Goal: Task Accomplishment & Management: Complete application form

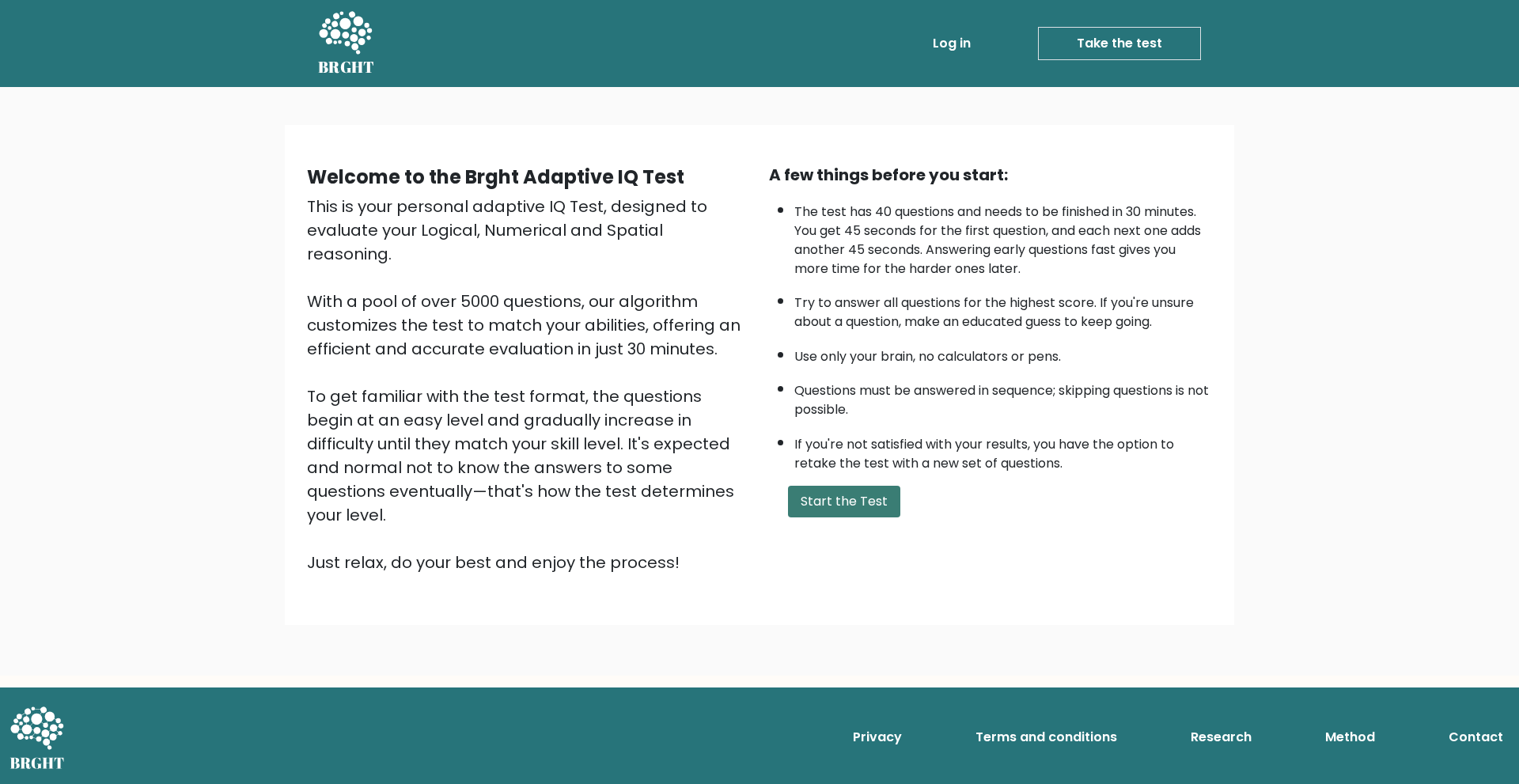
click at [847, 511] on button "Start the Test" at bounding box center [843, 501] width 112 height 32
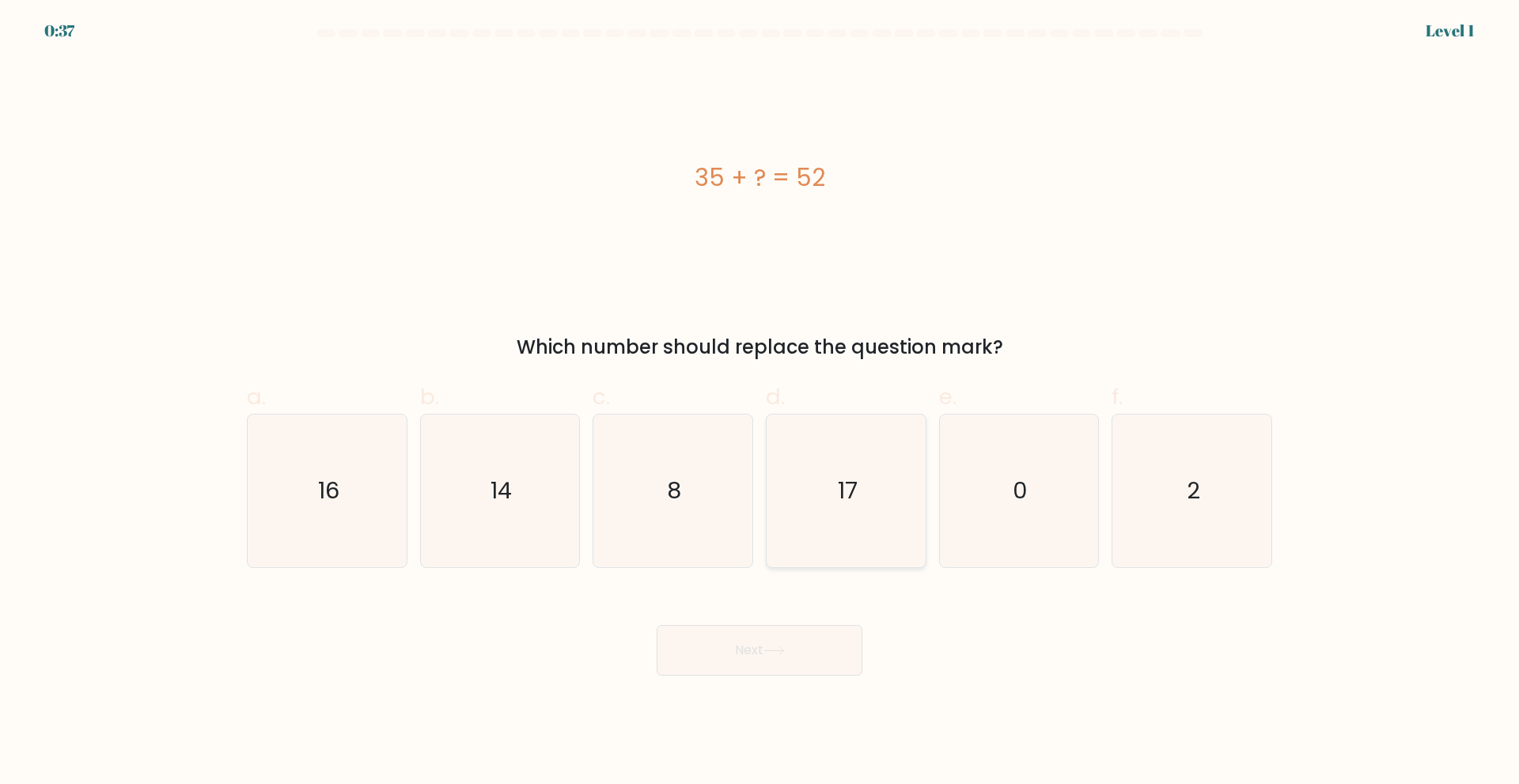
click at [885, 482] on icon "17" at bounding box center [845, 490] width 152 height 152
click at [760, 403] on input "d. 17" at bounding box center [760, 397] width 1 height 10
radio input "true"
click at [791, 655] on button "Next" at bounding box center [760, 651] width 206 height 51
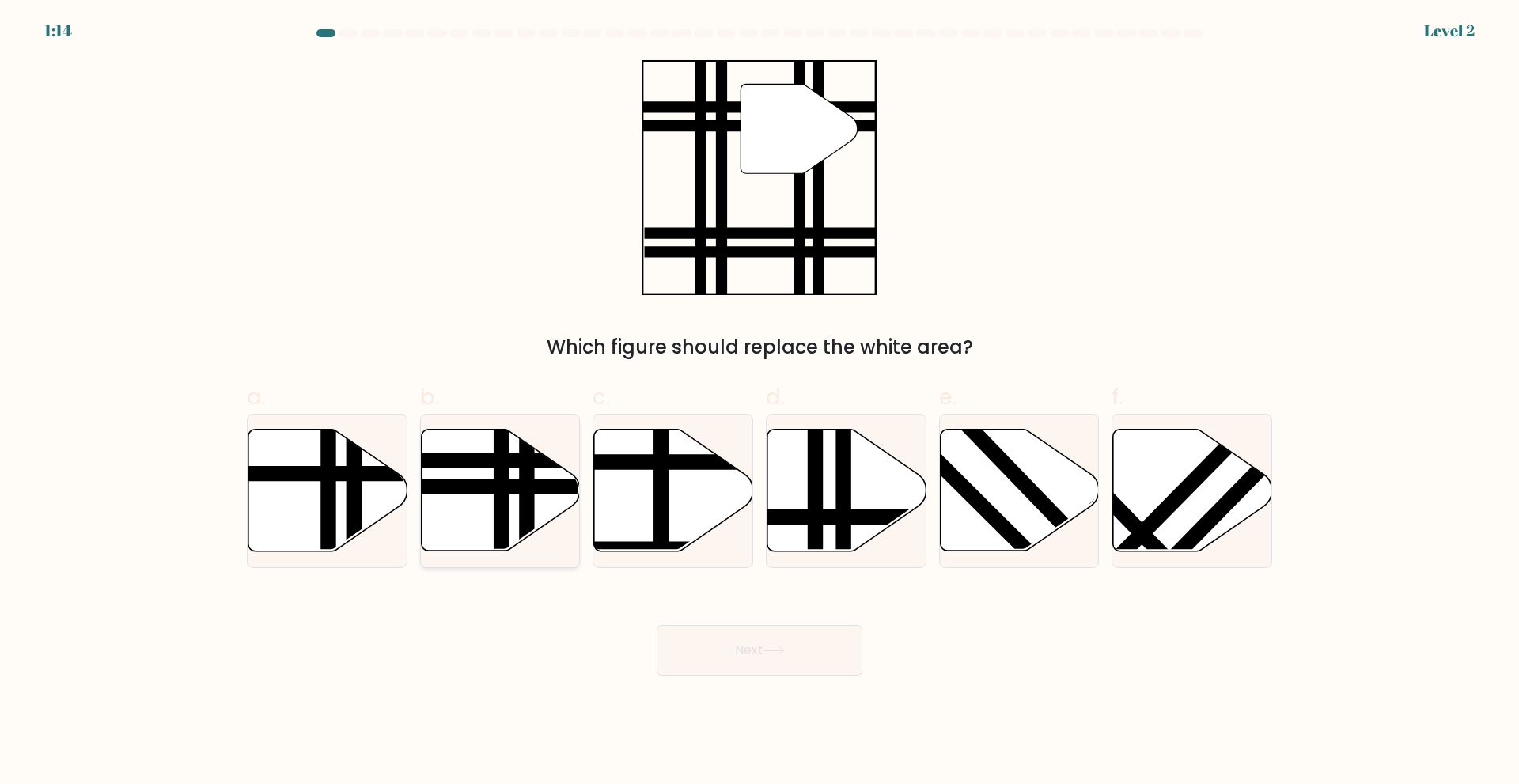
click at [483, 476] on icon at bounding box center [501, 490] width 159 height 122
click at [760, 403] on input "b." at bounding box center [760, 397] width 1 height 10
radio input "true"
click at [708, 634] on button "Next" at bounding box center [760, 651] width 206 height 51
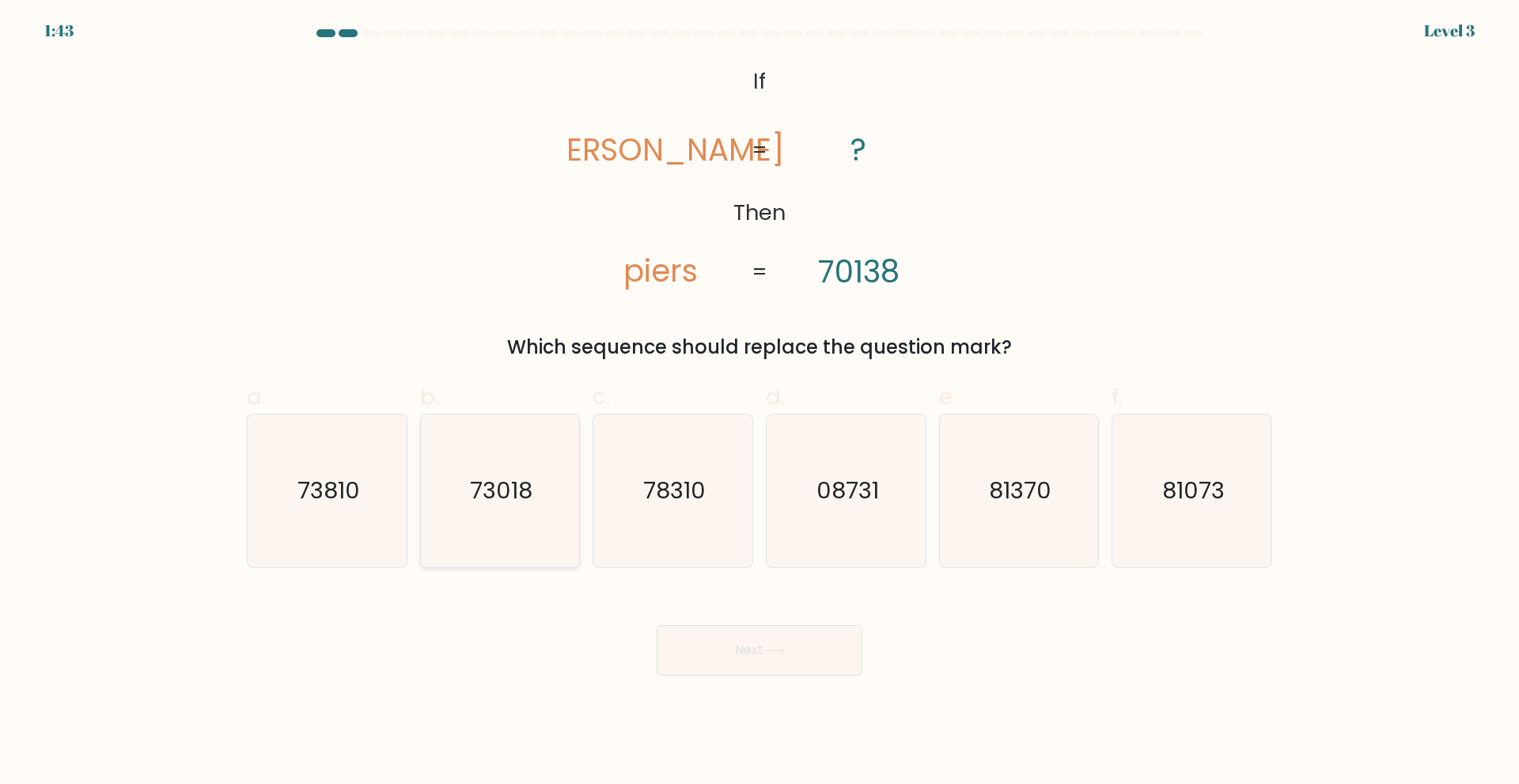
click at [524, 511] on icon "73018" at bounding box center [499, 490] width 152 height 152
click at [760, 403] on input "b. 73018" at bounding box center [760, 397] width 1 height 10
radio input "true"
click at [717, 657] on button "Next" at bounding box center [760, 651] width 206 height 51
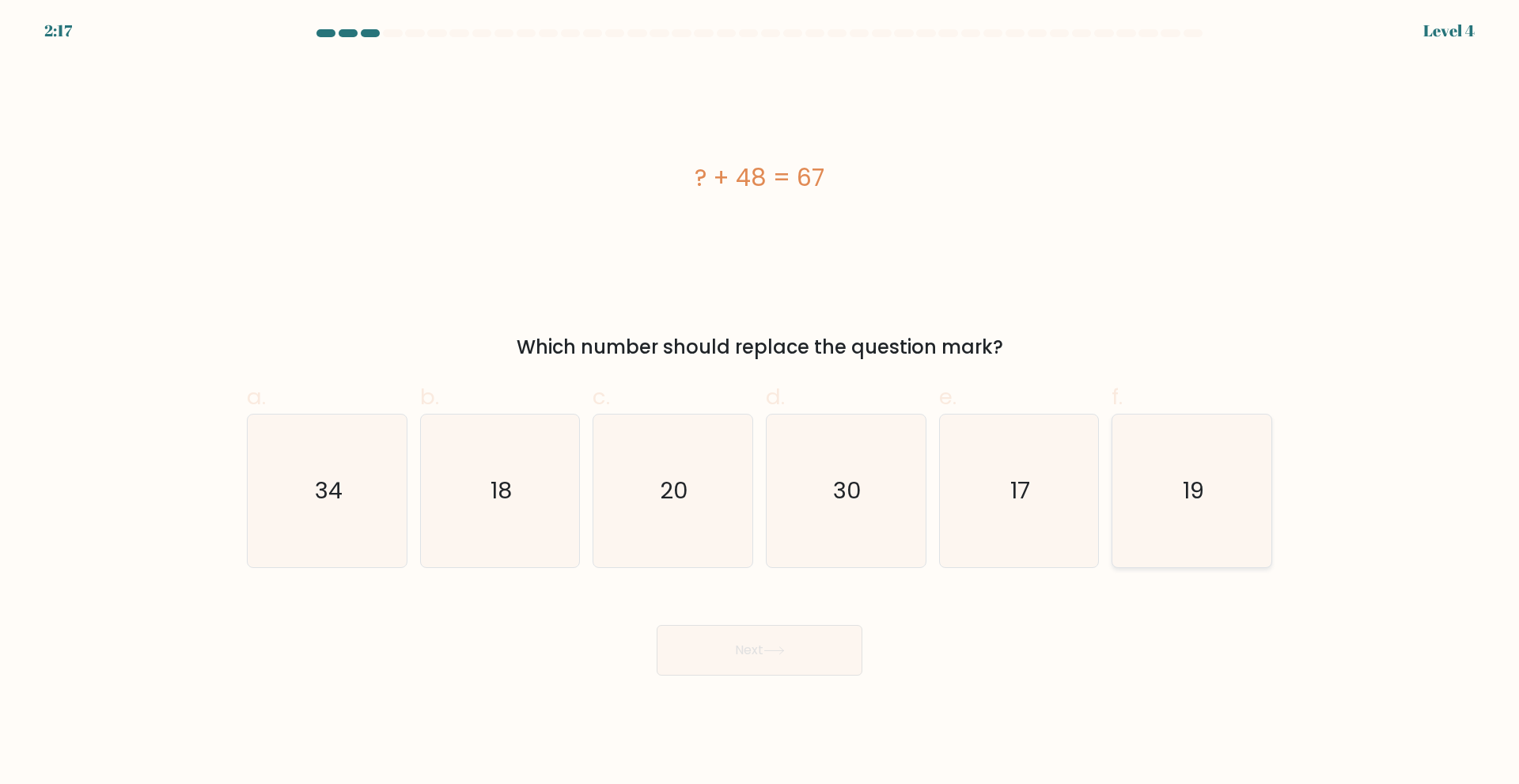
click at [1240, 491] on icon "19" at bounding box center [1192, 490] width 152 height 152
click at [760, 403] on input "f. 19" at bounding box center [760, 397] width 1 height 10
radio input "true"
click at [766, 654] on button "Next" at bounding box center [760, 651] width 206 height 51
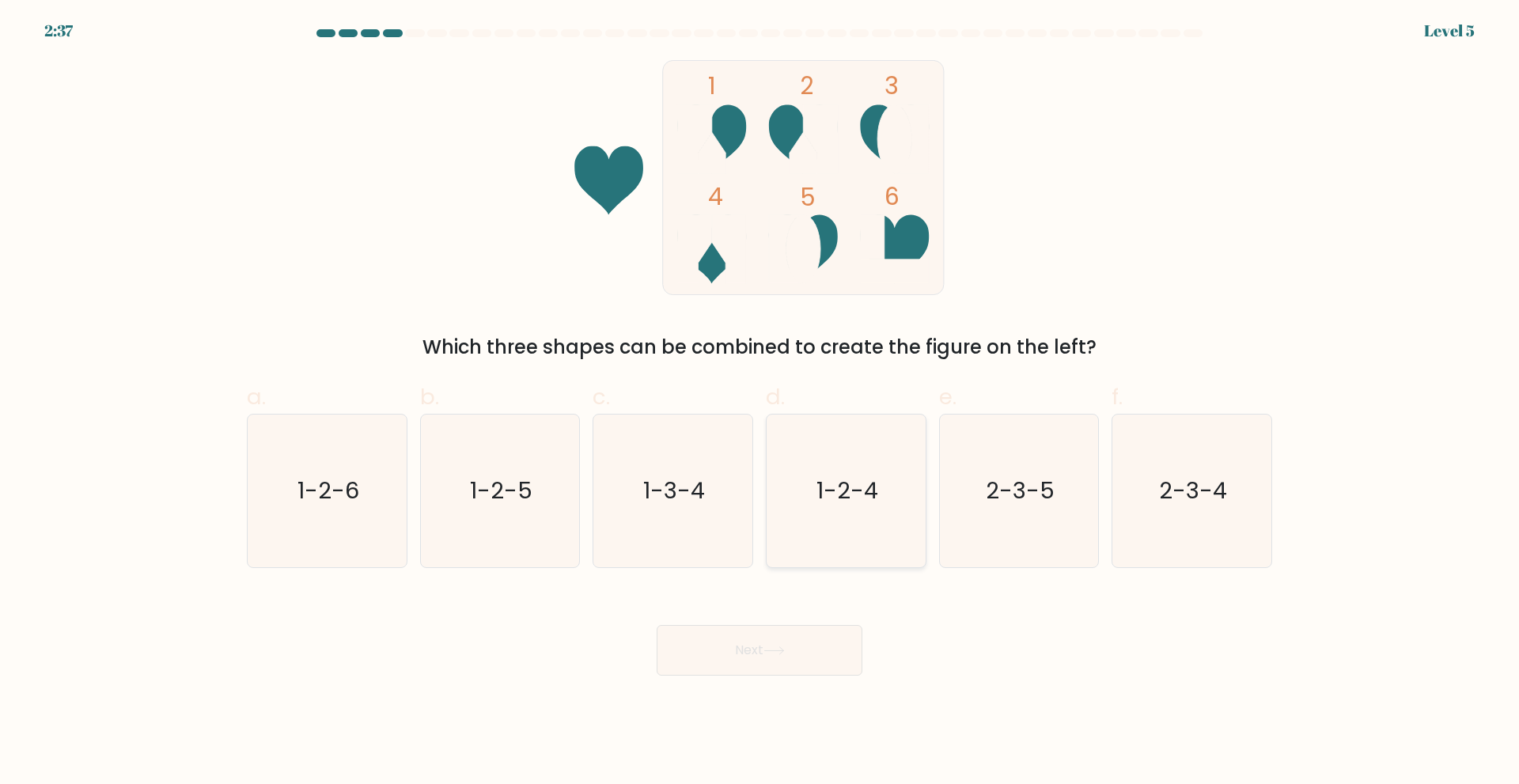
click at [841, 480] on text "1-2-4" at bounding box center [848, 490] width 62 height 32
click at [760, 403] on input "d. 1-2-4" at bounding box center [760, 397] width 1 height 10
radio input "true"
click at [788, 667] on button "Next" at bounding box center [760, 651] width 206 height 51
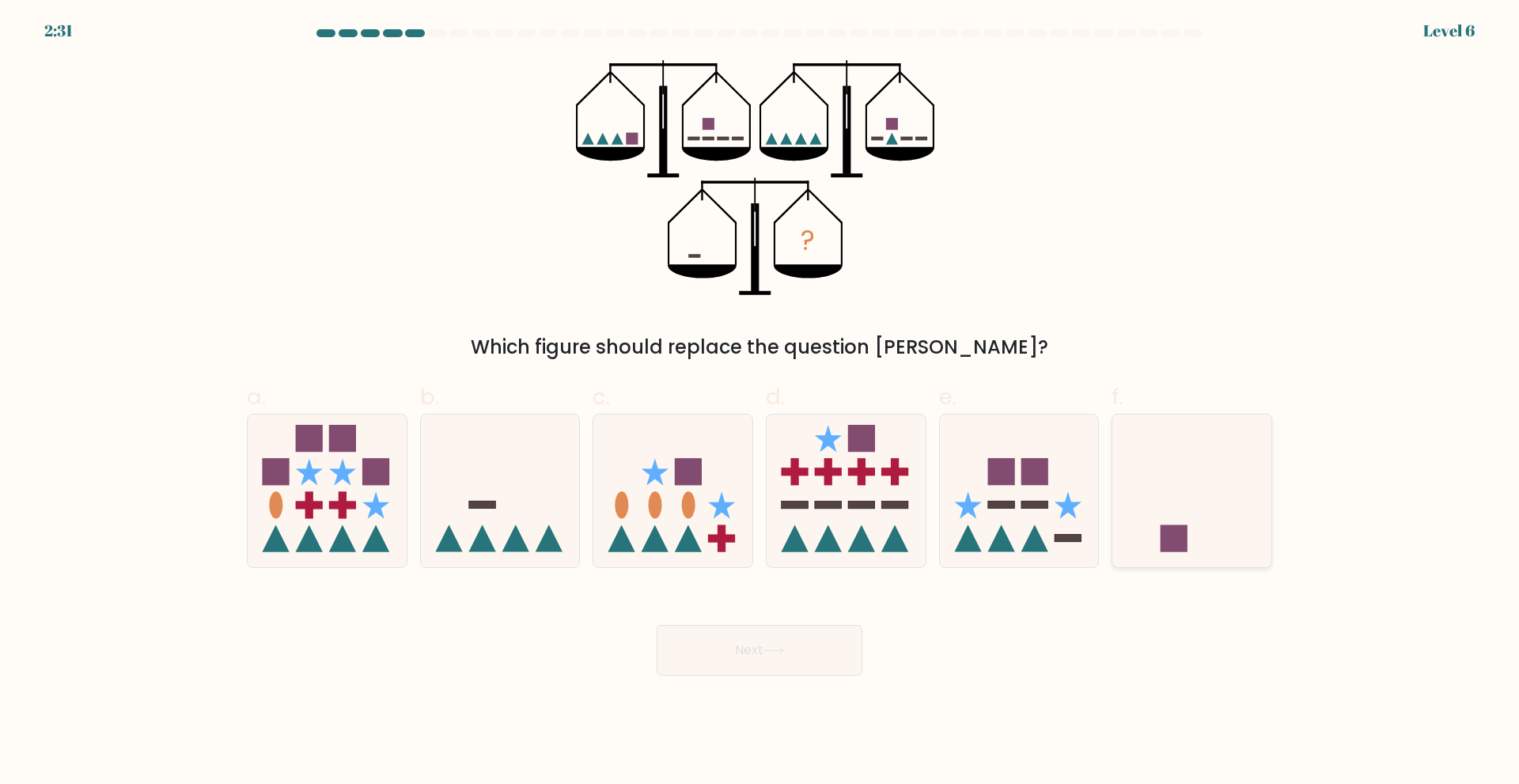
drag, startPoint x: 1148, startPoint y: 515, endPoint x: 1140, endPoint y: 519, distance: 8.9
click at [1146, 515] on icon at bounding box center [1192, 490] width 159 height 131
click at [760, 403] on input "f." at bounding box center [760, 397] width 1 height 10
radio input "true"
click at [839, 647] on button "Next" at bounding box center [760, 651] width 206 height 51
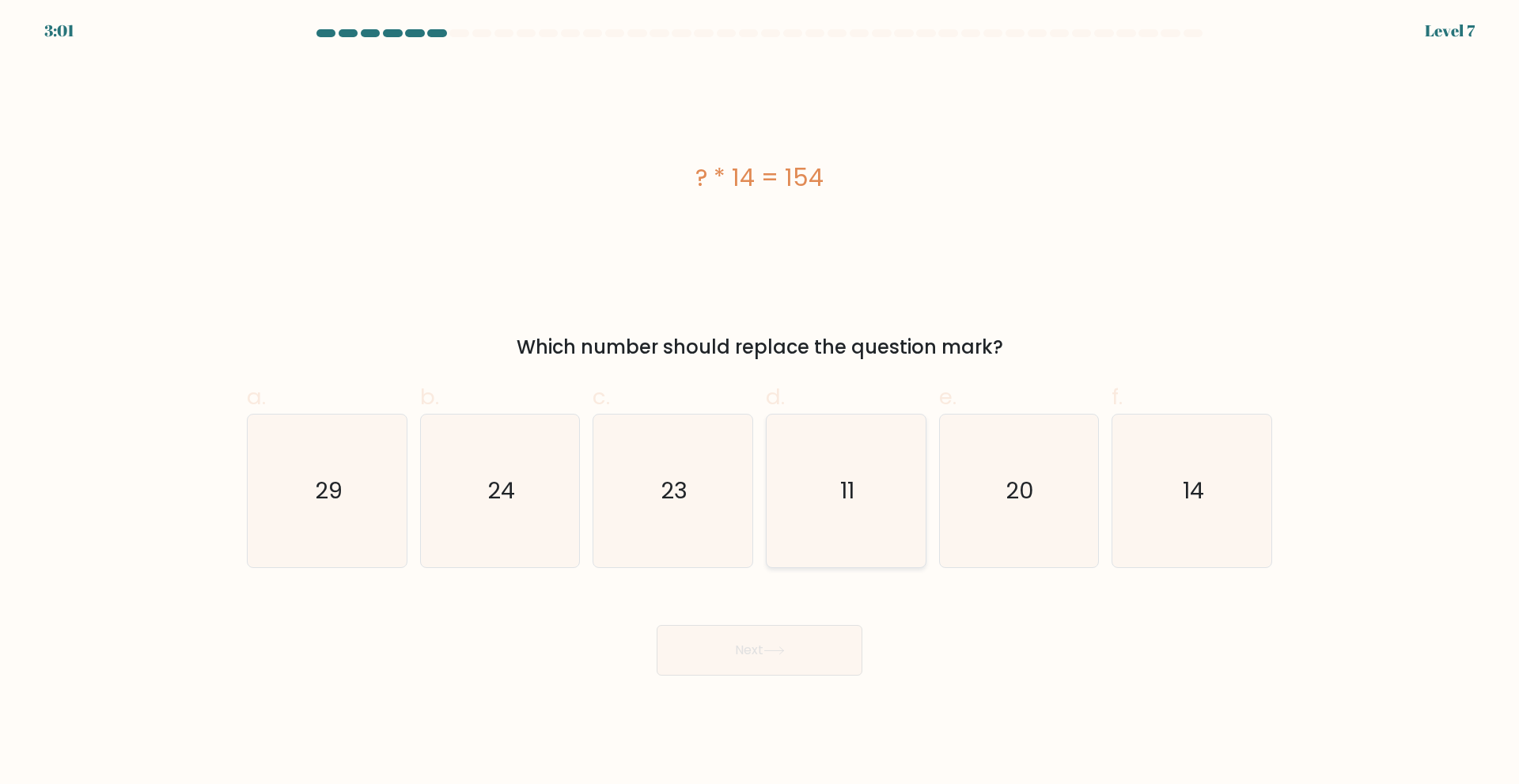
click at [835, 524] on icon "11" at bounding box center [845, 490] width 152 height 152
click at [760, 403] on input "d. 11" at bounding box center [760, 397] width 1 height 10
radio input "true"
click at [775, 647] on icon at bounding box center [773, 651] width 21 height 9
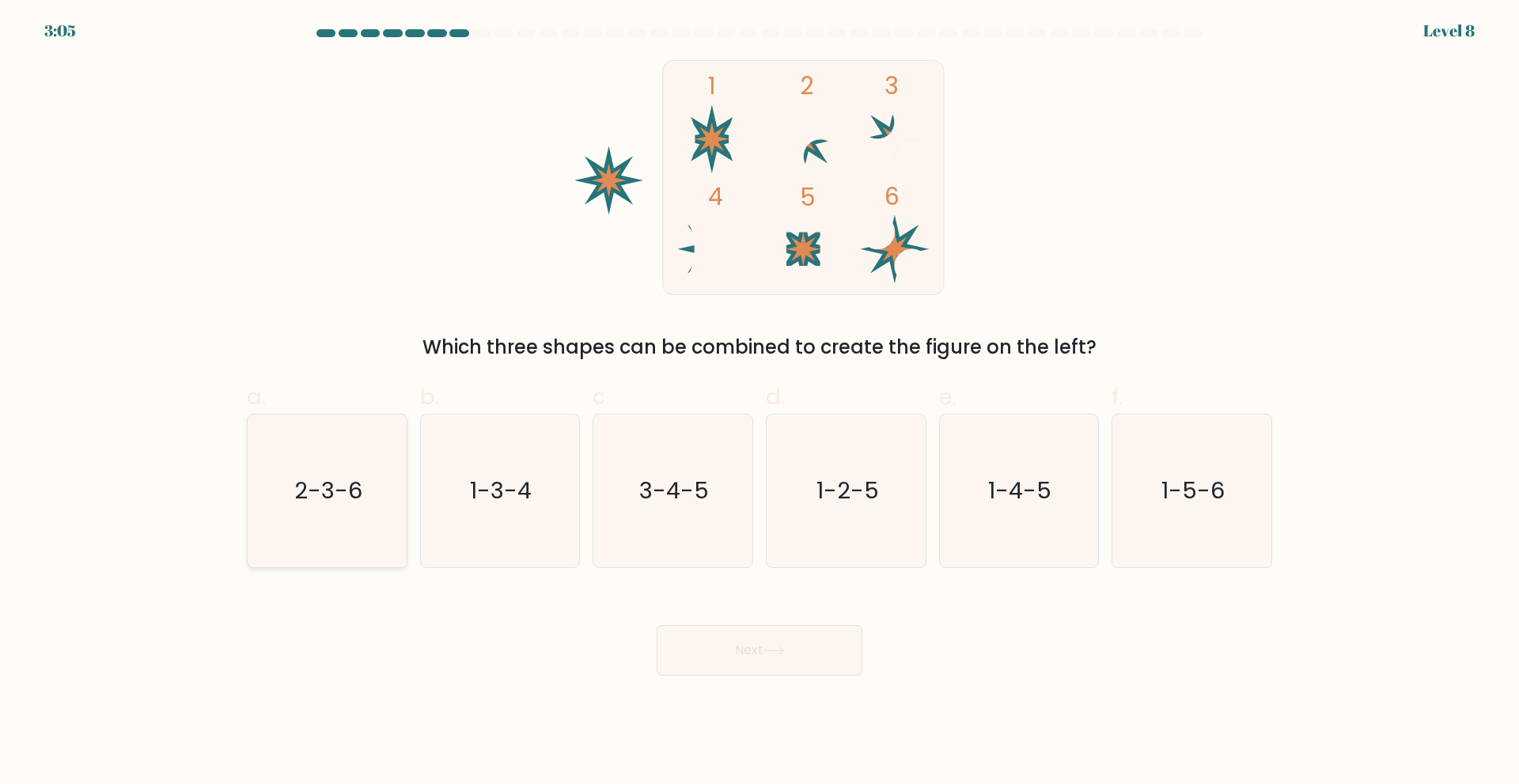
click at [323, 488] on text "2-3-6" at bounding box center [328, 490] width 68 height 32
click at [760, 403] on input "a. 2-3-6" at bounding box center [760, 397] width 1 height 10
radio input "true"
click at [729, 650] on button "Next" at bounding box center [760, 651] width 206 height 51
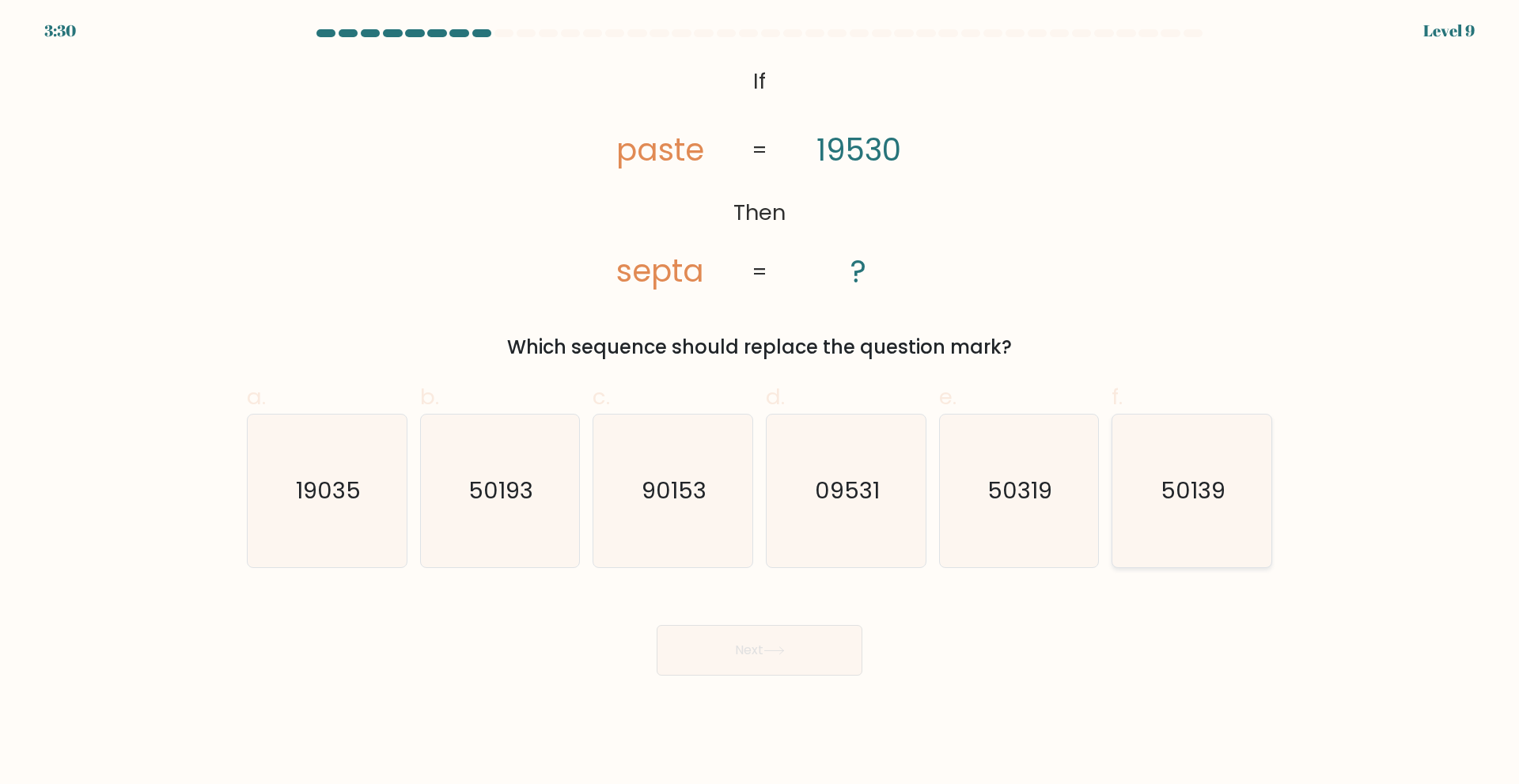
drag, startPoint x: 1175, startPoint y: 492, endPoint x: 1153, endPoint y: 500, distance: 23.4
click at [1174, 492] on text "50139" at bounding box center [1194, 490] width 65 height 32
click at [760, 403] on input "f. 50139" at bounding box center [760, 397] width 1 height 10
radio input "true"
click at [815, 647] on button "Next" at bounding box center [760, 651] width 206 height 51
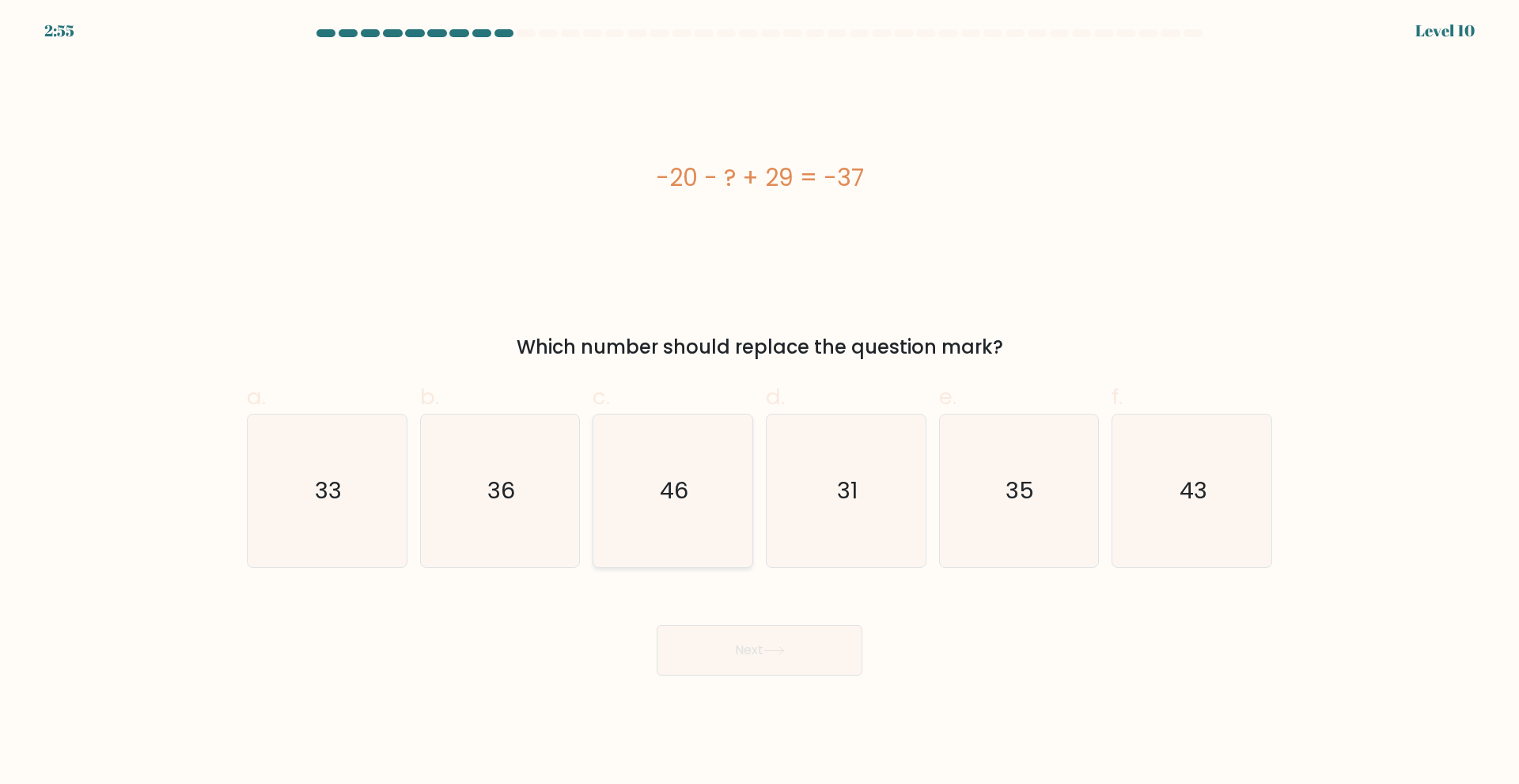
click at [652, 524] on icon "46" at bounding box center [672, 490] width 152 height 152
click at [760, 403] on input "c. 46" at bounding box center [760, 397] width 1 height 10
radio input "true"
click at [726, 665] on button "Next" at bounding box center [760, 651] width 206 height 51
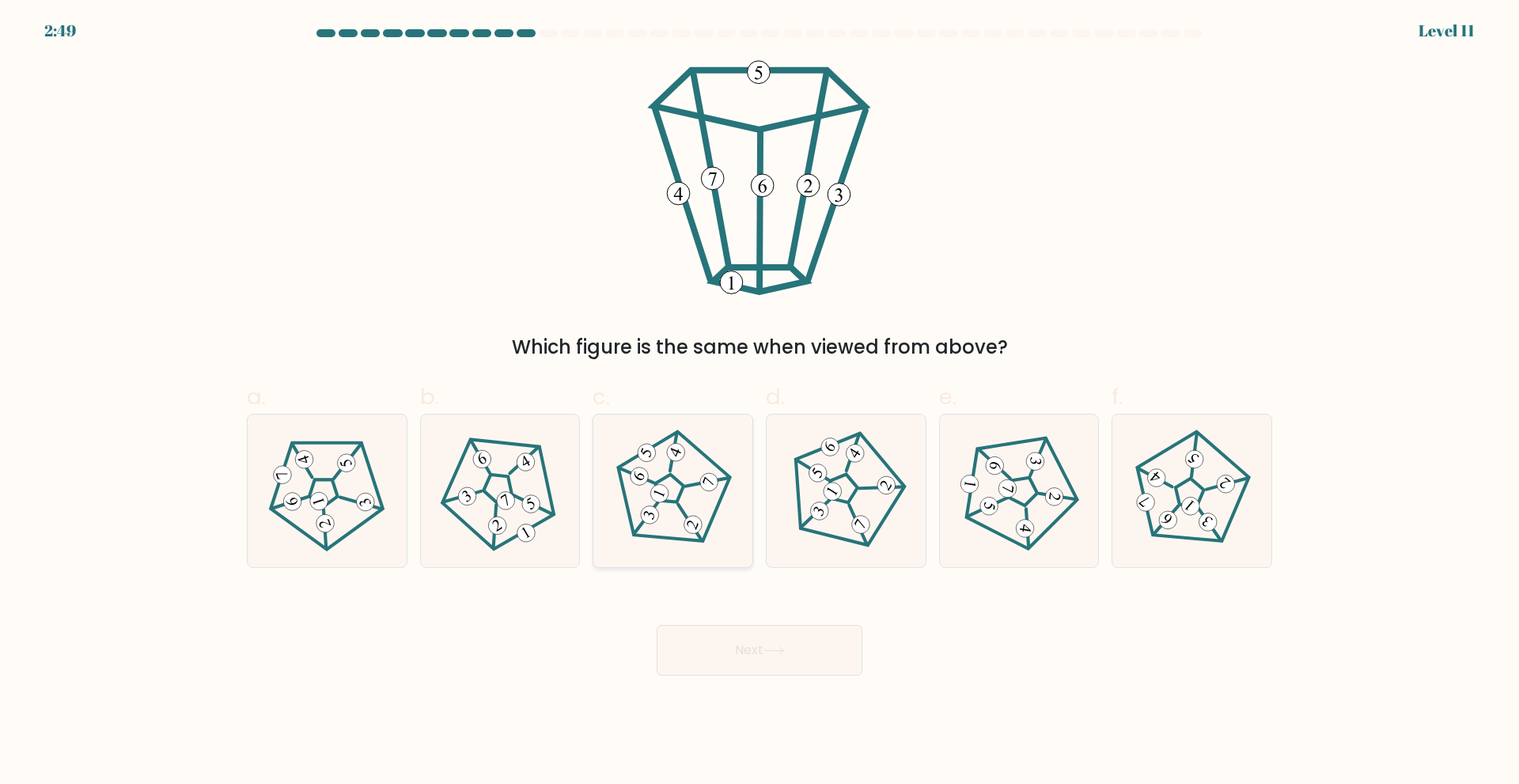
click at [675, 509] on icon at bounding box center [673, 490] width 122 height 122
click at [760, 403] on input "c." at bounding box center [760, 397] width 1 height 10
radio input "true"
drag, startPoint x: 738, startPoint y: 622, endPoint x: 733, endPoint y: 633, distance: 12.1
click at [739, 623] on div "Next" at bounding box center [760, 631] width 1045 height 88
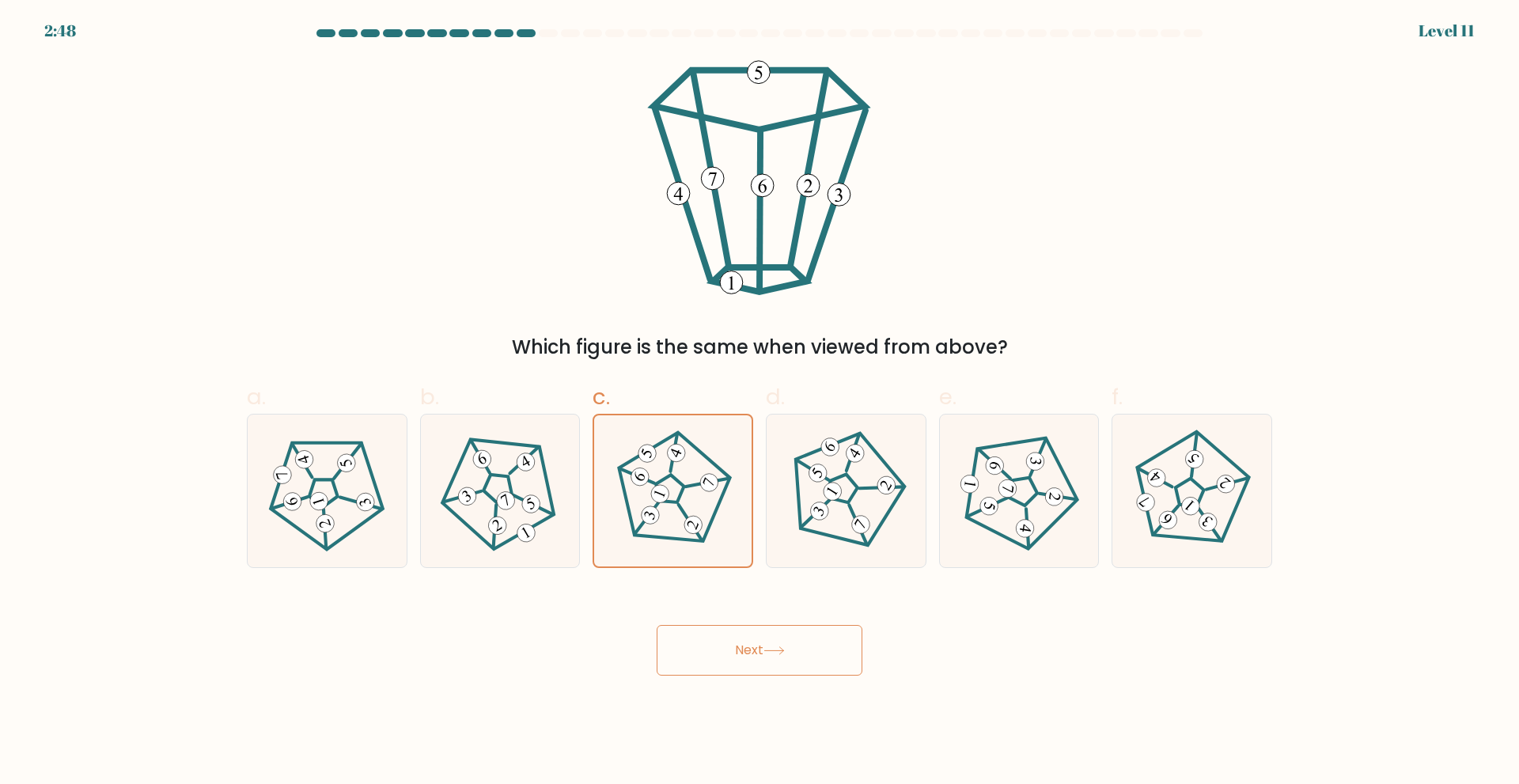
click at [719, 650] on button "Next" at bounding box center [760, 651] width 206 height 51
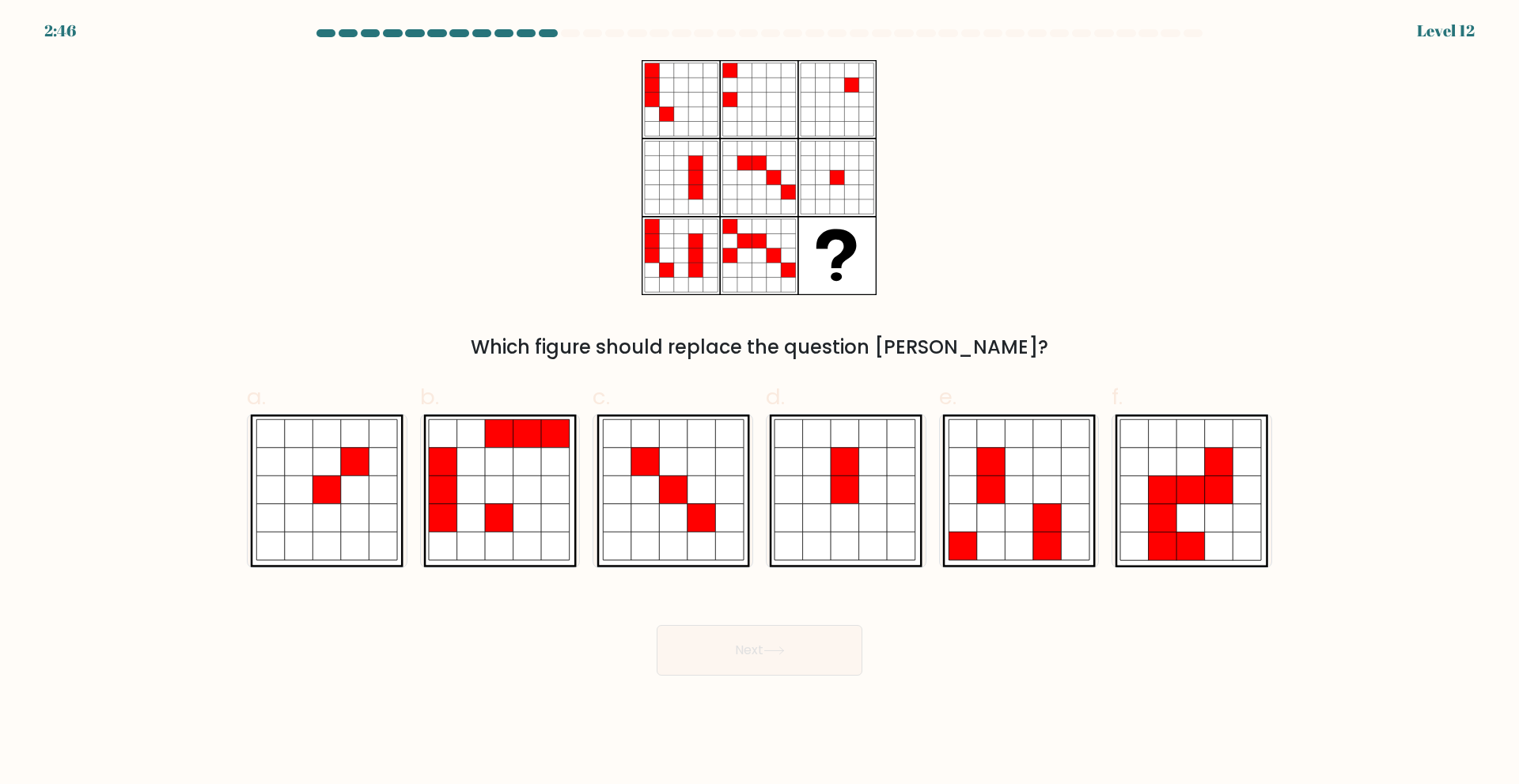
click at [744, 654] on button "Next" at bounding box center [760, 651] width 206 height 51
click at [464, 285] on div "Which figure should replace the question mark?" at bounding box center [760, 211] width 1045 height 302
click at [359, 500] on icon at bounding box center [355, 490] width 28 height 28
click at [760, 403] on input "a." at bounding box center [760, 397] width 1 height 10
radio input "true"
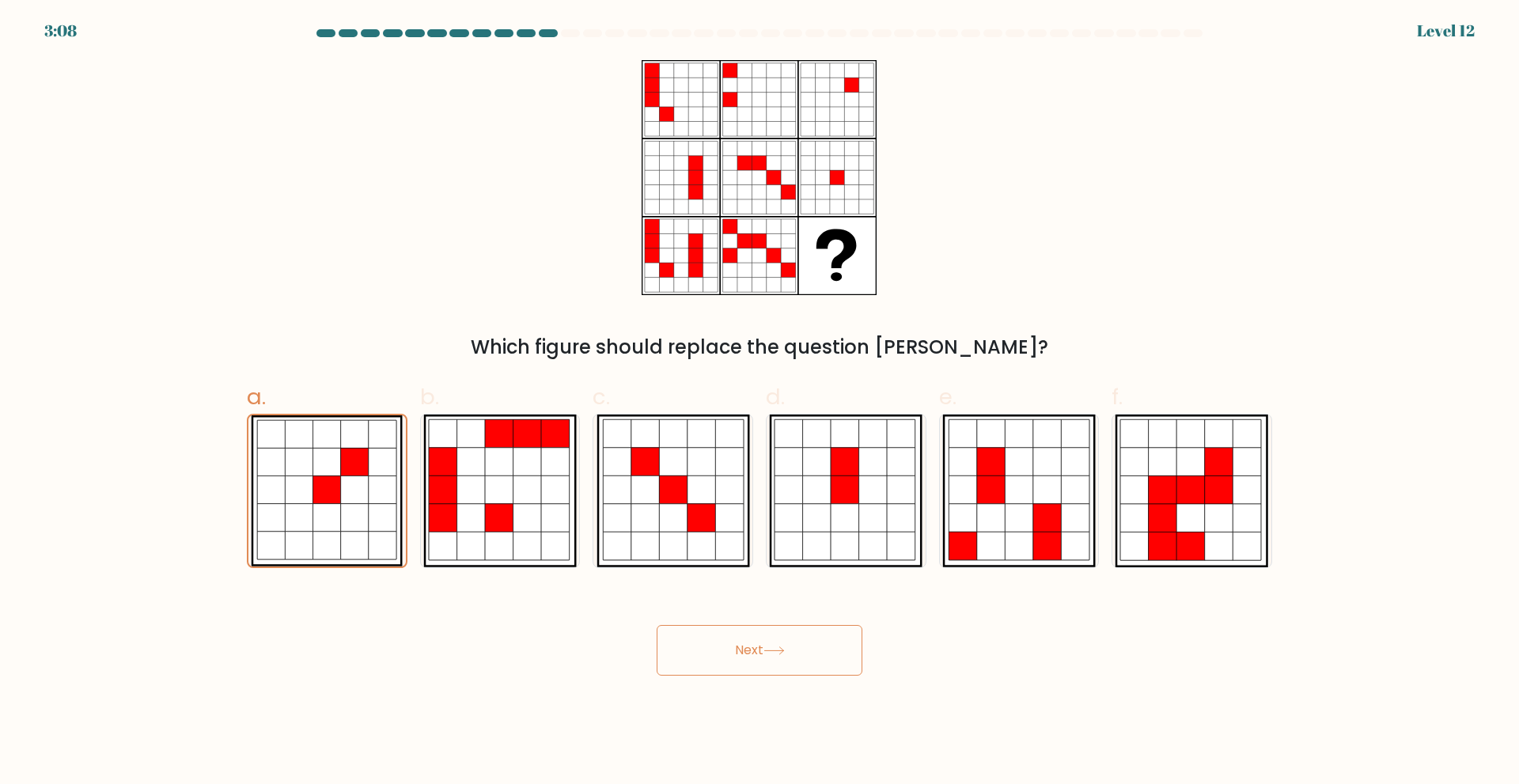
drag, startPoint x: 806, startPoint y: 654, endPoint x: 802, endPoint y: 644, distance: 10.8
click at [805, 655] on button "Next" at bounding box center [760, 651] width 206 height 51
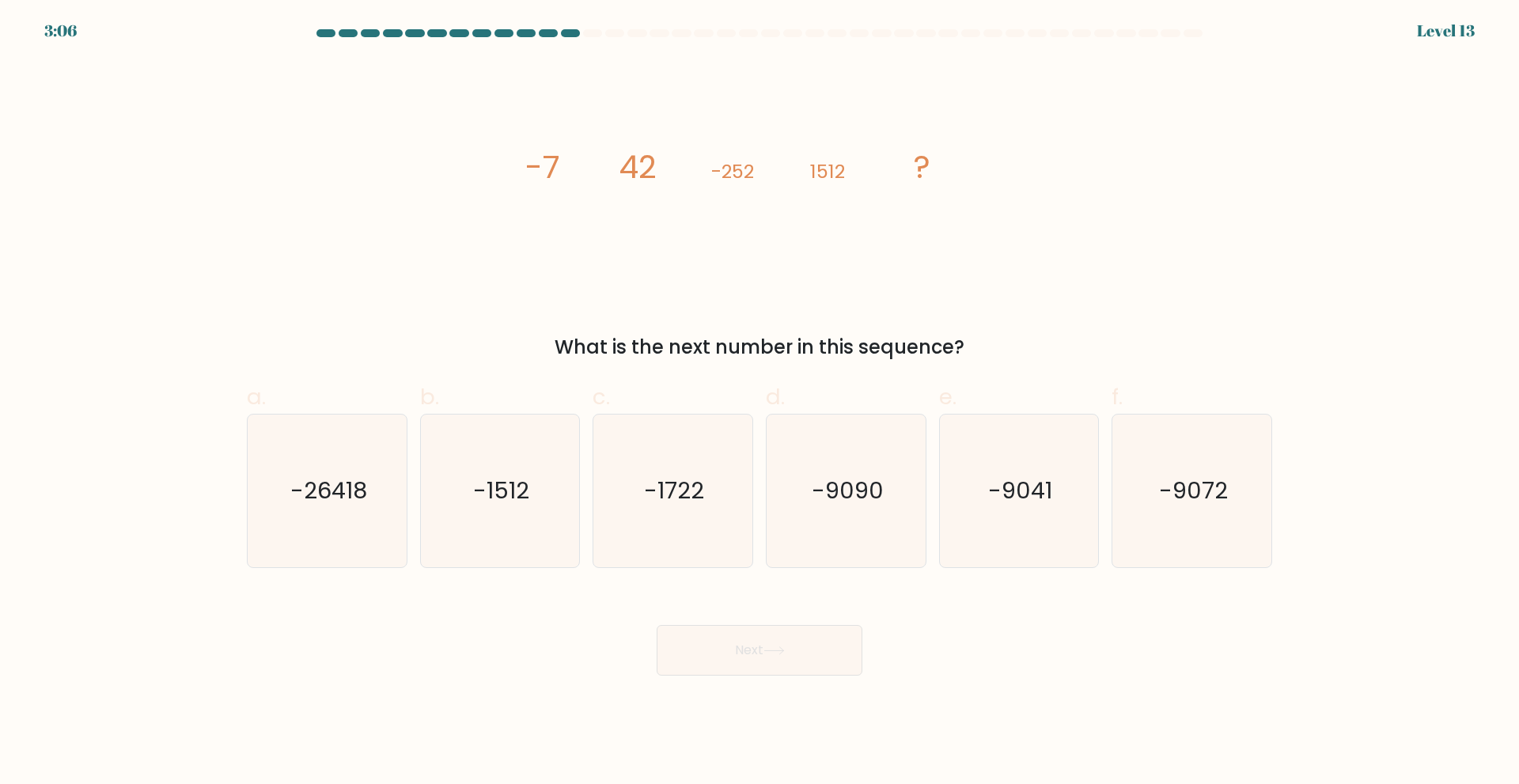
drag, startPoint x: 530, startPoint y: 160, endPoint x: 963, endPoint y: 345, distance: 470.9
click at [963, 345] on div "image/svg+xml -7 42 -252 1512 ? What is the next number in this sequence?" at bounding box center [760, 211] width 1045 height 302
copy div "-7 42 -252 1512 ? What is the next number in this sequence?"
drag, startPoint x: 1118, startPoint y: 277, endPoint x: 1117, endPoint y: 315, distance: 38.0
click at [1118, 278] on div "image/svg+xml -7 42 -252 1512 ? What is the next number in this sequence?" at bounding box center [760, 211] width 1045 height 302
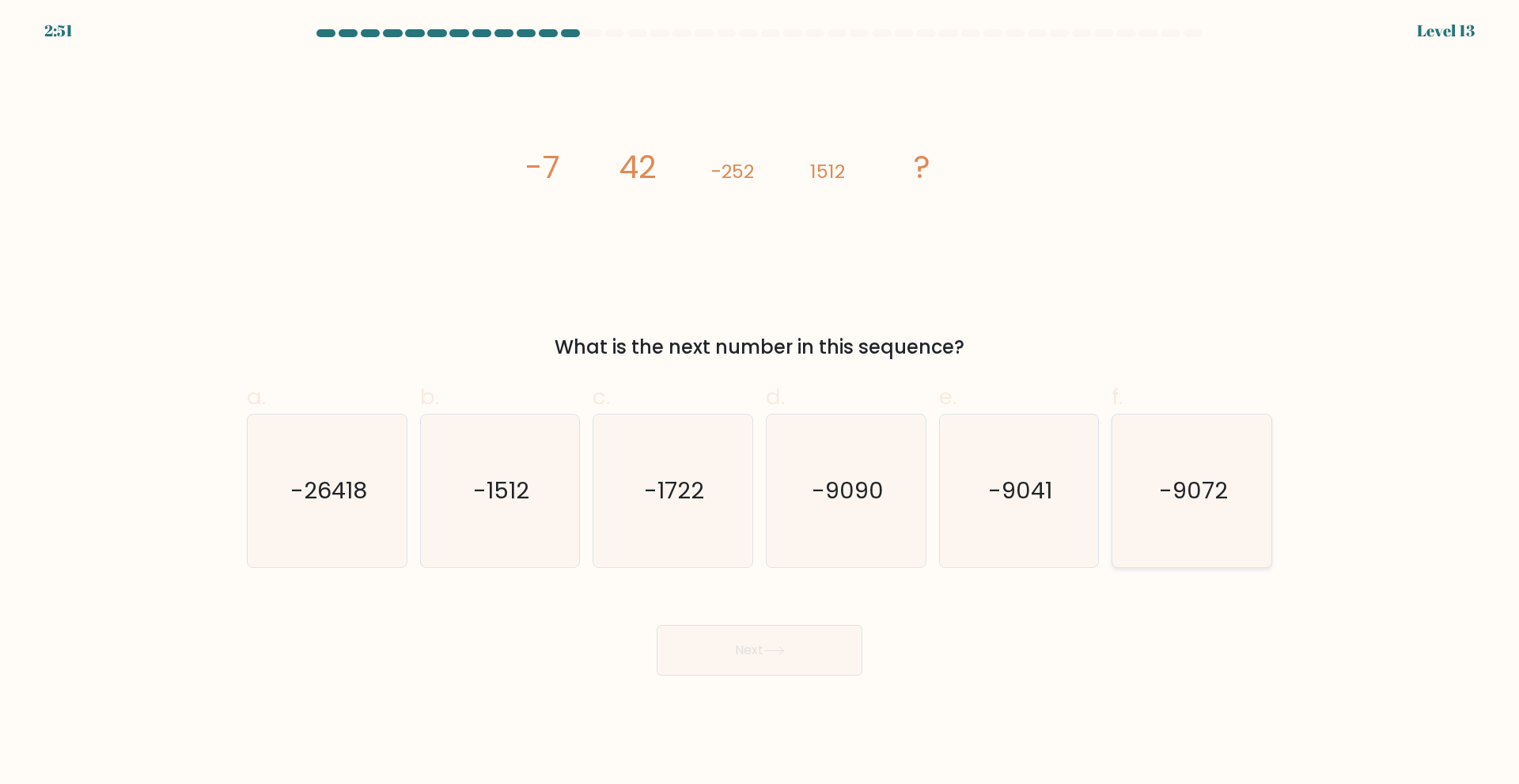
drag, startPoint x: 1181, startPoint y: 470, endPoint x: 1149, endPoint y: 528, distance: 66.2
click at [1178, 471] on icon "-9072" at bounding box center [1192, 490] width 152 height 152
click at [1209, 524] on icon "-9072" at bounding box center [1192, 490] width 152 height 152
click at [760, 403] on input "f. -9072" at bounding box center [760, 397] width 1 height 10
radio input "true"
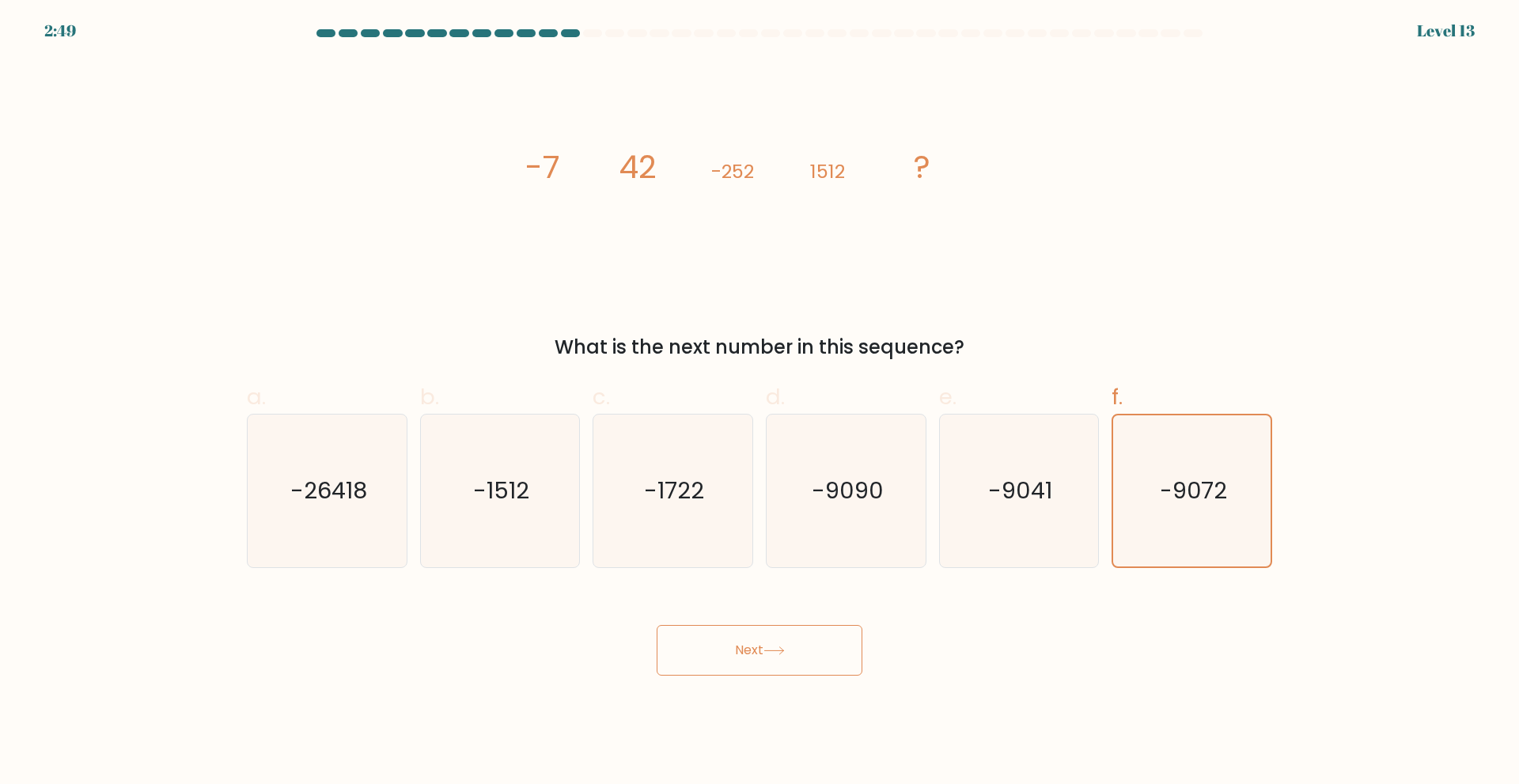
click at [801, 653] on button "Next" at bounding box center [760, 651] width 206 height 51
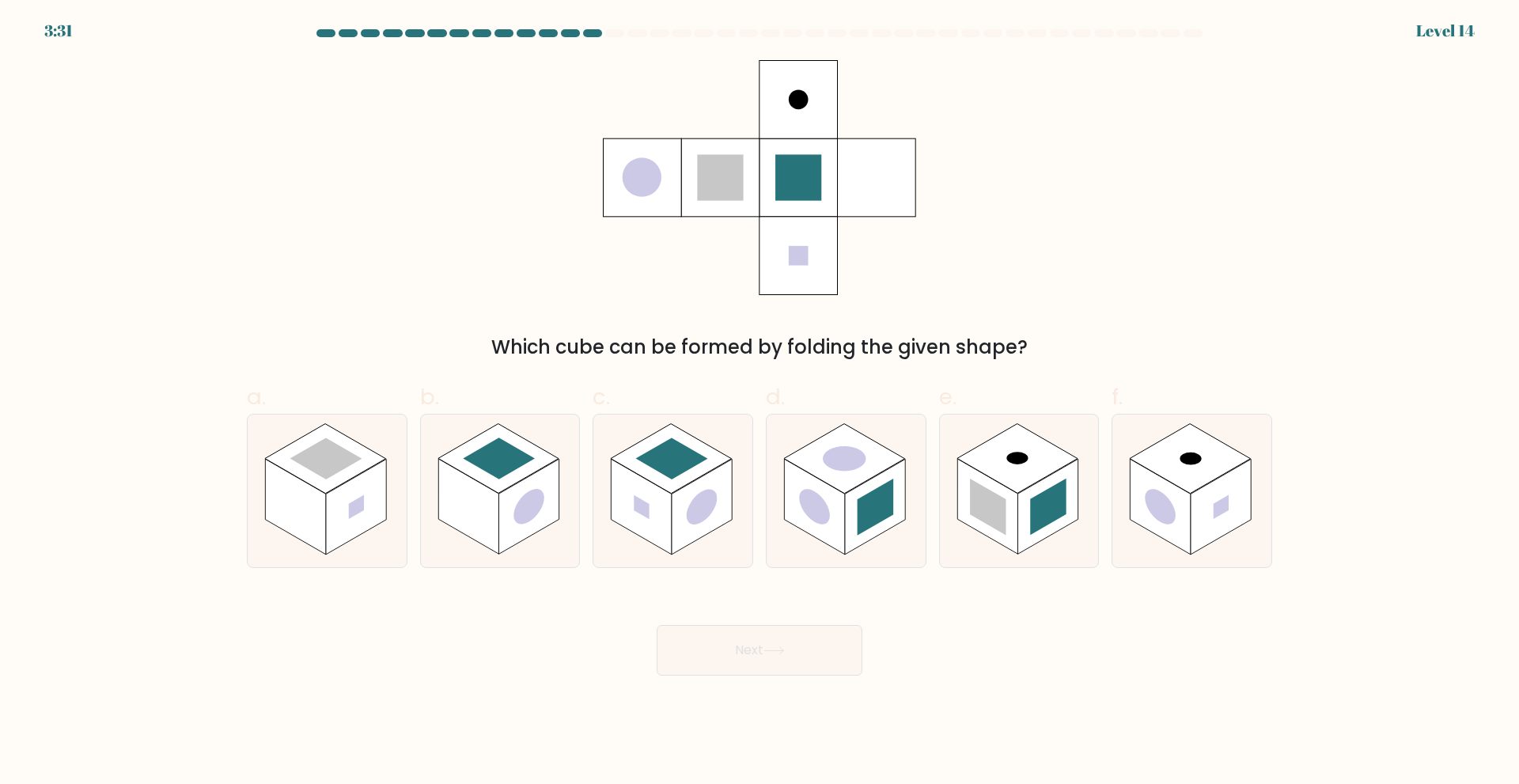
drag, startPoint x: 553, startPoint y: 86, endPoint x: 850, endPoint y: 253, distance: 340.7
click at [929, 287] on div "Which cube can be formed by folding the given shape?" at bounding box center [760, 211] width 1045 height 302
drag, startPoint x: 509, startPoint y: 278, endPoint x: 1107, endPoint y: 356, distance: 603.1
click at [1107, 356] on div "Which cube can be formed by folding the given shape?" at bounding box center [760, 211] width 1045 height 302
click at [1145, 291] on div "Which cube can be formed by folding the given shape?" at bounding box center [760, 211] width 1045 height 302
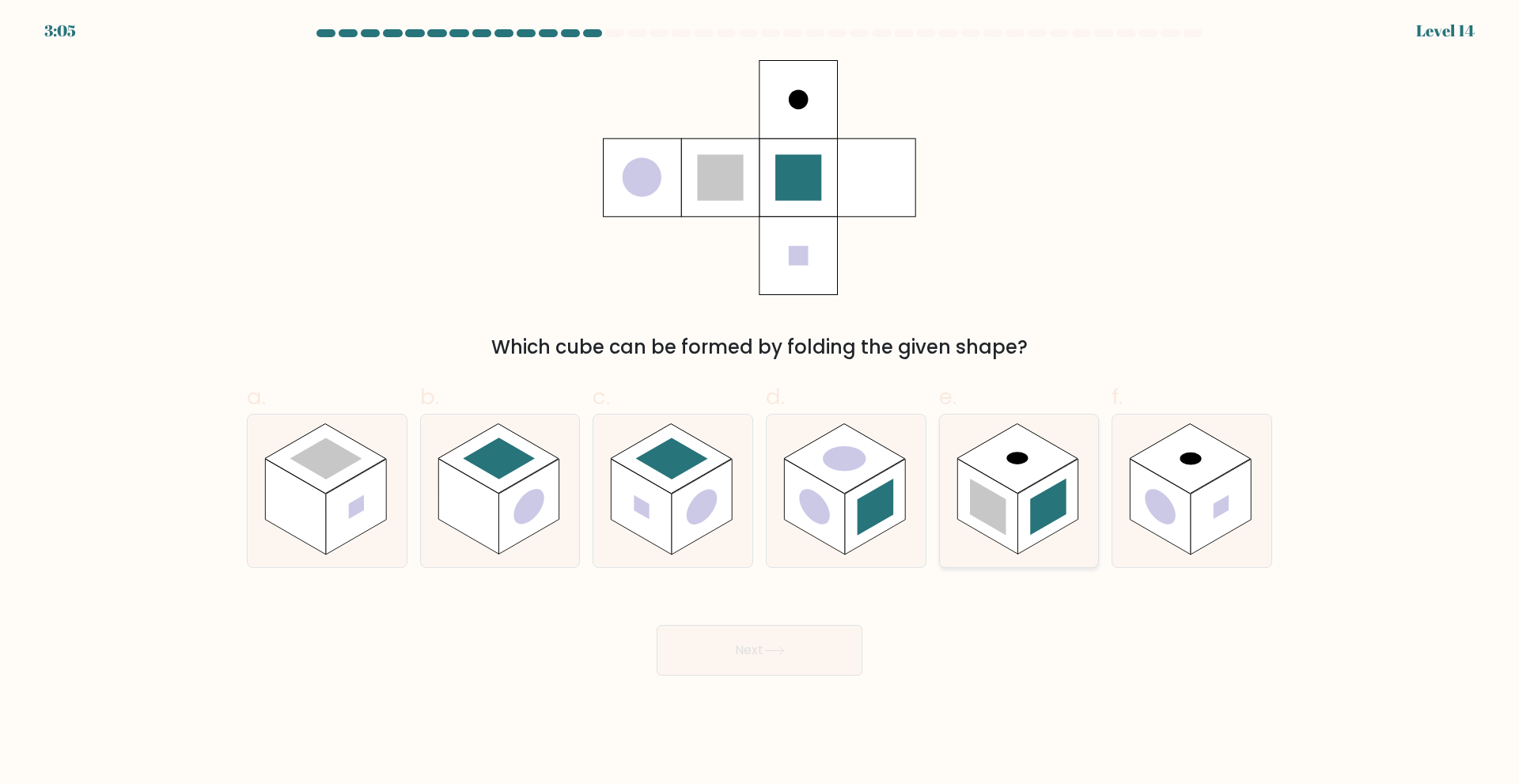
drag, startPoint x: 1030, startPoint y: 473, endPoint x: 949, endPoint y: 531, distance: 99.6
click at [1028, 473] on rect at bounding box center [1018, 458] width 121 height 69
click at [760, 403] on input "e." at bounding box center [760, 397] width 1 height 10
radio input "true"
click at [836, 644] on button "Next" at bounding box center [760, 651] width 206 height 51
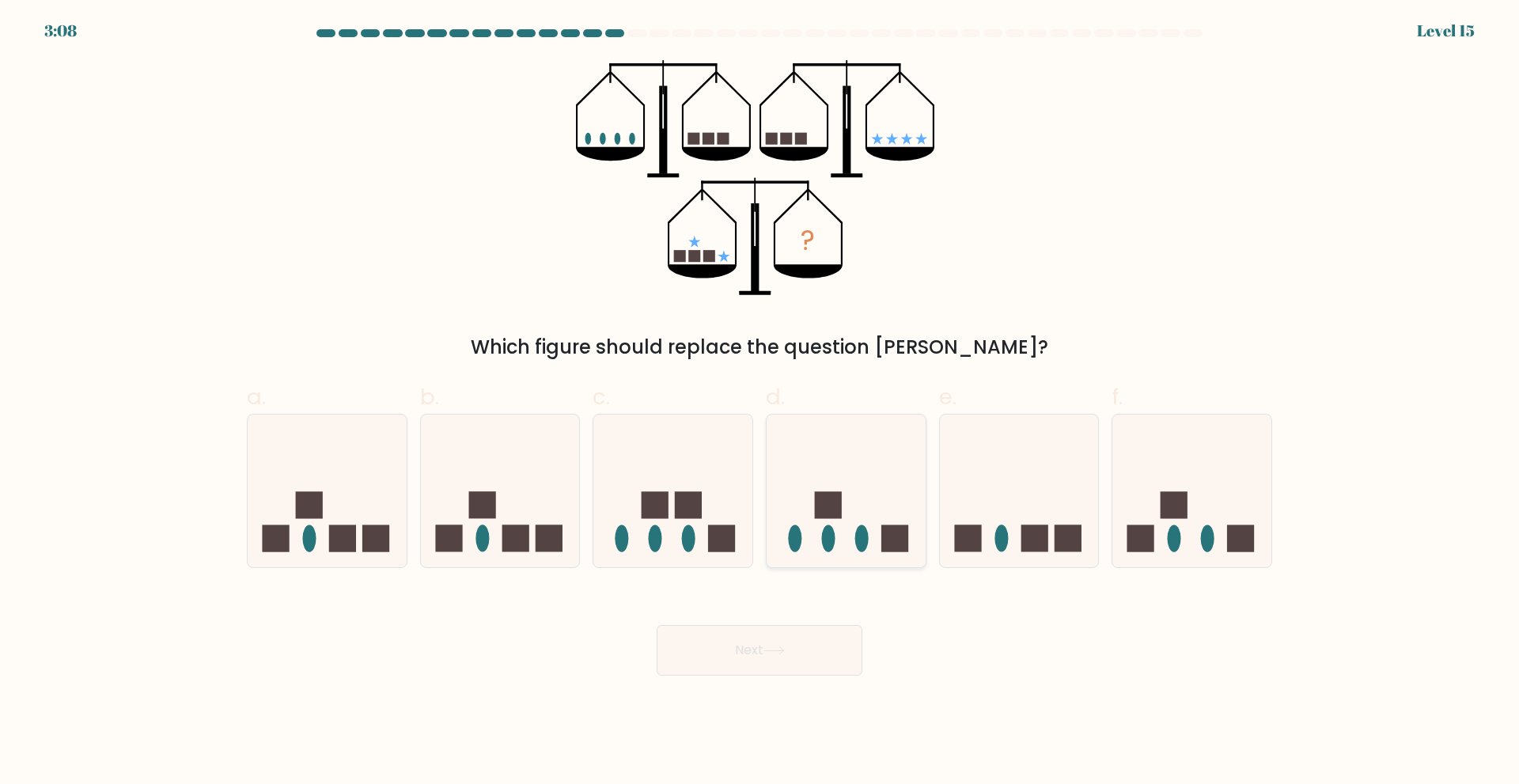
click at [872, 542] on icon at bounding box center [846, 490] width 159 height 131
click at [760, 403] on input "d." at bounding box center [760, 397] width 1 height 10
radio input "true"
click at [833, 661] on button "Next" at bounding box center [760, 651] width 206 height 51
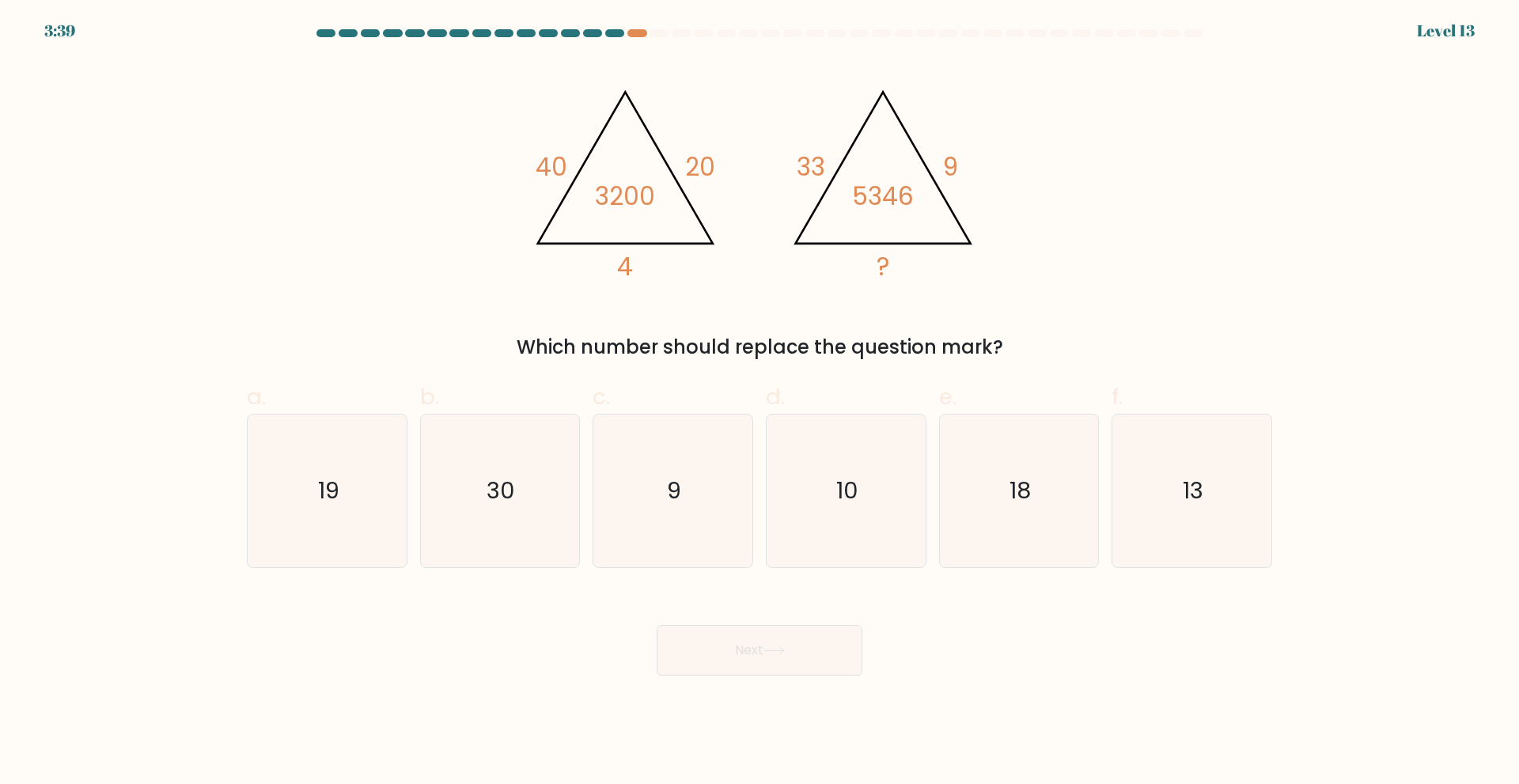
drag, startPoint x: 560, startPoint y: 127, endPoint x: 1005, endPoint y: 335, distance: 491.2
click at [1005, 335] on div "@import url('https://fonts.googleapis.com/css?family=Abril+Fatface:400,100,100i…" at bounding box center [760, 211] width 1045 height 302
copy div "40 20 4 3200 @import url('https://fonts.googleapis.com/css?family=Abril+Fatface…"
click at [398, 306] on div "@import url('https://fonts.googleapis.com/css?family=Abril+Fatface:400,100,100i…" at bounding box center [760, 211] width 1045 height 302
click at [1051, 207] on div "@import url('https://fonts.googleapis.com/css?family=Abril+Fatface:400,100,100i…" at bounding box center [760, 211] width 1045 height 302
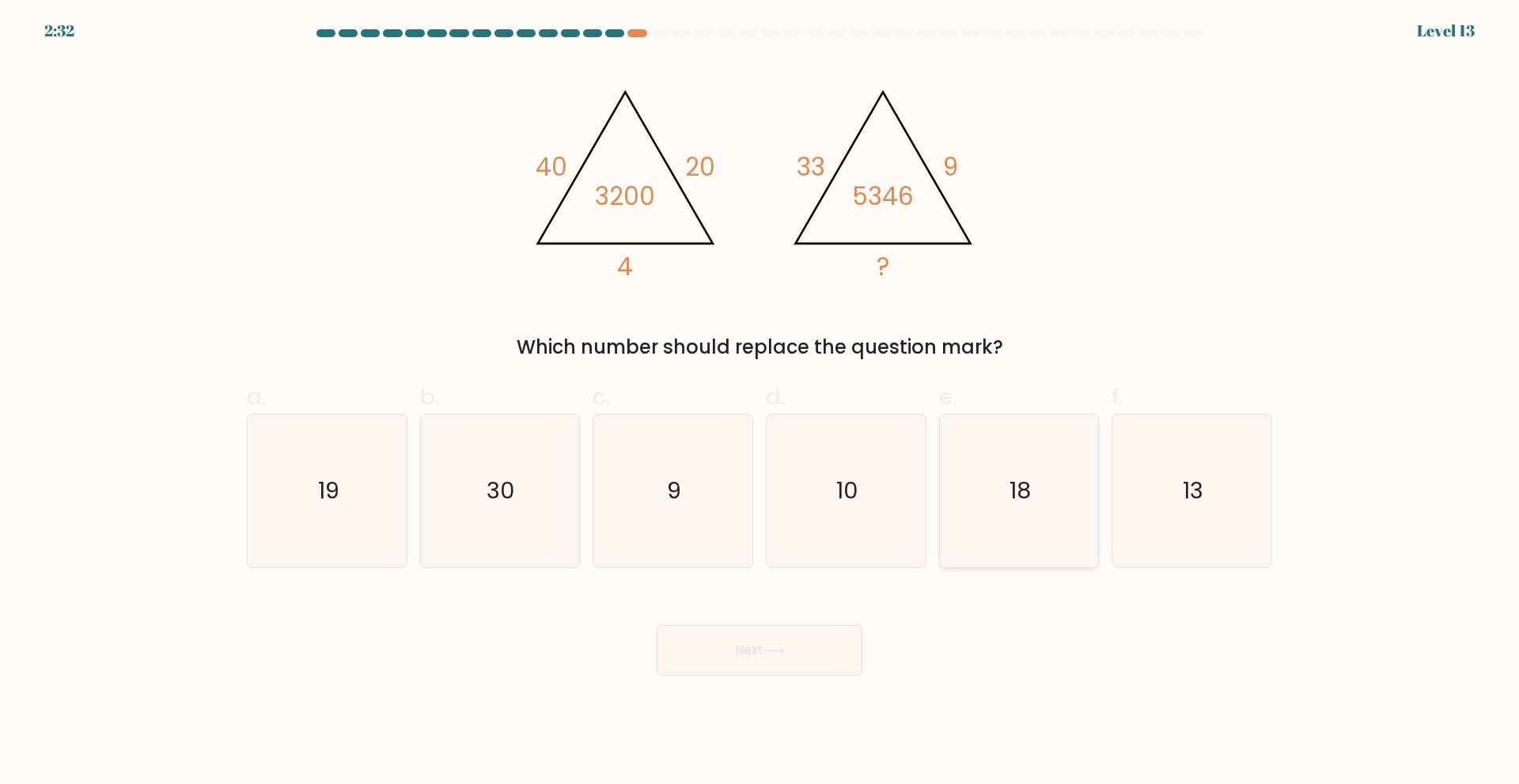
click at [1005, 494] on icon "18" at bounding box center [1018, 490] width 152 height 152
click at [760, 403] on input "e. 18" at bounding box center [760, 397] width 1 height 10
radio input "true"
click at [776, 657] on button "Next" at bounding box center [760, 651] width 206 height 51
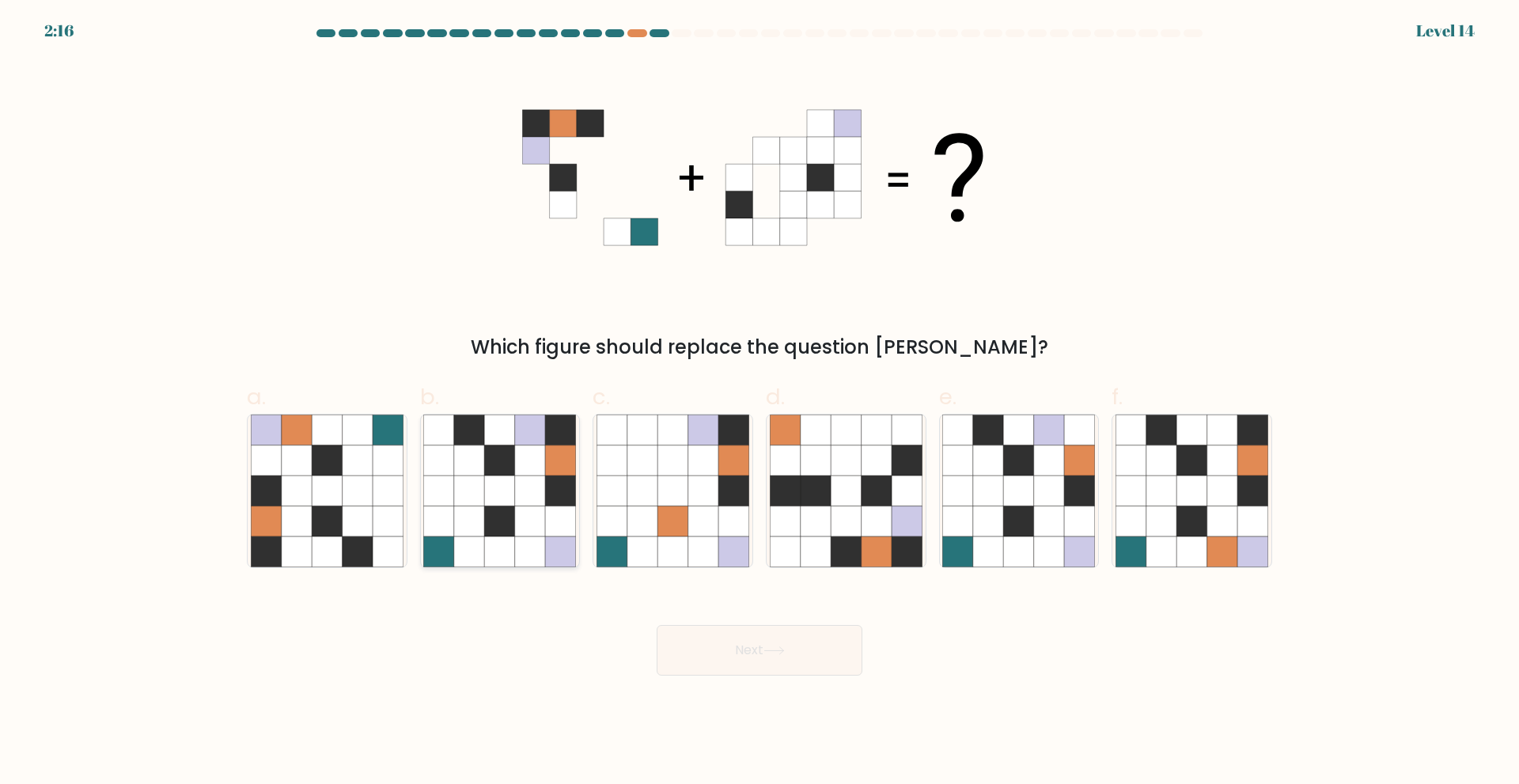
click at [491, 506] on icon at bounding box center [500, 490] width 30 height 30
click at [760, 403] on input "b." at bounding box center [760, 397] width 1 height 10
radio input "true"
click at [834, 664] on button "Next" at bounding box center [760, 651] width 206 height 51
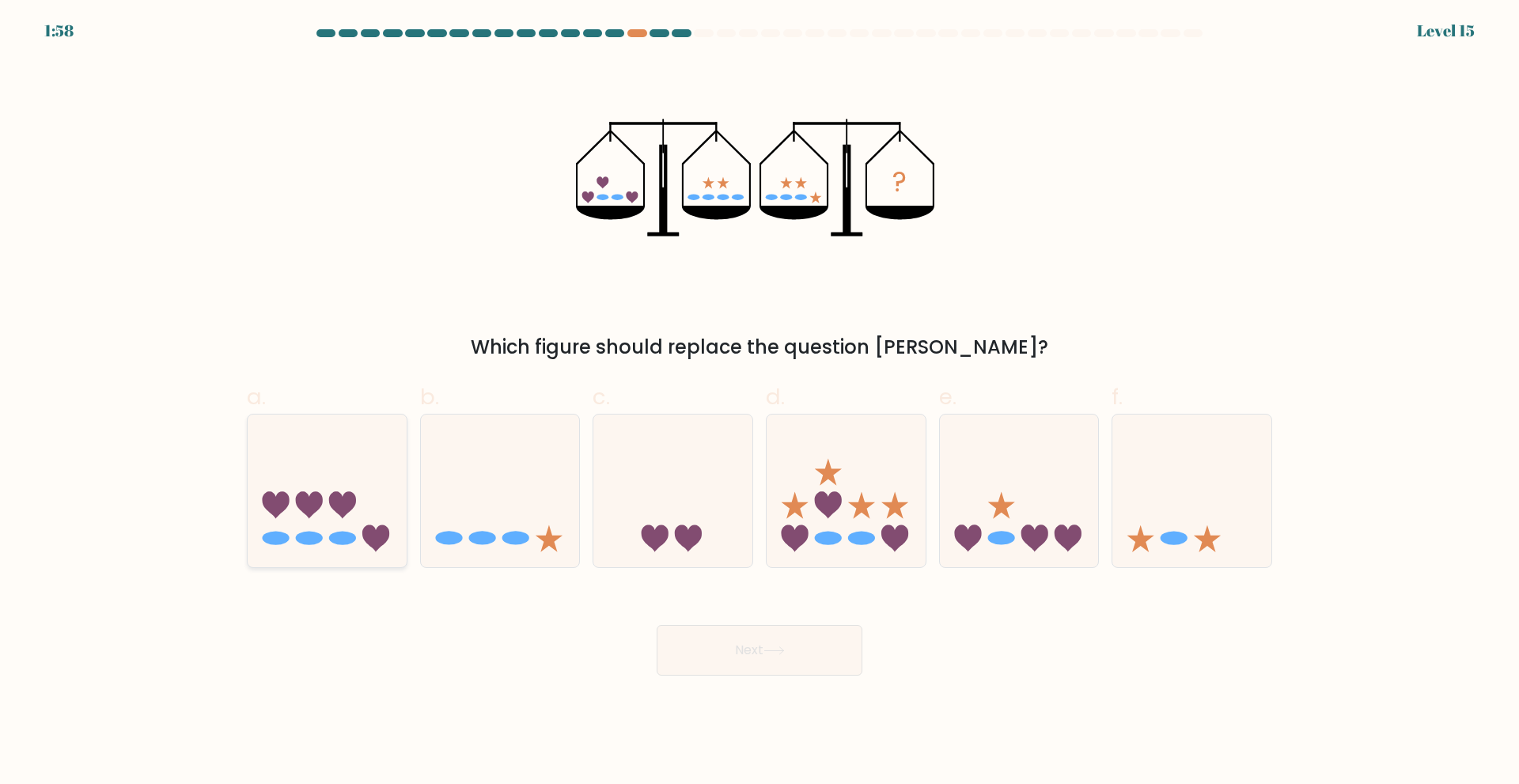
click at [362, 521] on icon at bounding box center [327, 490] width 159 height 131
click at [760, 403] on input "a." at bounding box center [760, 397] width 1 height 10
radio input "true"
click at [792, 645] on button "Next" at bounding box center [760, 651] width 206 height 51
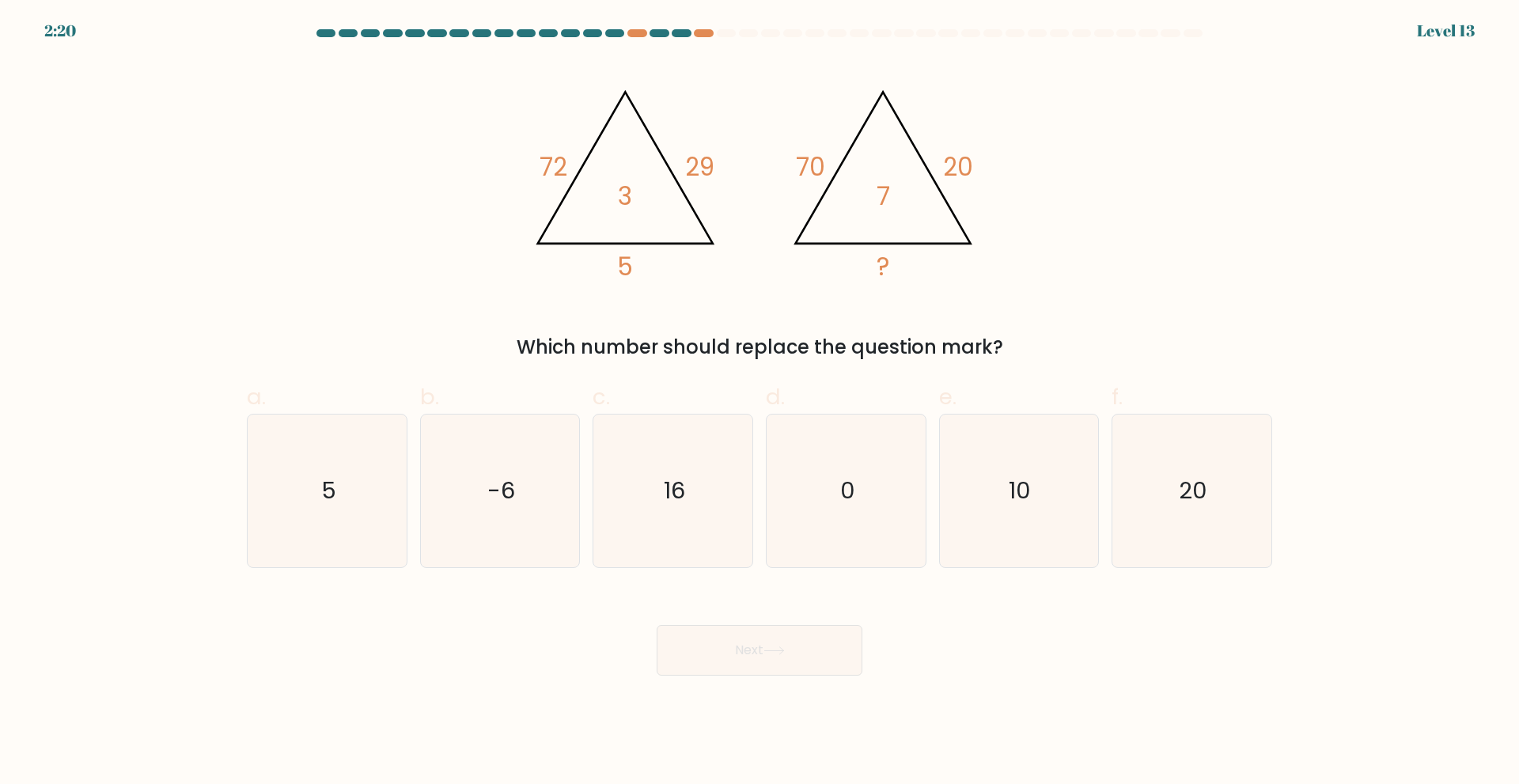
drag, startPoint x: 524, startPoint y: 158, endPoint x: 1063, endPoint y: 326, distance: 564.6
click at [1063, 326] on div "@import url('https://fonts.googleapis.com/css?family=Abril+Fatface:400,100,100i…" at bounding box center [760, 211] width 1045 height 302
copy div "72 29 5 3 @import url('https://fonts.googleapis.com/css?family=Abril+Fatface:40…"
click at [1448, 398] on form at bounding box center [760, 352] width 1519 height 646
click at [308, 488] on icon "5" at bounding box center [326, 490] width 152 height 152
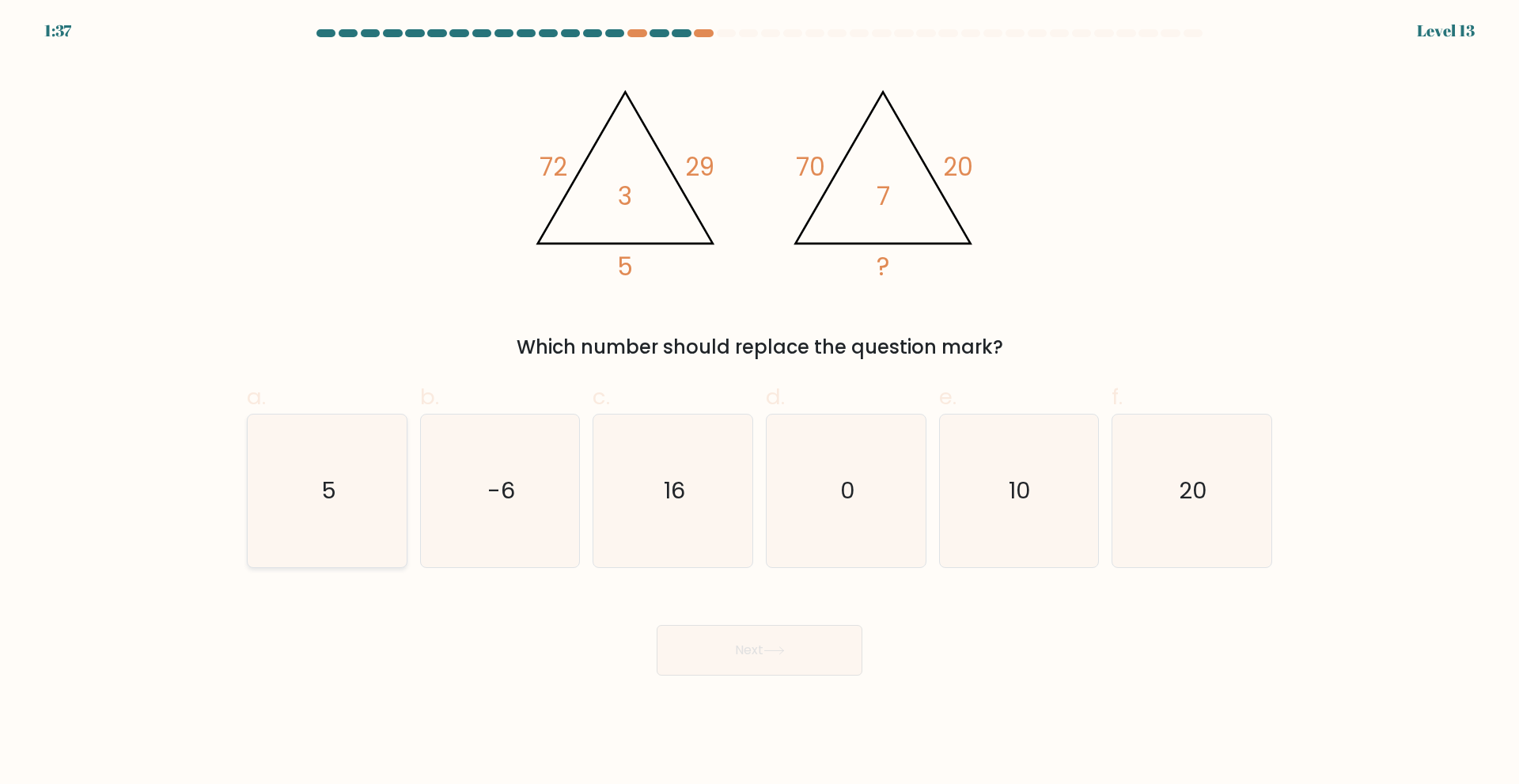
click at [760, 403] on input "a. 5" at bounding box center [760, 397] width 1 height 10
radio input "true"
click at [822, 650] on button "Next" at bounding box center [760, 651] width 206 height 51
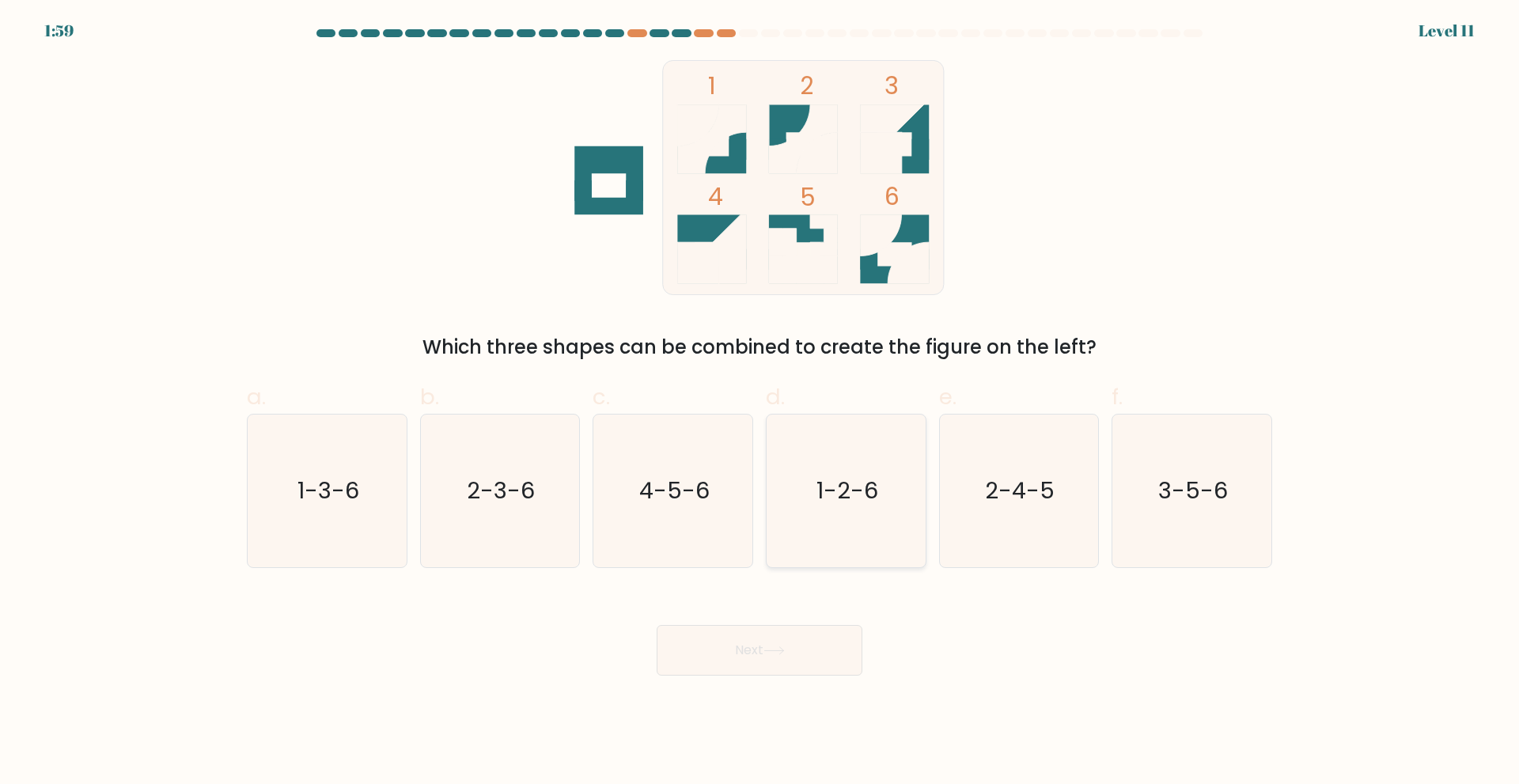
click at [811, 506] on icon "1-2-6" at bounding box center [845, 490] width 152 height 152
click at [760, 403] on input "d. 1-2-6" at bounding box center [760, 397] width 1 height 10
radio input "true"
click at [783, 658] on button "Next" at bounding box center [760, 651] width 206 height 51
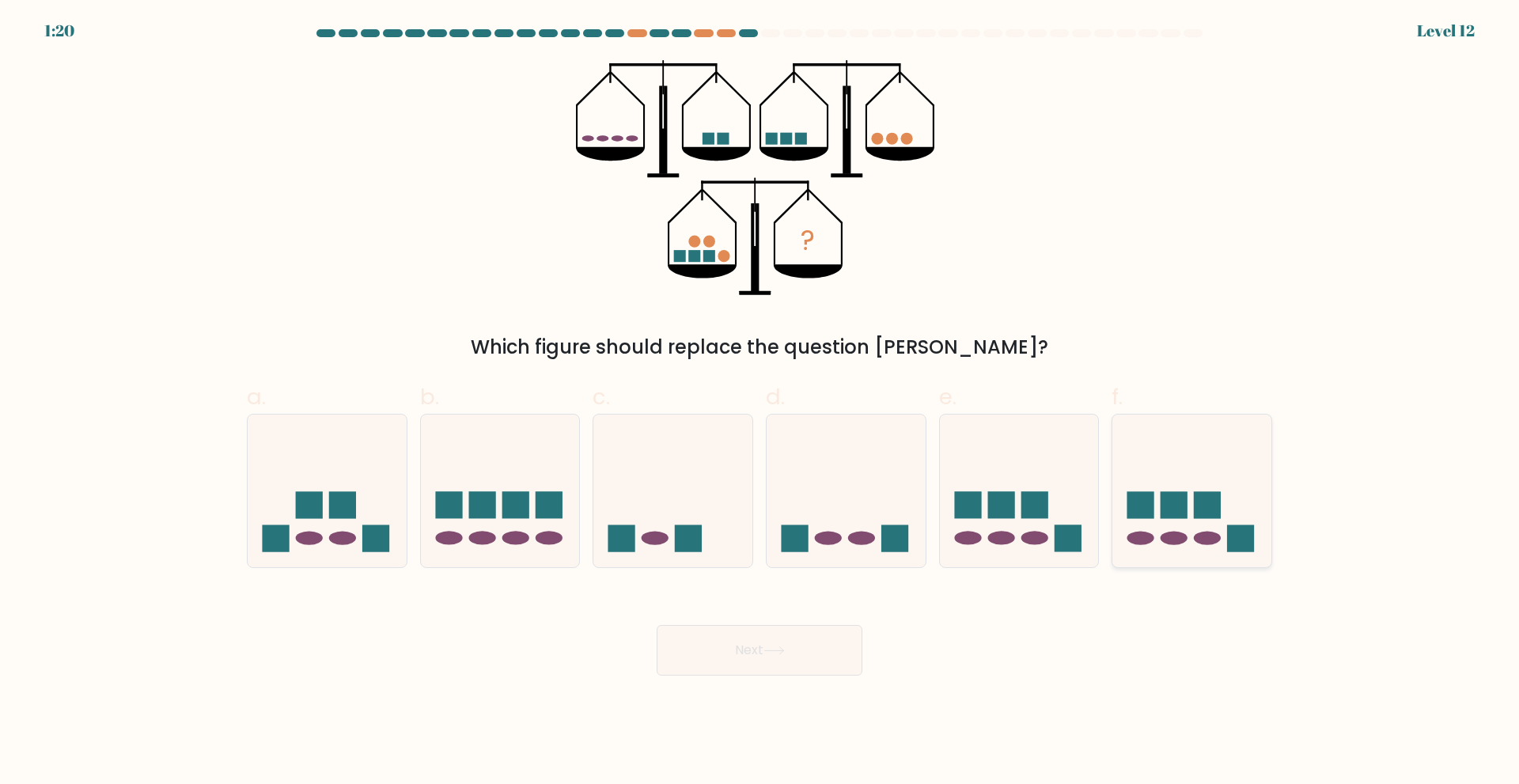
click at [1187, 524] on icon at bounding box center [1192, 490] width 159 height 131
click at [760, 403] on input "f." at bounding box center [760, 397] width 1 height 10
radio input "true"
click at [831, 654] on button "Next" at bounding box center [760, 651] width 206 height 51
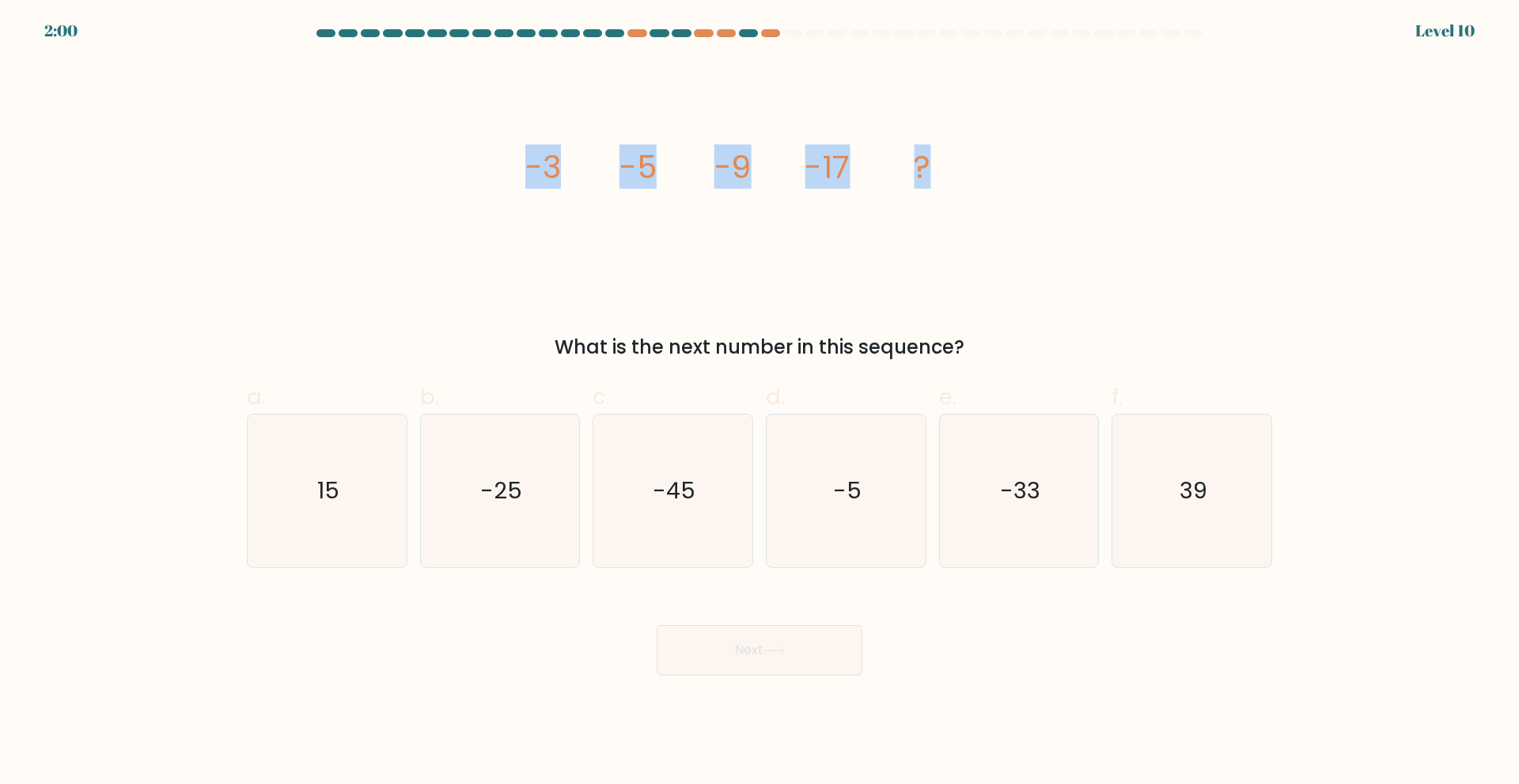
drag, startPoint x: 530, startPoint y: 159, endPoint x: 951, endPoint y: 174, distance: 421.3
click at [951, 174] on icon "image/svg+xml -3 -5 -9 -17 ?" at bounding box center [760, 178] width 475 height 235
copy g "-3 -5 -9 -17 ?"
click at [443, 246] on div "image/svg+xml -3 -5 -9 -17 ? What is the next number in this sequence?" at bounding box center [760, 211] width 1045 height 302
click at [1009, 475] on text "-33" at bounding box center [1020, 490] width 40 height 32
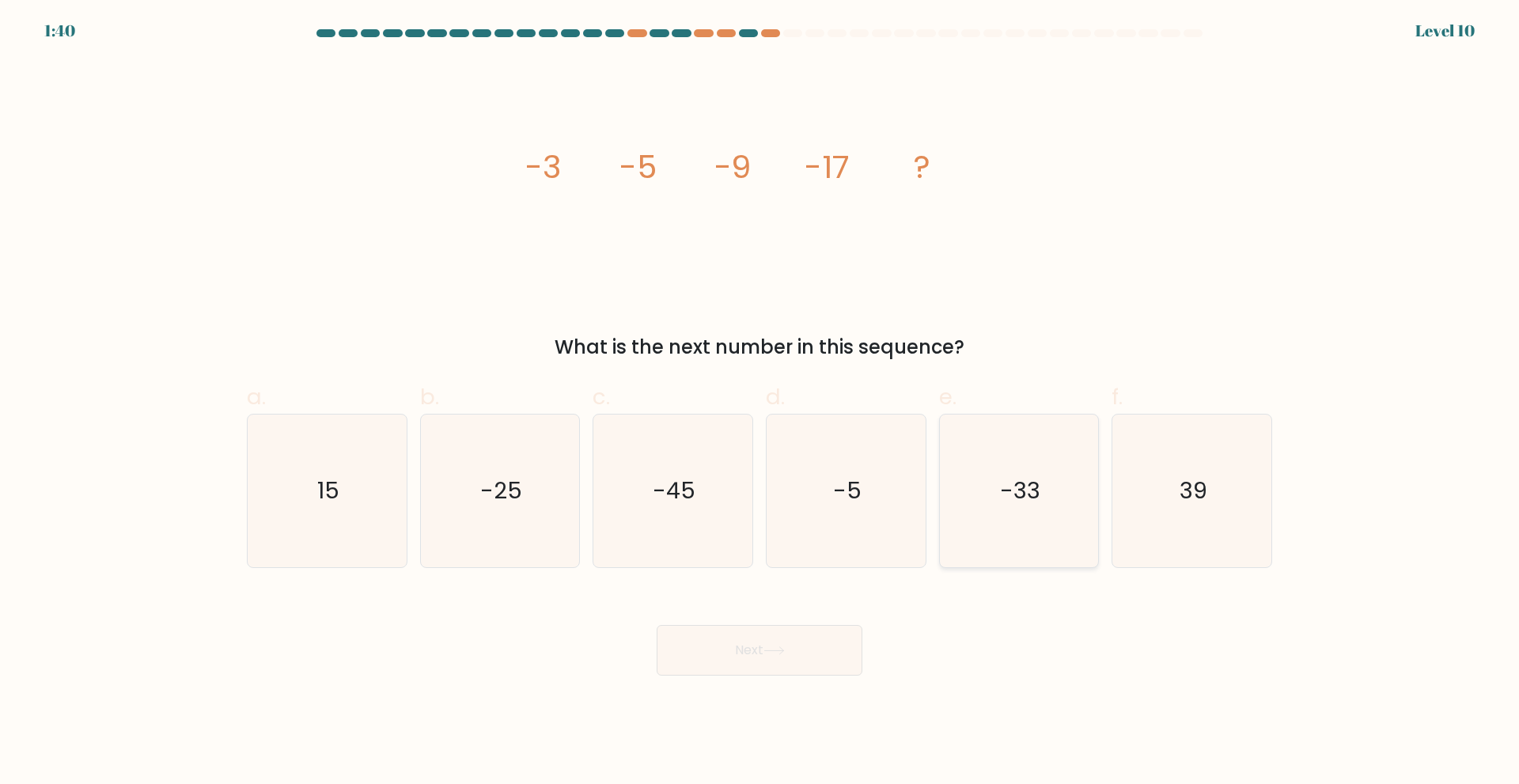
click at [760, 403] on input "e. -33" at bounding box center [760, 397] width 1 height 10
radio input "true"
click at [804, 671] on button "Next" at bounding box center [760, 651] width 206 height 51
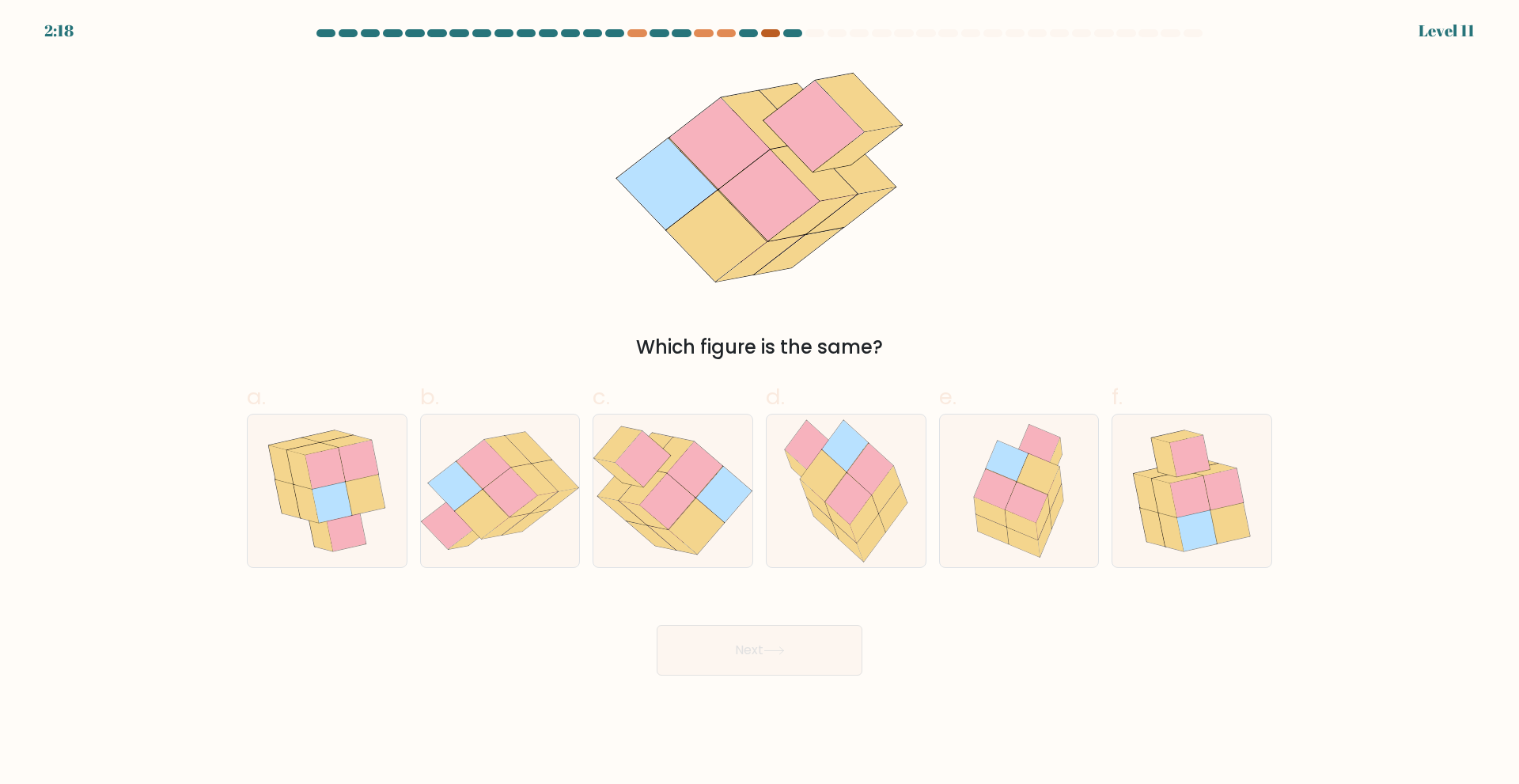
click at [767, 36] on div at bounding box center [770, 33] width 19 height 8
click at [1199, 516] on icon at bounding box center [1196, 530] width 39 height 41
click at [760, 403] on input "f." at bounding box center [760, 397] width 1 height 10
radio input "true"
click at [815, 658] on button "Next" at bounding box center [760, 651] width 206 height 51
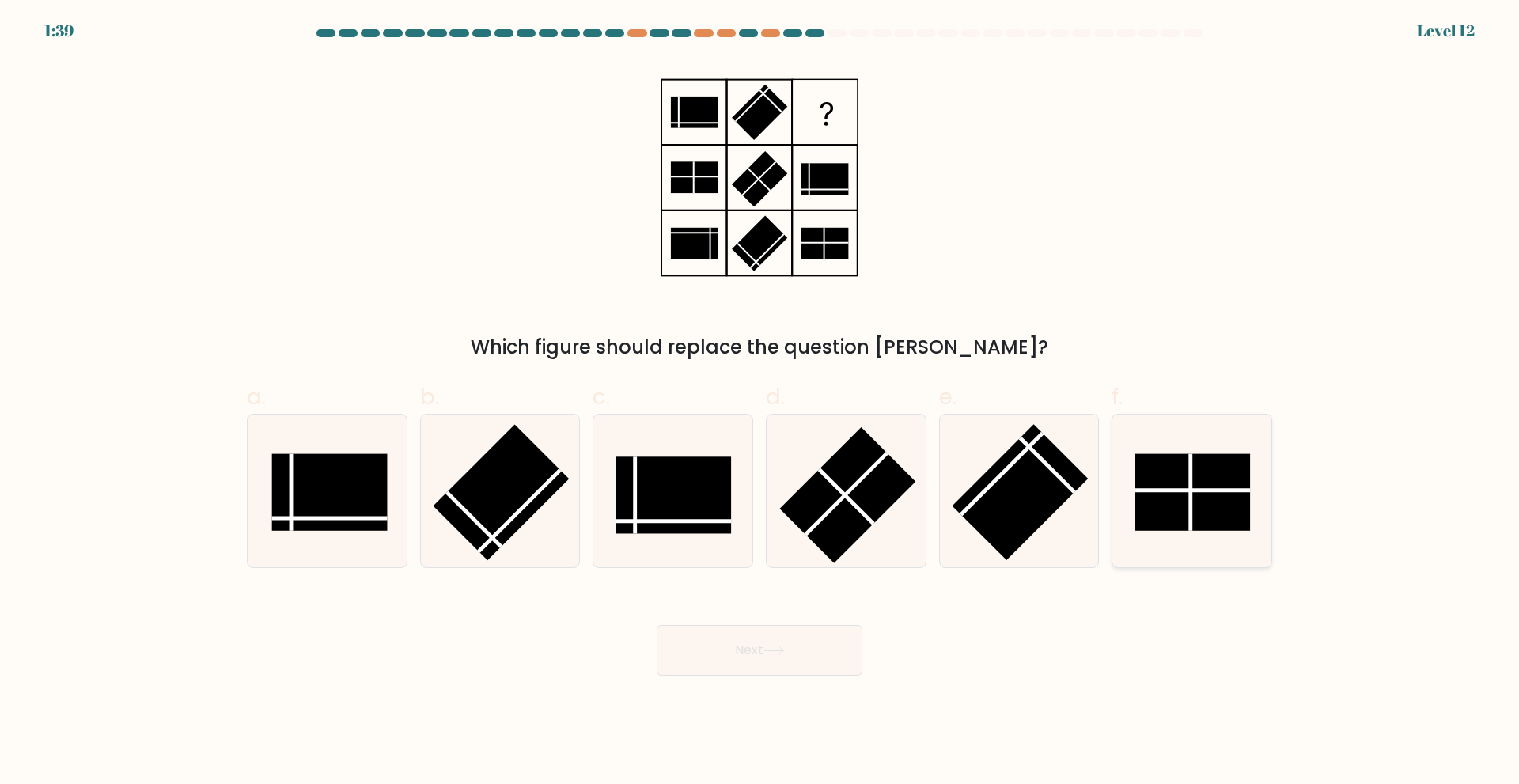
click at [1152, 484] on rect at bounding box center [1193, 491] width 116 height 77
click at [760, 403] on input "f." at bounding box center [760, 397] width 1 height 10
radio input "true"
click at [716, 650] on button "Next" at bounding box center [760, 651] width 206 height 51
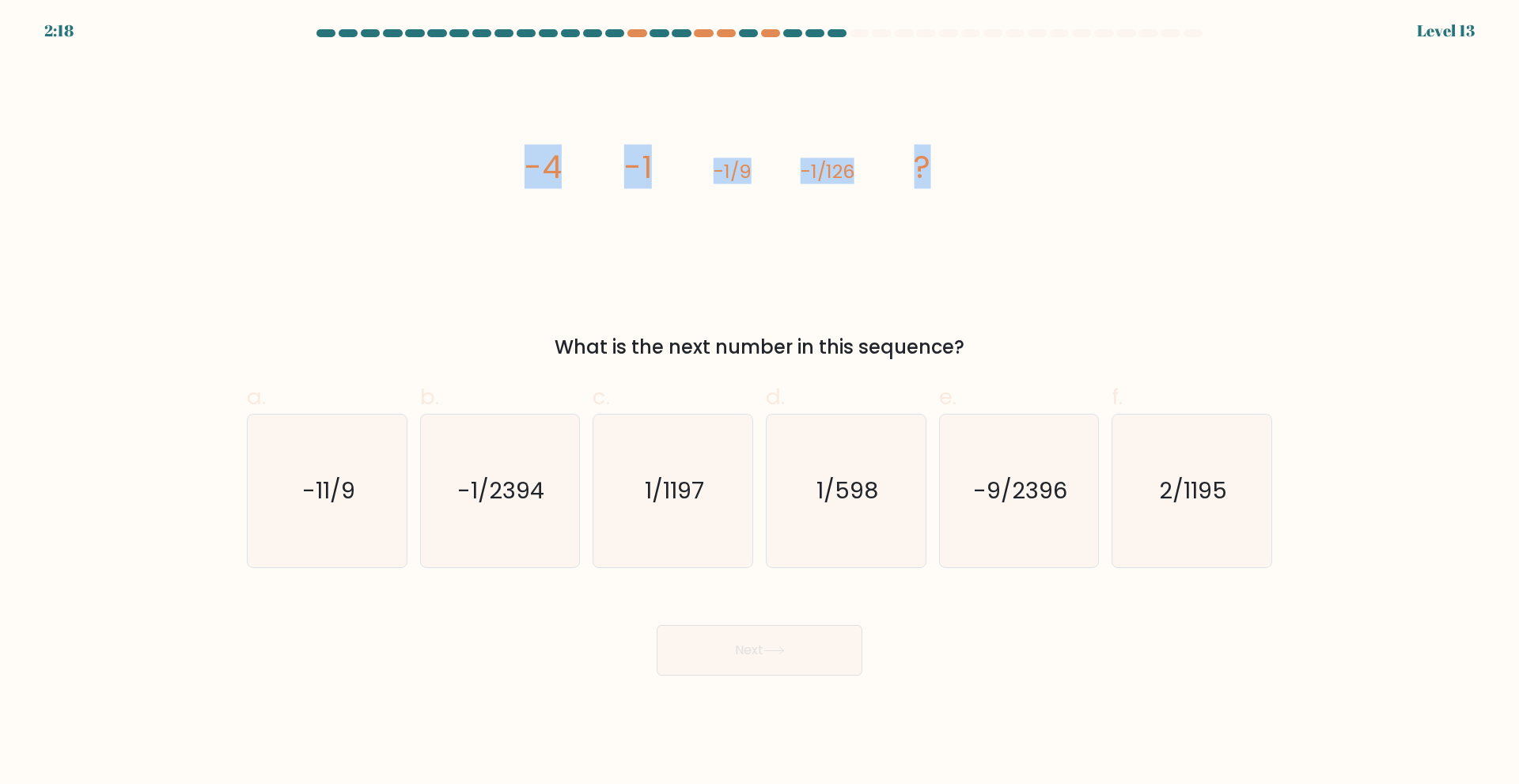
drag, startPoint x: 524, startPoint y: 164, endPoint x: 1055, endPoint y: 159, distance: 531.0
click at [1080, 155] on div "image/svg+xml -4 -1 -1/9 -1/126 ? What is the next number in this sequence?" at bounding box center [760, 211] width 1045 height 302
copy g "-4 -1 -1/9 -1/126 ?"
click at [1049, 254] on div "image/svg+xml -4 -1 -1/9 -1/126 ? What is the next number in this sequence?" at bounding box center [760, 211] width 1045 height 302
click at [518, 500] on text "-1/2394" at bounding box center [501, 490] width 87 height 32
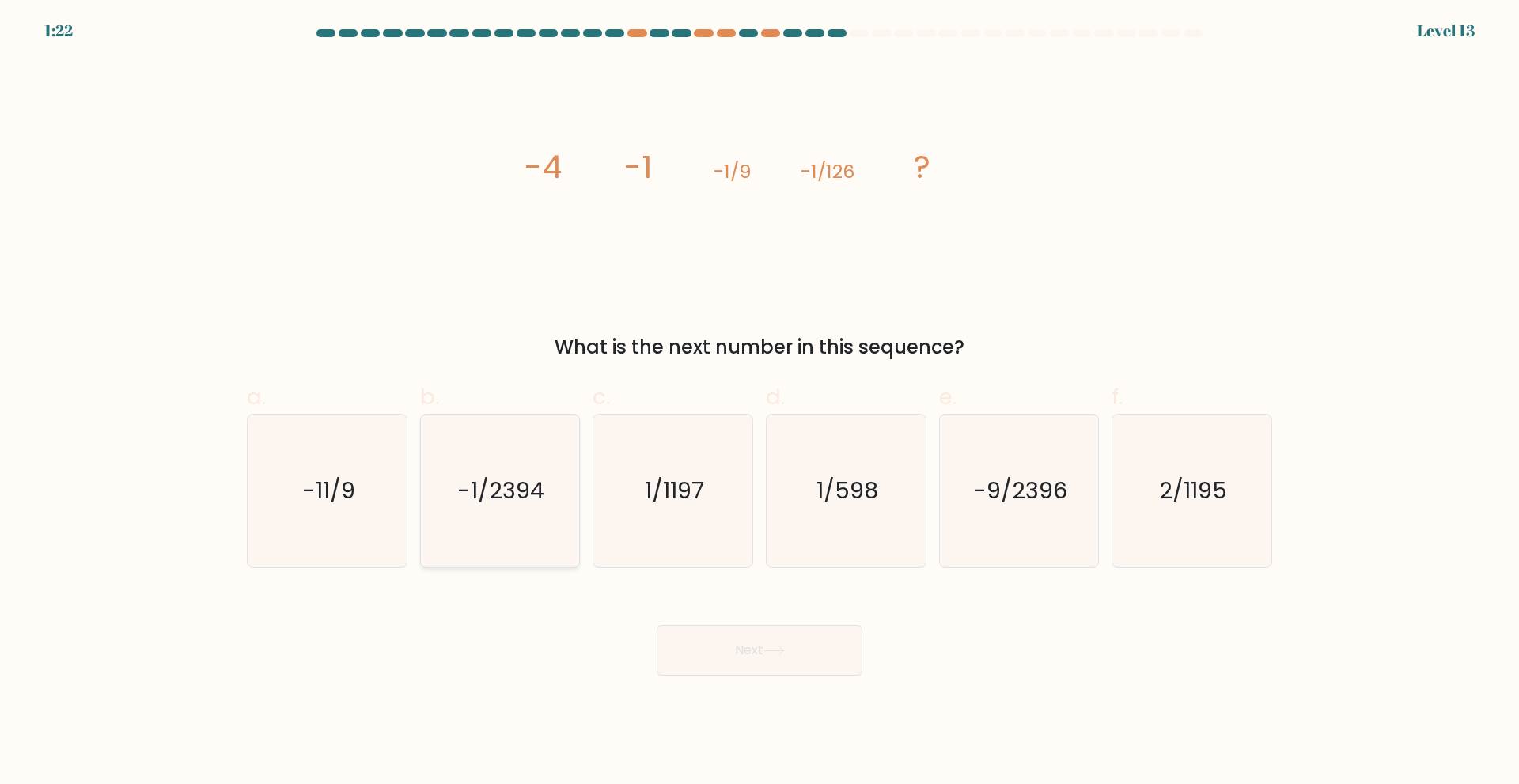
click at [760, 403] on input "b. -1/2394" at bounding box center [760, 397] width 1 height 10
radio input "true"
click at [814, 635] on button "Next" at bounding box center [760, 651] width 206 height 51
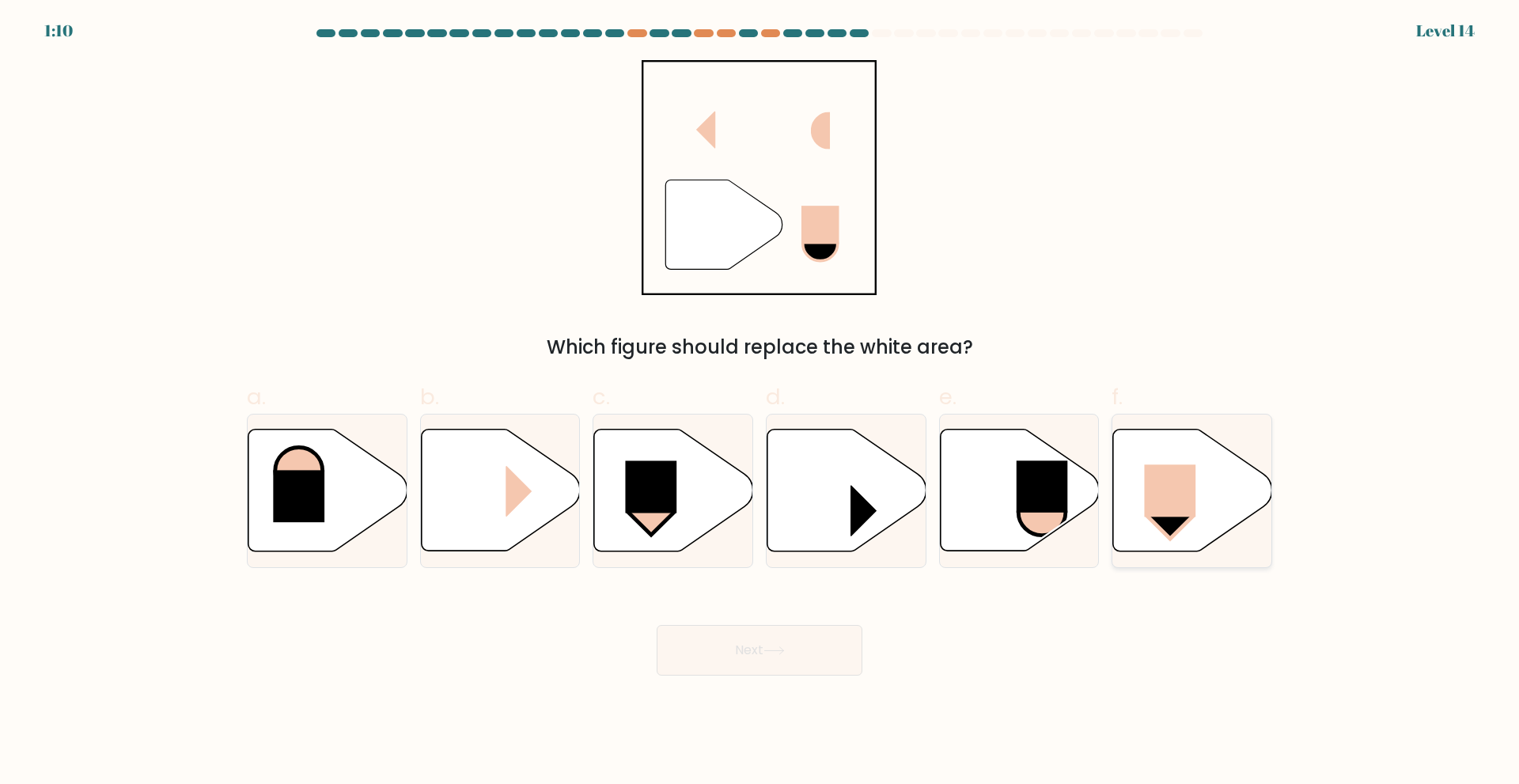
click at [1152, 497] on rect at bounding box center [1171, 490] width 51 height 52
click at [760, 403] on input "f." at bounding box center [760, 397] width 1 height 10
radio input "true"
click at [811, 662] on button "Next" at bounding box center [760, 651] width 206 height 51
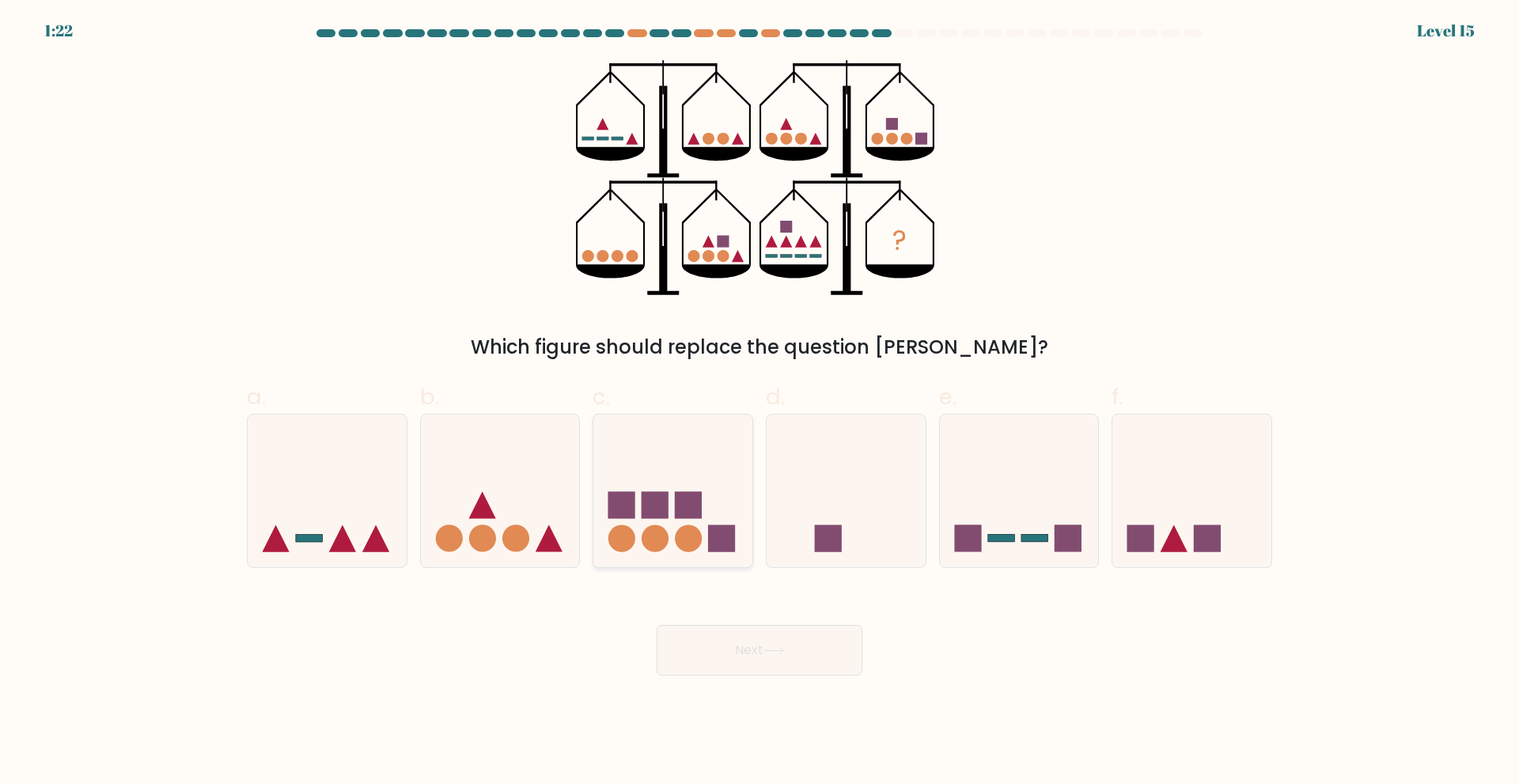
click at [676, 502] on rect at bounding box center [688, 505] width 27 height 27
click at [760, 403] on input "c." at bounding box center [760, 397] width 1 height 10
radio input "true"
click at [732, 658] on button "Next" at bounding box center [760, 651] width 206 height 51
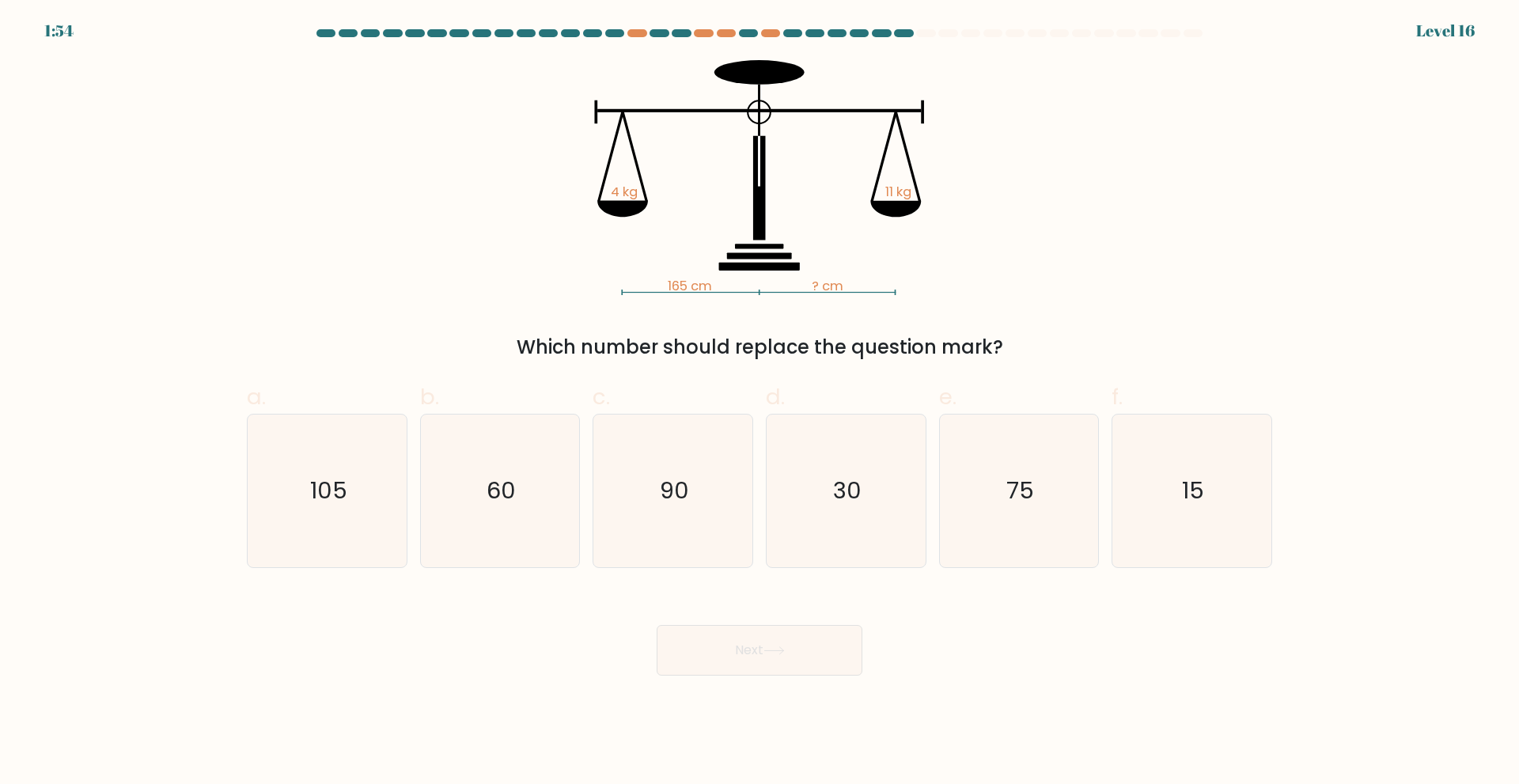
drag, startPoint x: 620, startPoint y: 191, endPoint x: 969, endPoint y: 271, distance: 358.1
click at [907, 276] on icon "165 cm ? cm 4 kg 11 kg" at bounding box center [760, 178] width 475 height 235
click at [1051, 269] on div "165 cm ? cm 4 kg 11 kg Which number should replace the question mark?" at bounding box center [760, 211] width 1045 height 302
drag, startPoint x: 667, startPoint y: 284, endPoint x: 711, endPoint y: 290, distance: 44.4
click at [711, 290] on tspan "165 cm" at bounding box center [689, 286] width 45 height 18
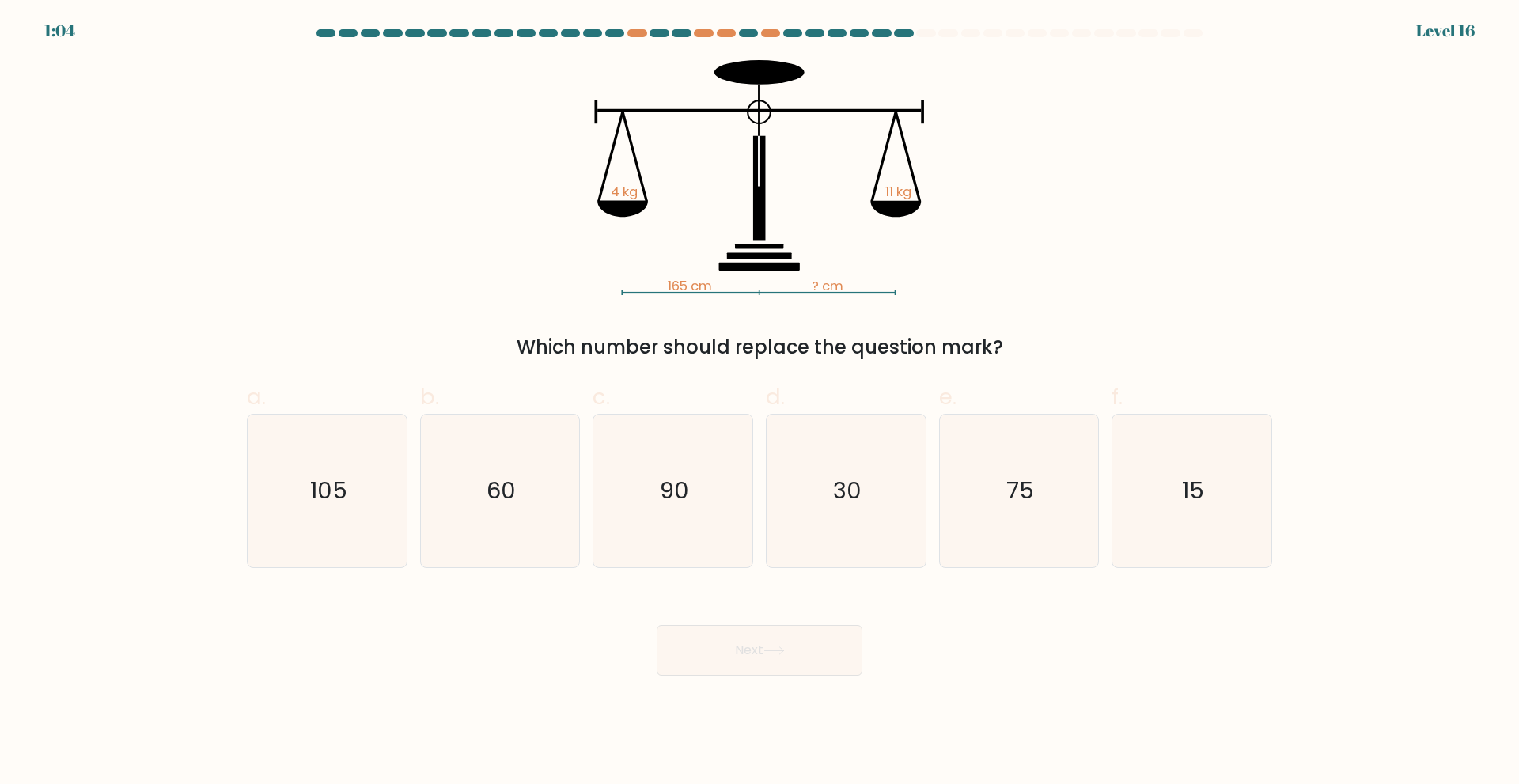
click at [1009, 284] on div "165 cm ? cm 4 kg 11 kg Which number should replace the question mark?" at bounding box center [760, 211] width 1045 height 302
click at [694, 491] on icon "90" at bounding box center [672, 490] width 152 height 152
click at [760, 403] on input "c. 90" at bounding box center [760, 397] width 1 height 10
radio input "true"
click at [967, 482] on icon "75" at bounding box center [1018, 490] width 152 height 152
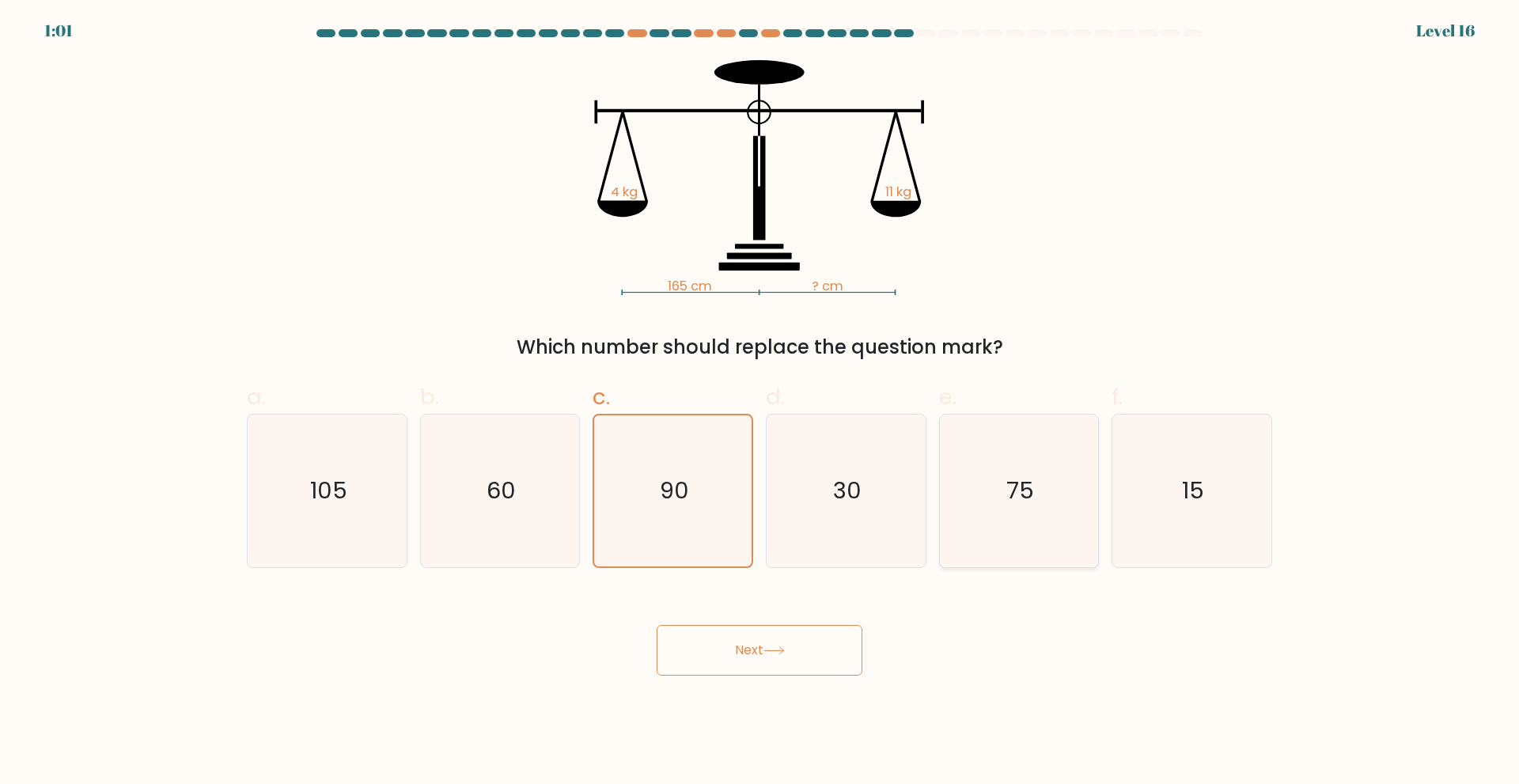
click at [760, 403] on input "e. 75" at bounding box center [760, 397] width 1 height 10
radio input "true"
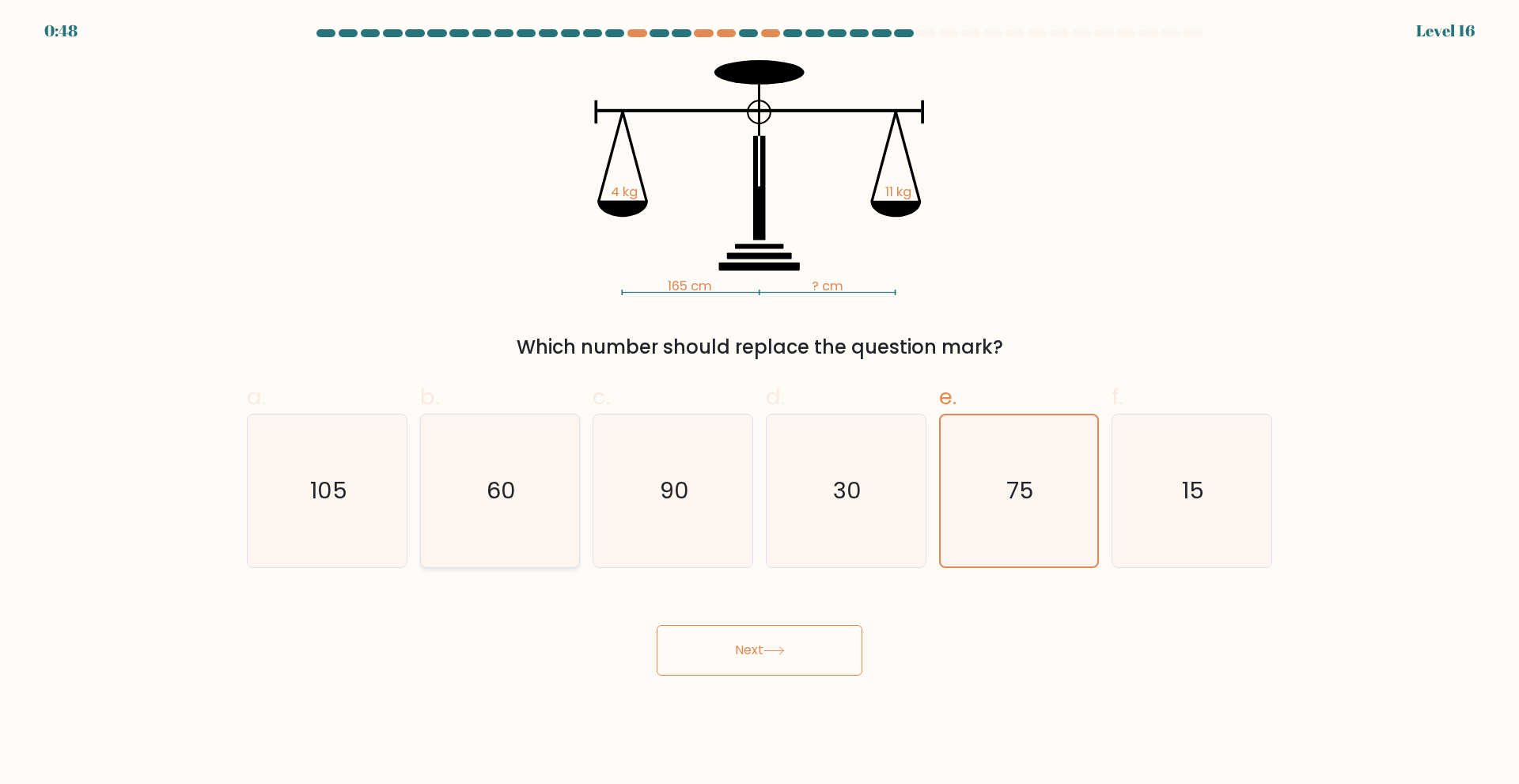
click at [524, 499] on icon "60" at bounding box center [499, 490] width 152 height 152
click at [760, 403] on input "b. 60" at bounding box center [760, 397] width 1 height 10
radio input "true"
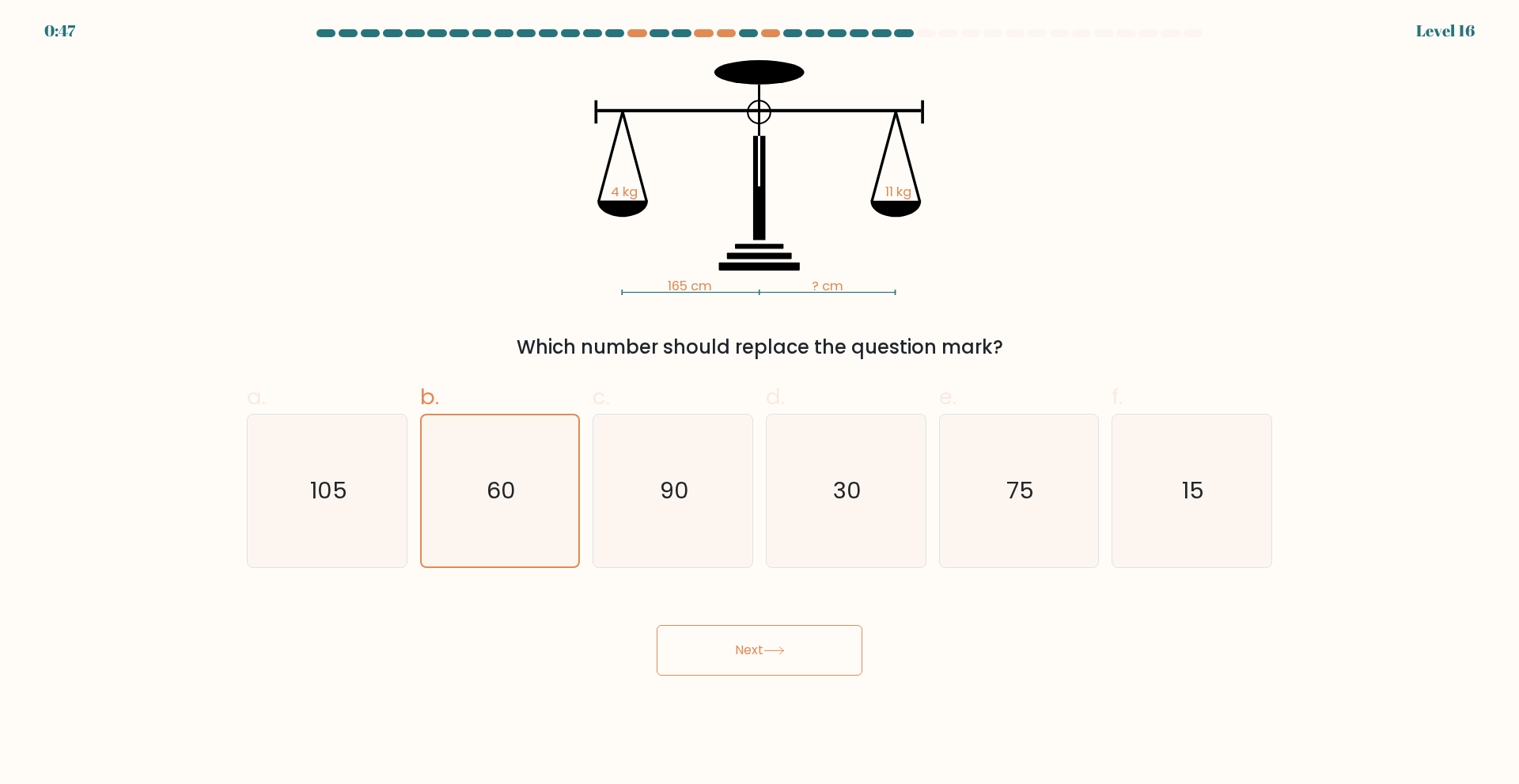
click at [740, 645] on button "Next" at bounding box center [760, 651] width 206 height 51
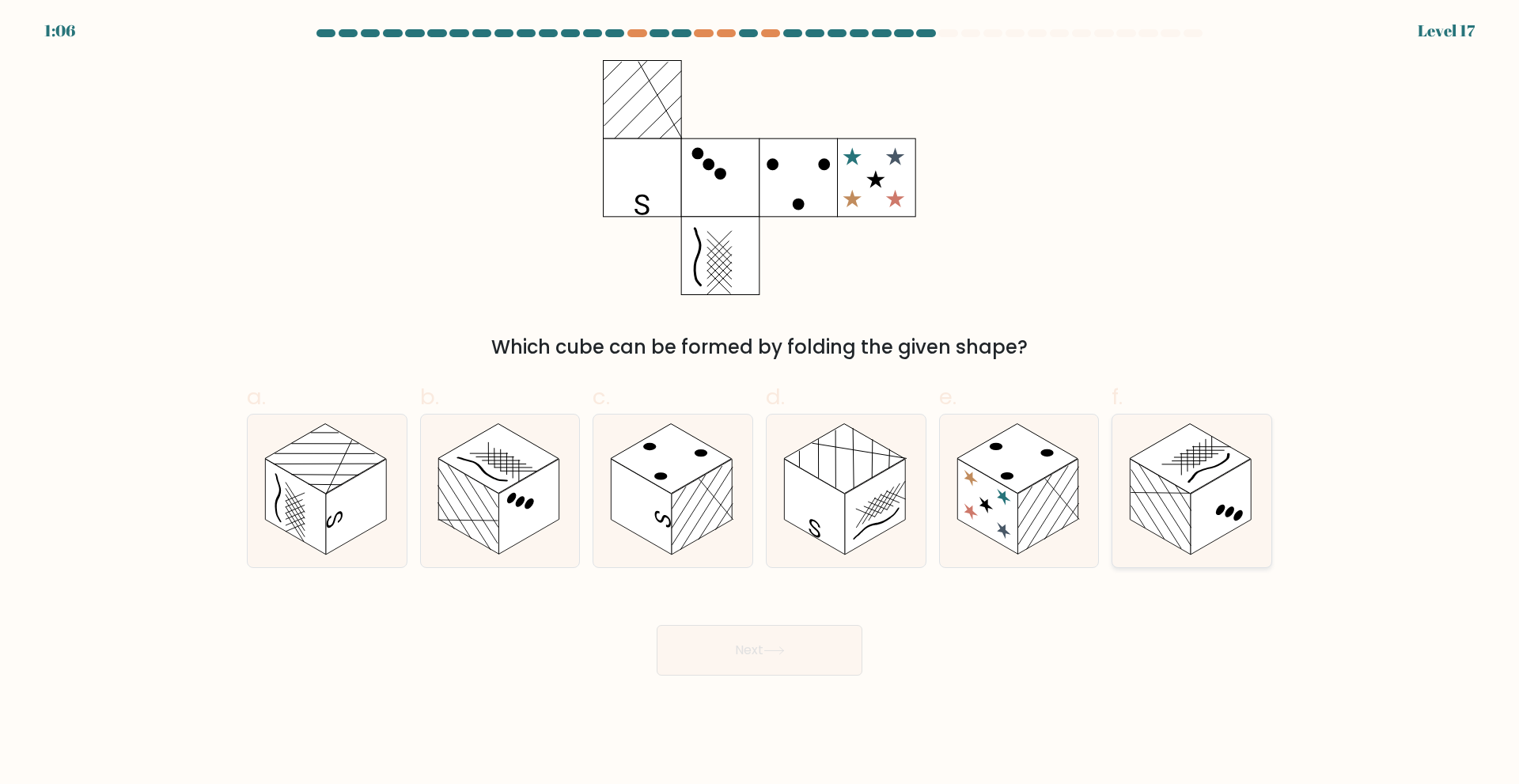
click at [1237, 541] on icon at bounding box center [1192, 490] width 159 height 152
click at [760, 403] on input "f." at bounding box center [760, 397] width 1 height 10
radio input "true"
click at [823, 667] on button "Next" at bounding box center [760, 651] width 206 height 51
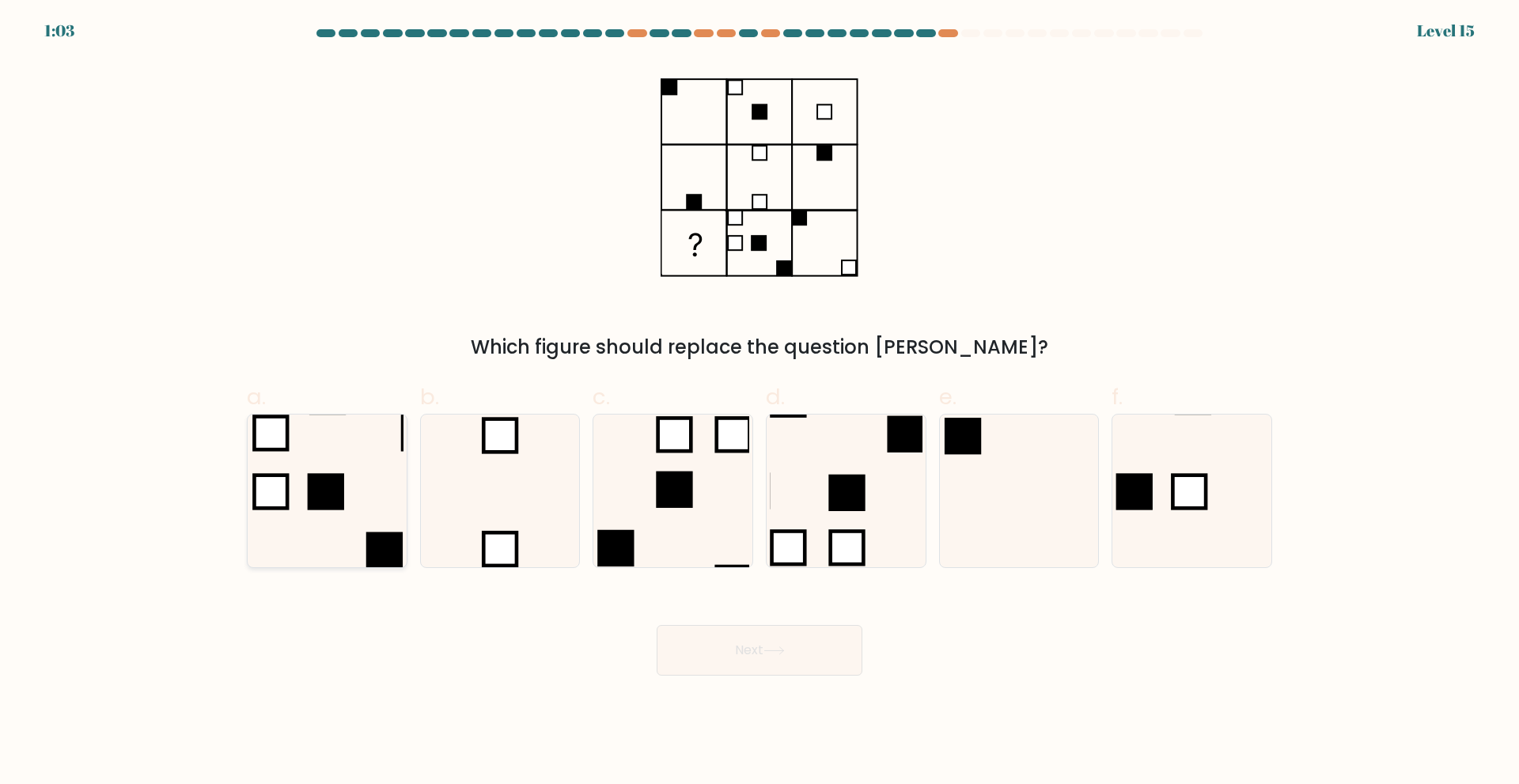
click at [346, 475] on icon at bounding box center [326, 490] width 152 height 152
click at [760, 403] on input "a." at bounding box center [760, 397] width 1 height 10
radio input "true"
drag, startPoint x: 761, startPoint y: 633, endPoint x: 979, endPoint y: 679, distance: 222.8
click at [979, 679] on body "0:52 Level 15" at bounding box center [760, 392] width 1519 height 784
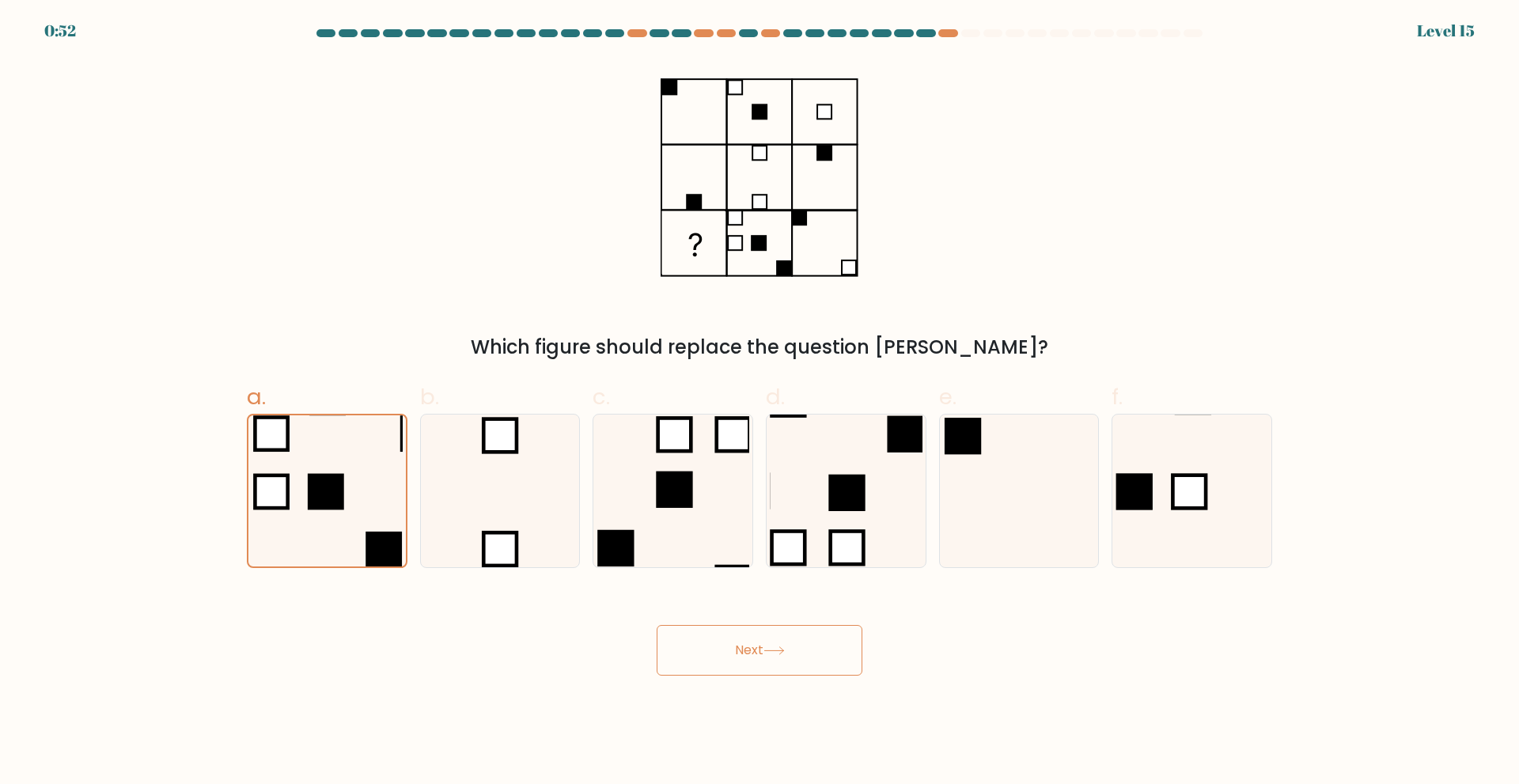
click at [817, 660] on button "Next" at bounding box center [760, 651] width 206 height 51
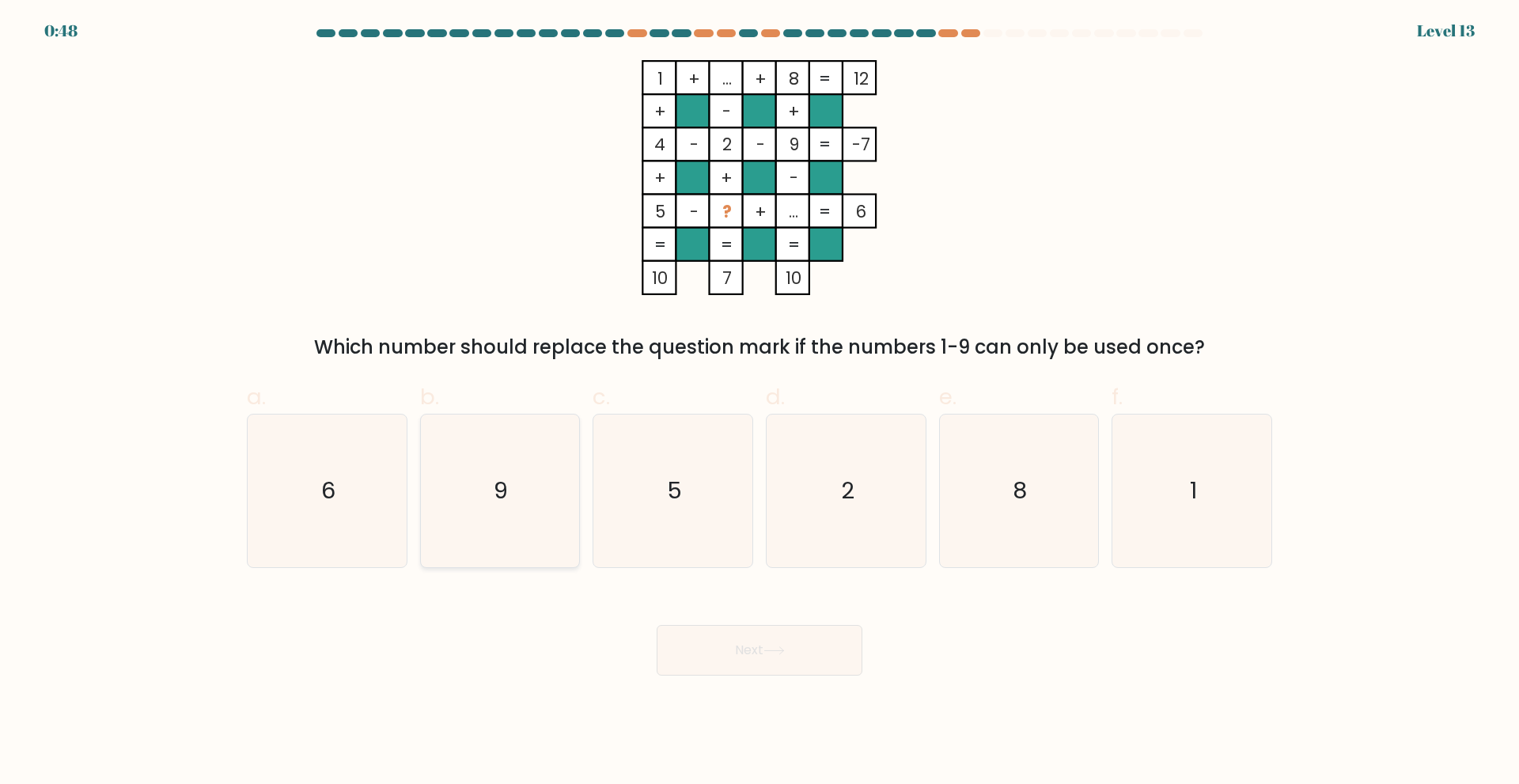
drag, startPoint x: 346, startPoint y: 482, endPoint x: 436, endPoint y: 446, distance: 96.9
click at [346, 482] on icon "6" at bounding box center [326, 490] width 152 height 152
click at [760, 403] on input "a. 6" at bounding box center [760, 397] width 1 height 10
radio input "true"
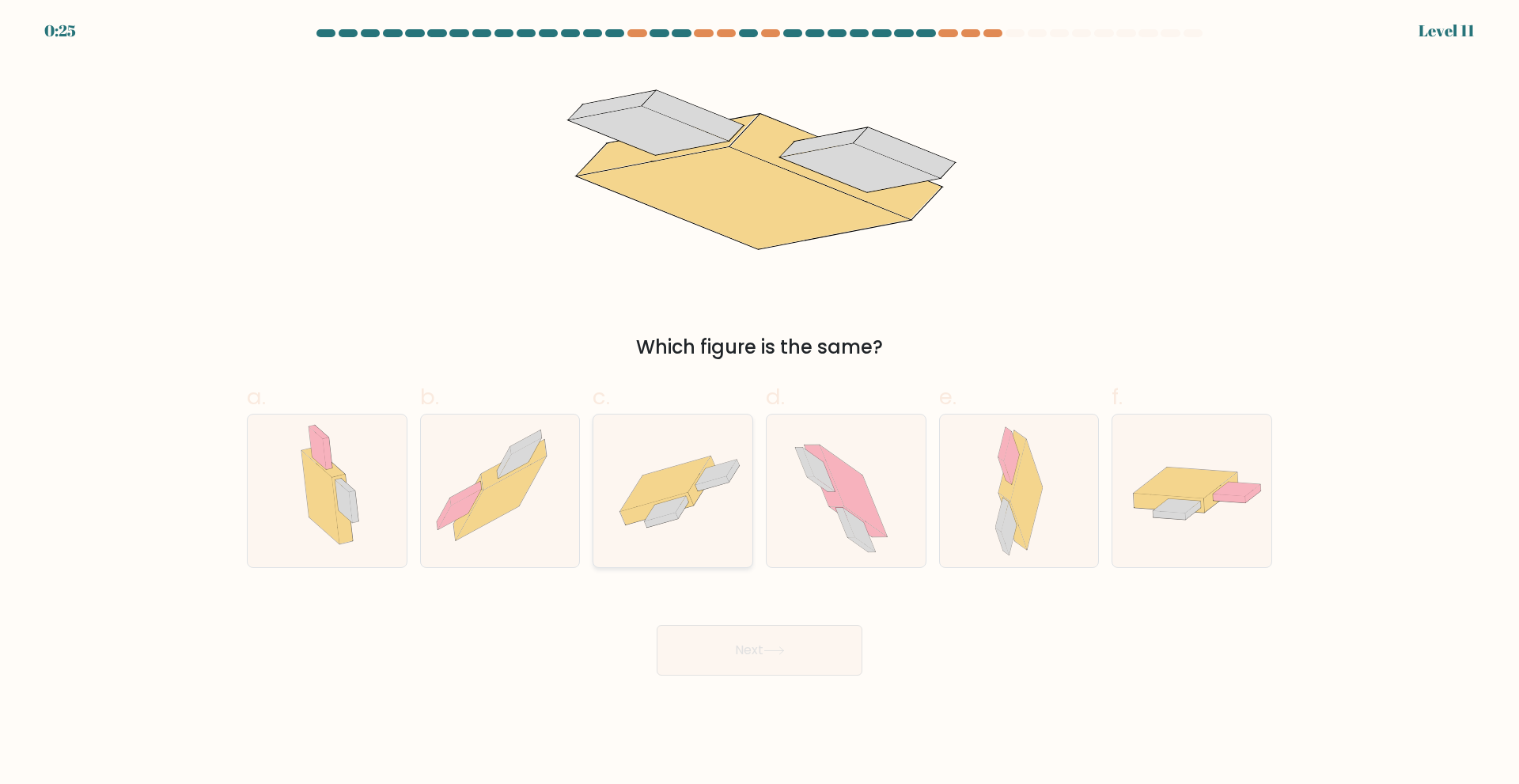
click at [691, 531] on icon at bounding box center [673, 490] width 159 height 110
click at [760, 403] on input "c." at bounding box center [760, 397] width 1 height 10
radio input "true"
click at [780, 679] on body "0:24 Level 11" at bounding box center [760, 392] width 1519 height 784
click at [760, 661] on button "Next" at bounding box center [760, 651] width 206 height 51
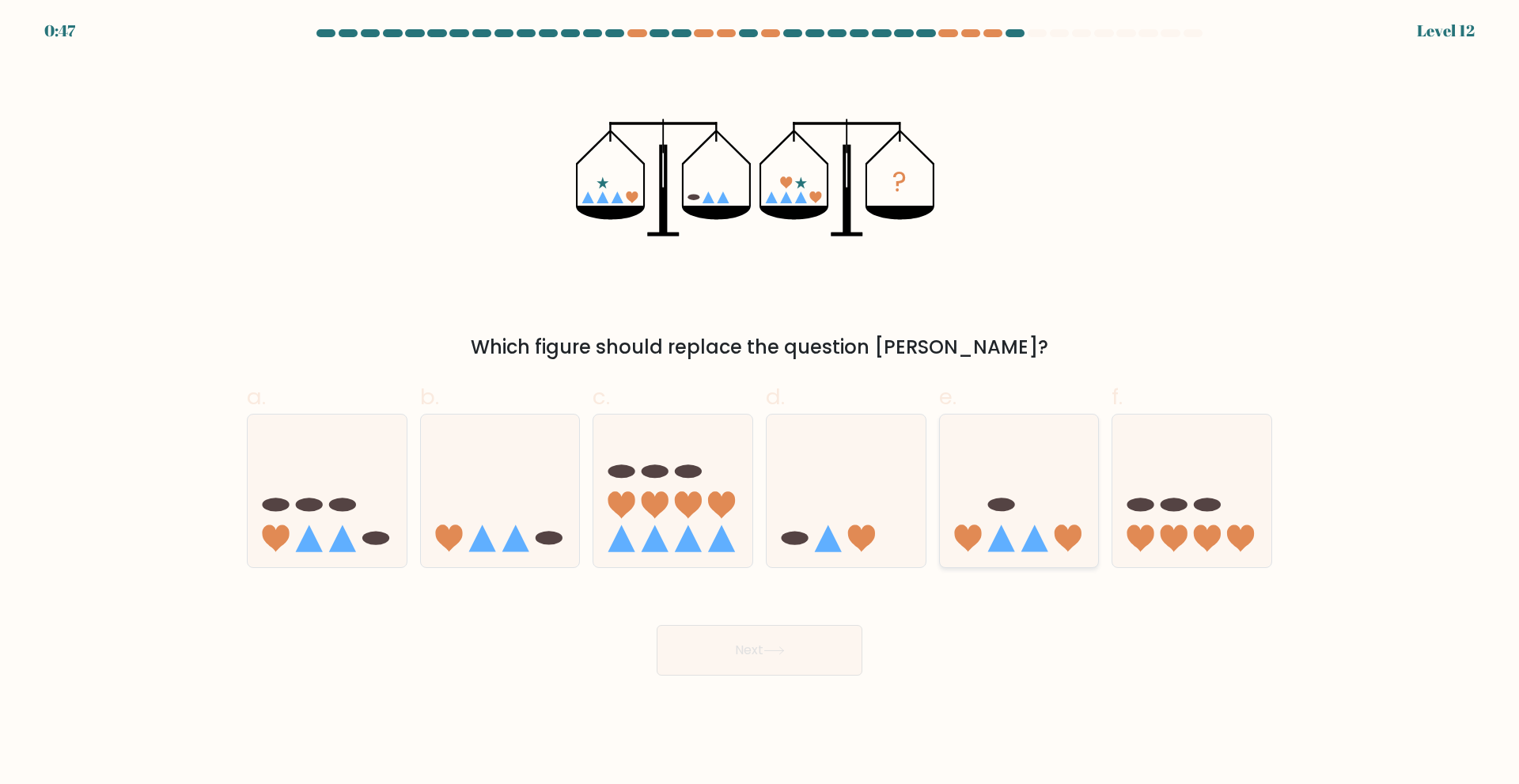
click at [994, 511] on ellipse at bounding box center [1001, 504] width 27 height 14
click at [760, 403] on input "e." at bounding box center [760, 397] width 1 height 10
radio input "true"
click at [1109, 525] on div "f." at bounding box center [1192, 473] width 173 height 187
click at [791, 629] on button "Next" at bounding box center [760, 651] width 206 height 51
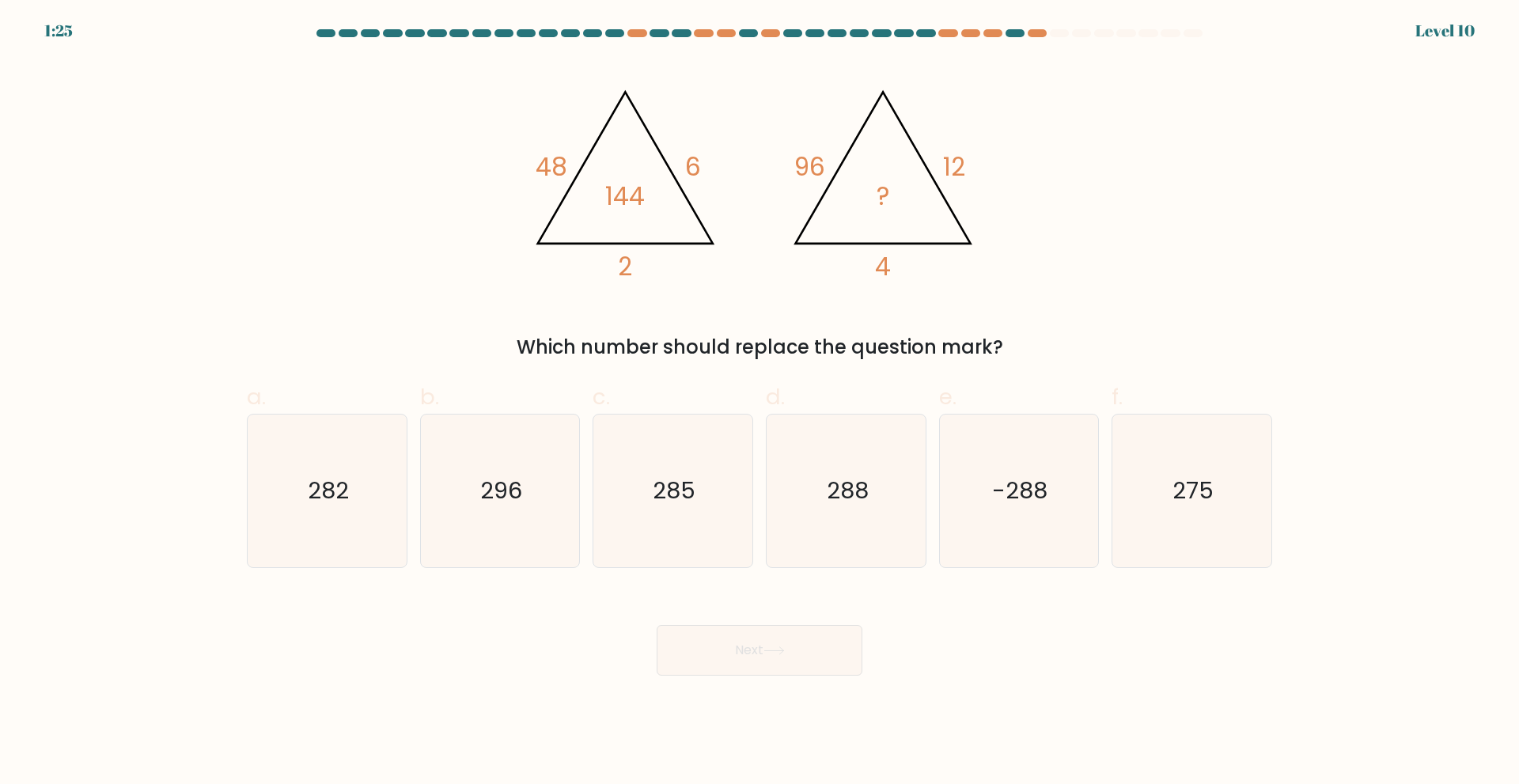
drag, startPoint x: 542, startPoint y: 144, endPoint x: 1029, endPoint y: 345, distance: 526.8
click at [1029, 345] on div "@import url('https://fonts.googleapis.com/css?family=Abril+Fatface:400,100,100i…" at bounding box center [760, 211] width 1045 height 302
copy div "48 6 2 144 @import url('https://fonts.googleapis.com/css?family=Abril+Fatface:4…"
click at [1166, 225] on div "@import url('https://fonts.googleapis.com/css?family=Abril+Fatface:400,100,100i…" at bounding box center [760, 211] width 1045 height 302
drag, startPoint x: 466, startPoint y: 194, endPoint x: 481, endPoint y: 185, distance: 17.5
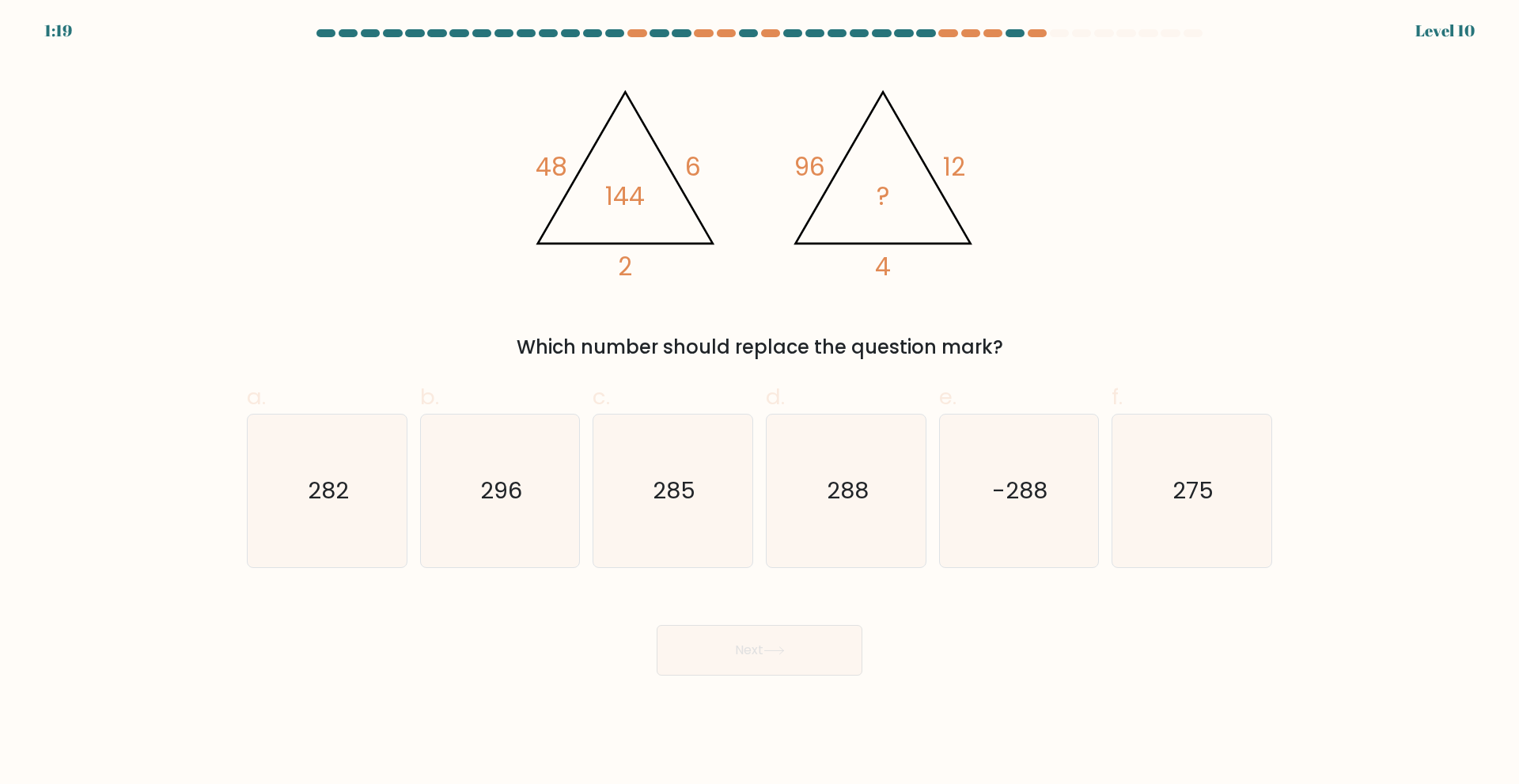
click at [466, 196] on div "@import url('https://fonts.googleapis.com/css?family=Abril+Fatface:400,100,100i…" at bounding box center [760, 211] width 1045 height 302
click at [877, 506] on icon "288" at bounding box center [845, 490] width 152 height 152
click at [760, 403] on input "d. 288" at bounding box center [760, 397] width 1 height 10
radio input "true"
click at [801, 662] on button "Next" at bounding box center [760, 651] width 206 height 51
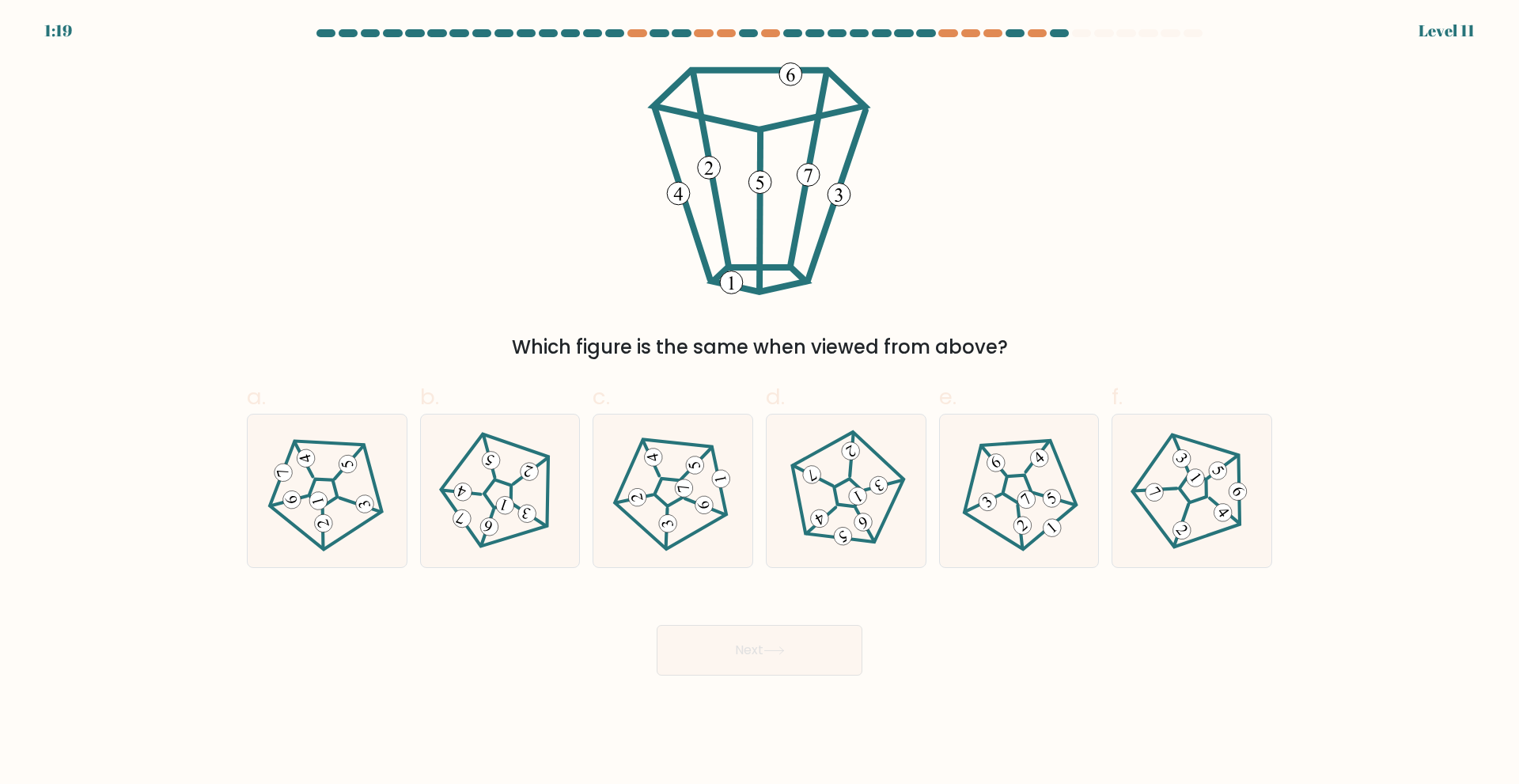
drag, startPoint x: 1204, startPoint y: 499, endPoint x: 1068, endPoint y: 606, distance: 173.0
click at [1200, 500] on 142 at bounding box center [1195, 488] width 39 height 39
click at [760, 403] on input "f." at bounding box center [760, 397] width 1 height 10
radio input "true"
click at [831, 666] on button "Next" at bounding box center [760, 651] width 206 height 51
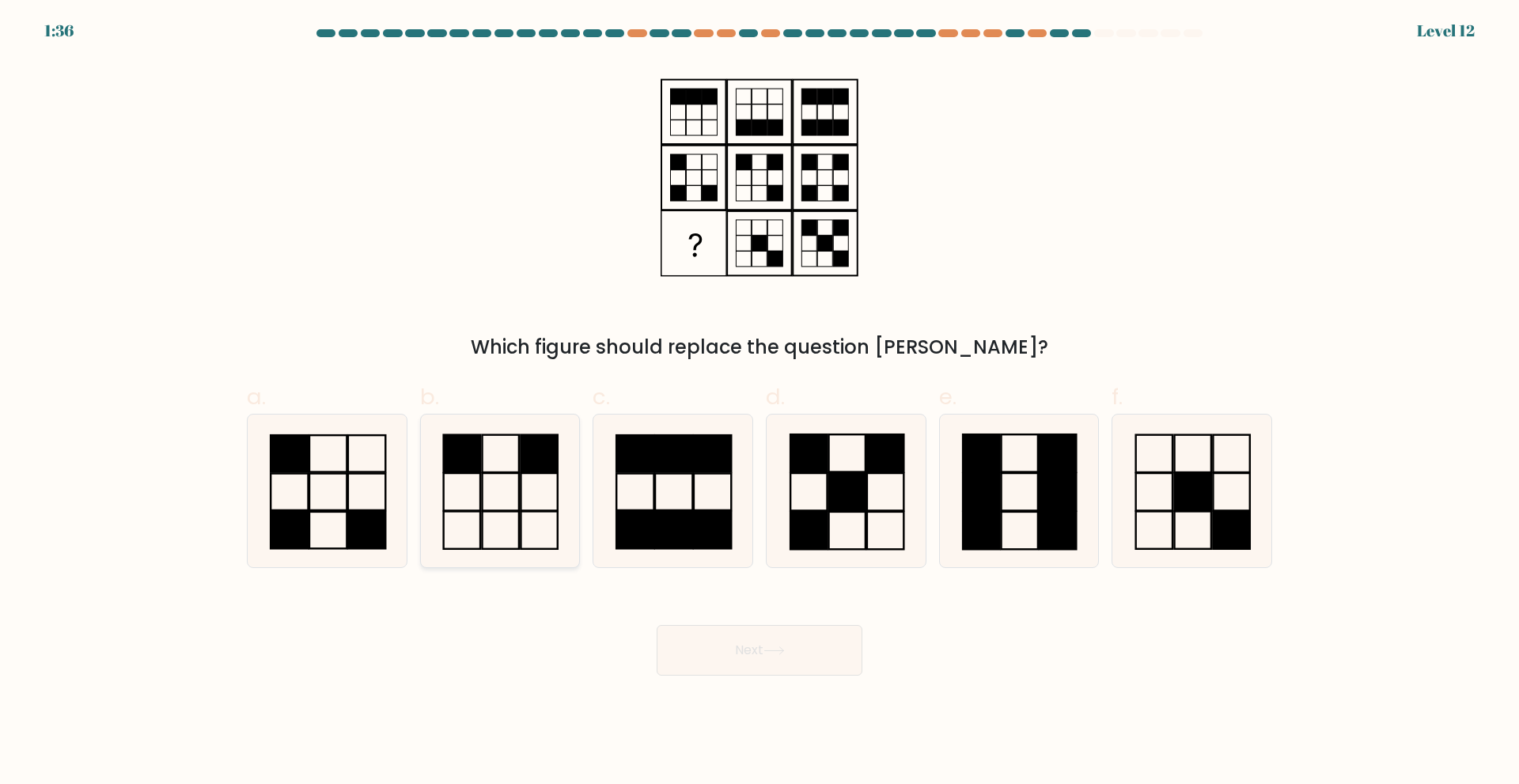
click at [527, 459] on rect at bounding box center [540, 452] width 36 height 37
click at [760, 403] on input "b." at bounding box center [760, 397] width 1 height 10
radio input "true"
click at [751, 644] on button "Next" at bounding box center [760, 651] width 206 height 51
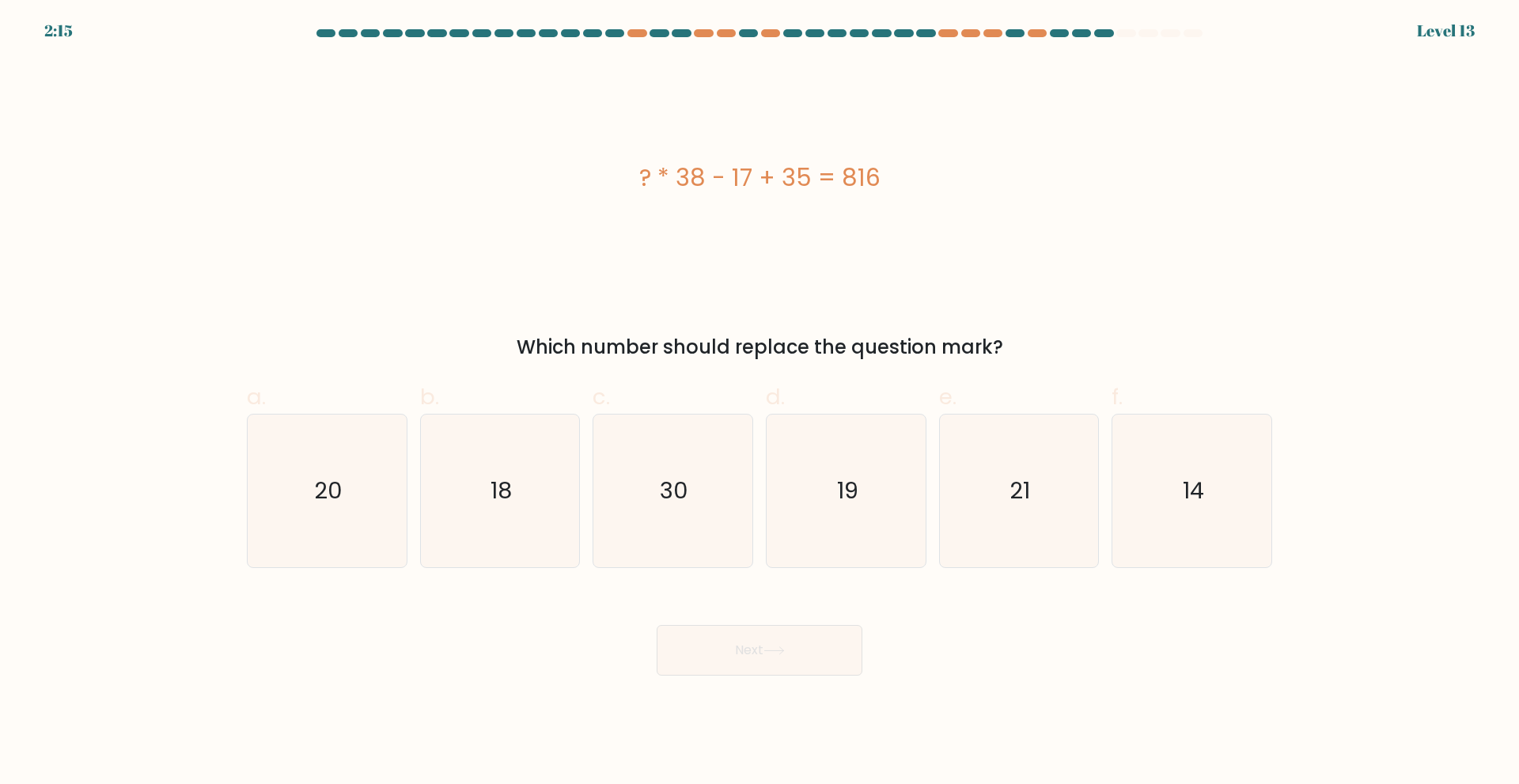
drag, startPoint x: 645, startPoint y: 180, endPoint x: 931, endPoint y: 177, distance: 286.0
click at [931, 177] on div "? * 38 - 17 + 35 = 816" at bounding box center [760, 177] width 1026 height 36
copy div "? * 38 - 17 + 35 = 816"
click at [888, 254] on div "? * 38 - 17 + 35 = 816" at bounding box center [760, 178] width 1026 height 235
drag, startPoint x: 1037, startPoint y: 500, endPoint x: 1020, endPoint y: 537, distance: 40.7
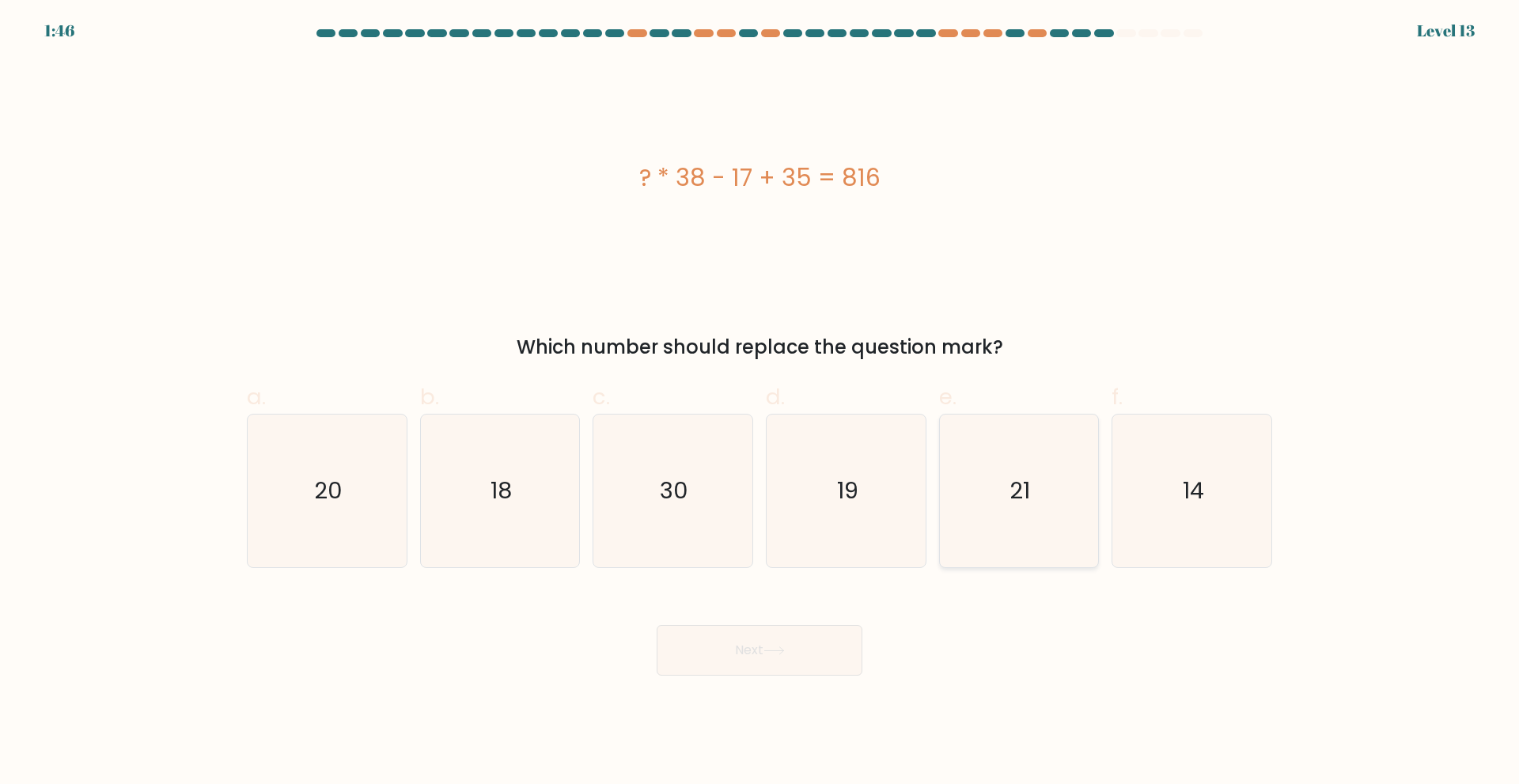
click at [1034, 501] on icon "21" at bounding box center [1018, 490] width 152 height 152
click at [760, 403] on input "e. 21" at bounding box center [760, 397] width 1 height 10
radio input "true"
click at [782, 632] on button "Next" at bounding box center [760, 651] width 206 height 51
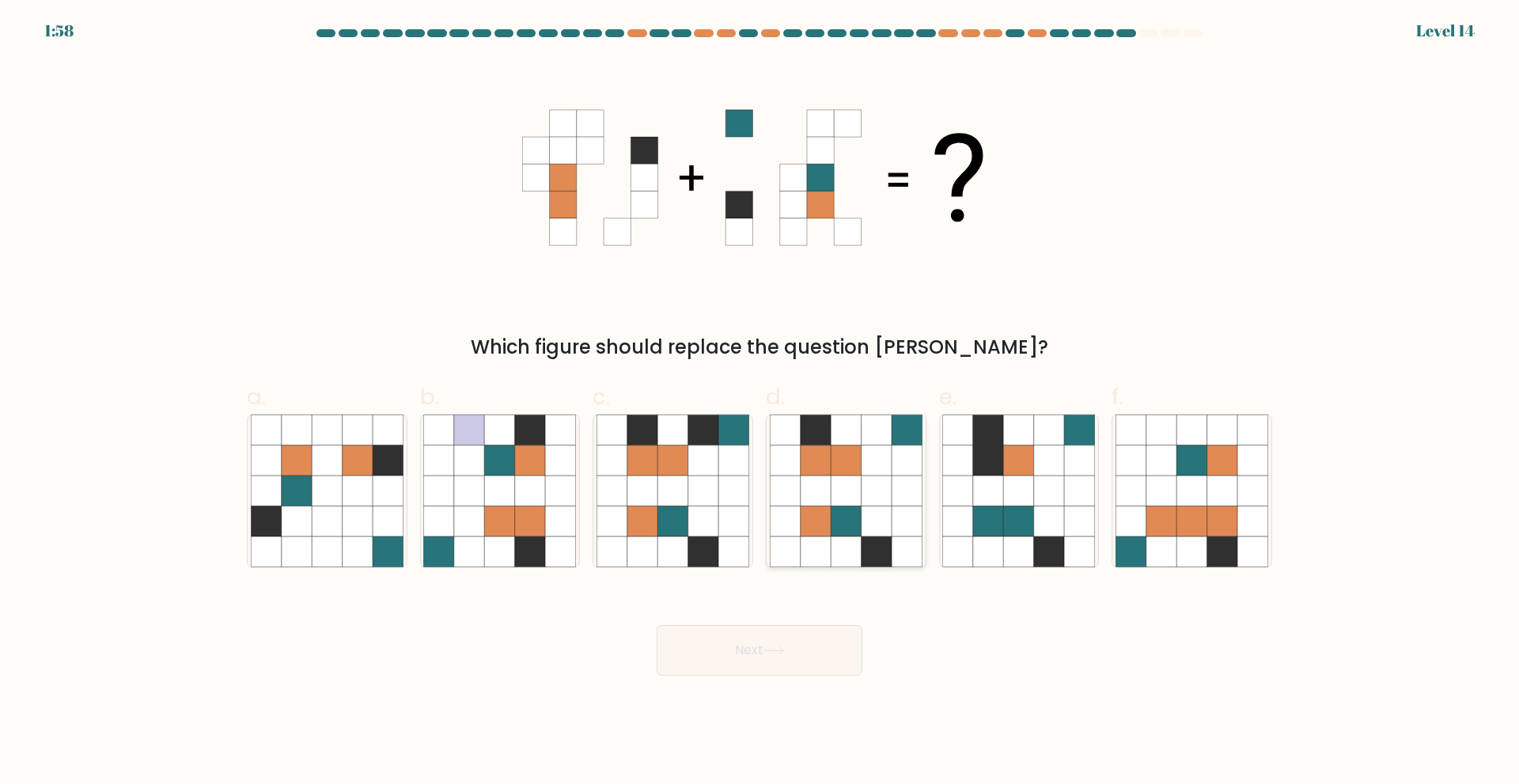
click at [847, 520] on icon at bounding box center [845, 521] width 30 height 30
click at [760, 403] on input "d." at bounding box center [760, 397] width 1 height 10
radio input "true"
click at [814, 650] on button "Next" at bounding box center [760, 651] width 206 height 51
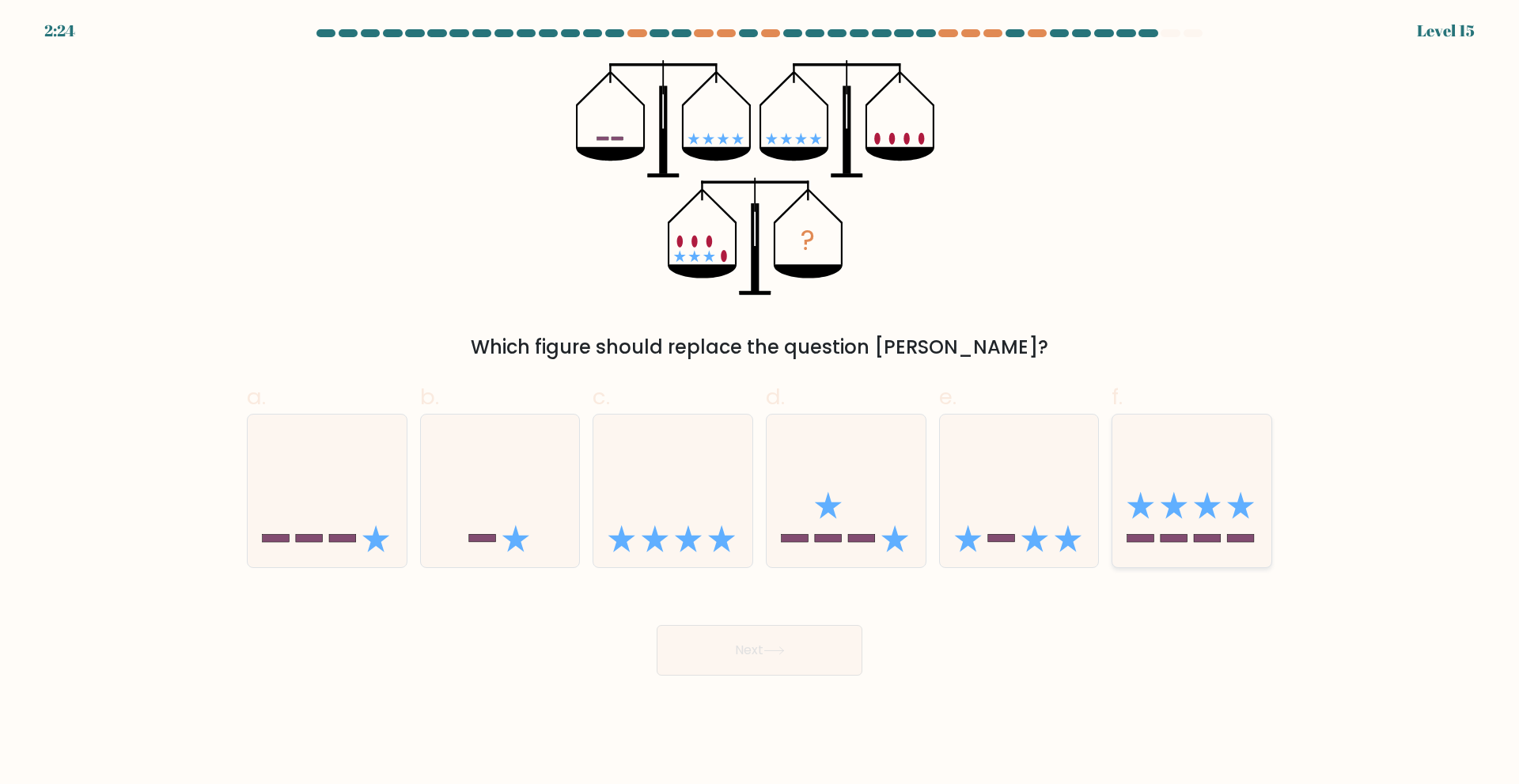
click at [1178, 542] on rect at bounding box center [1174, 539] width 27 height 8
click at [760, 403] on input "f." at bounding box center [760, 397] width 1 height 10
radio input "true"
click at [733, 642] on button "Next" at bounding box center [760, 651] width 206 height 51
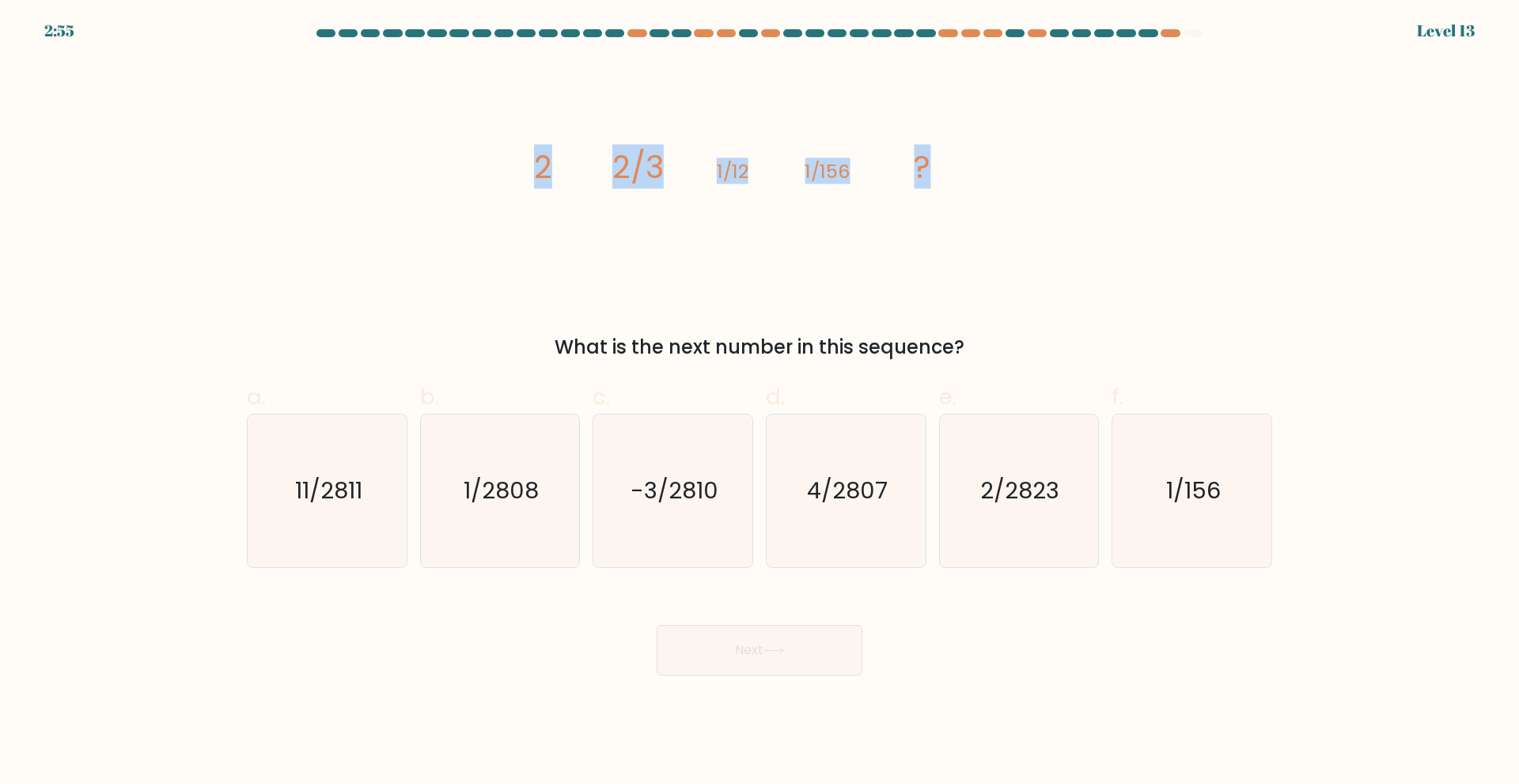
drag, startPoint x: 715, startPoint y: 156, endPoint x: 987, endPoint y: 193, distance: 274.5
click at [1036, 159] on div "image/svg+xml 2 2/3 1/12 1/156 ? What is the next number in this sequence?" at bounding box center [760, 211] width 1045 height 302
copy g "2 2/3 1/12 1/156 ?"
click at [786, 242] on icon "image/svg+xml 2 2/3 1/12 1/156 ?" at bounding box center [760, 178] width 475 height 235
click at [499, 521] on icon "1/2808" at bounding box center [499, 490] width 152 height 152
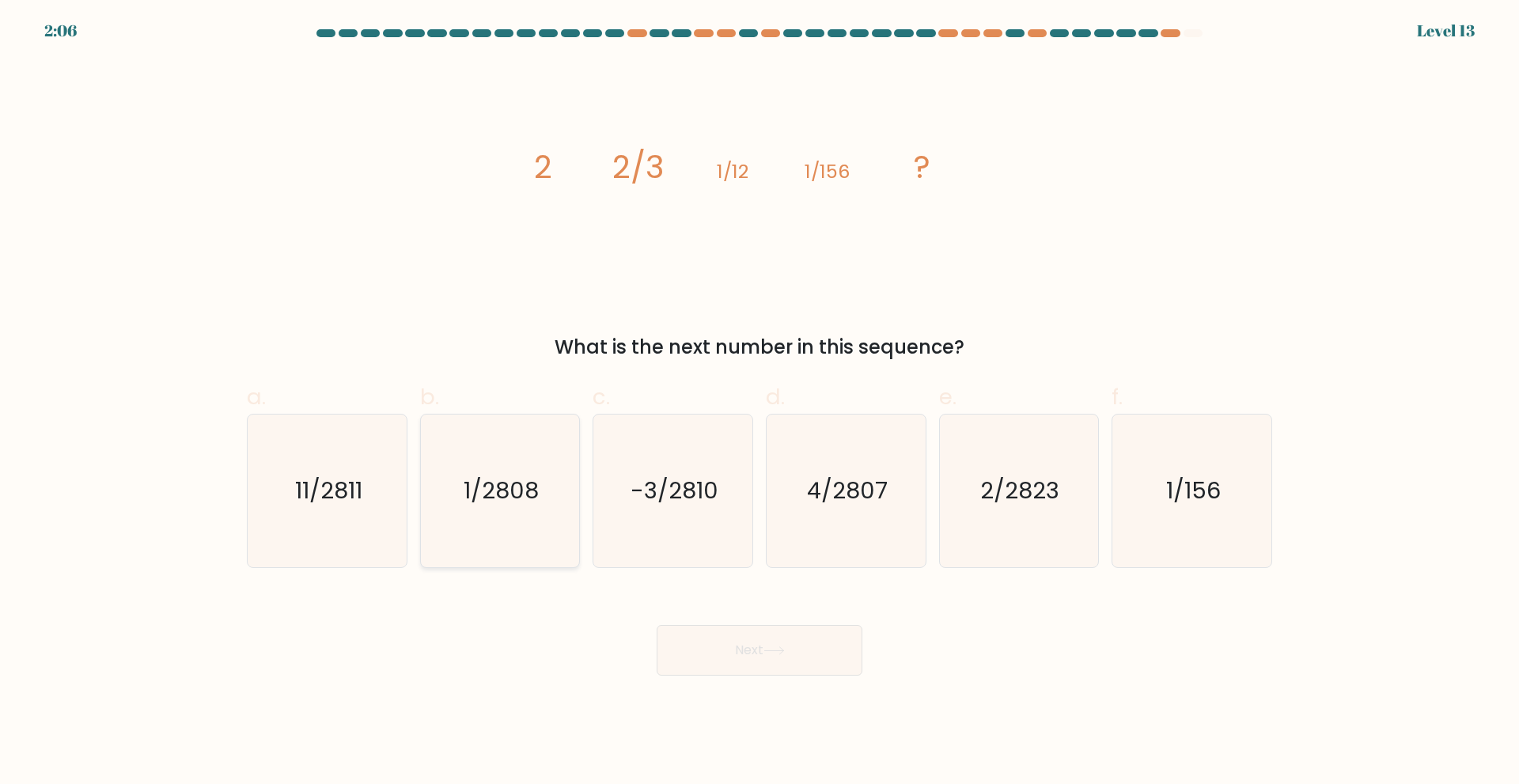
click at [760, 403] on input "b. 1/2808" at bounding box center [760, 397] width 1 height 10
radio input "true"
click at [702, 529] on icon "-3/2810" at bounding box center [672, 490] width 152 height 152
click at [760, 403] on input "c. -3/2810" at bounding box center [760, 397] width 1 height 10
radio input "true"
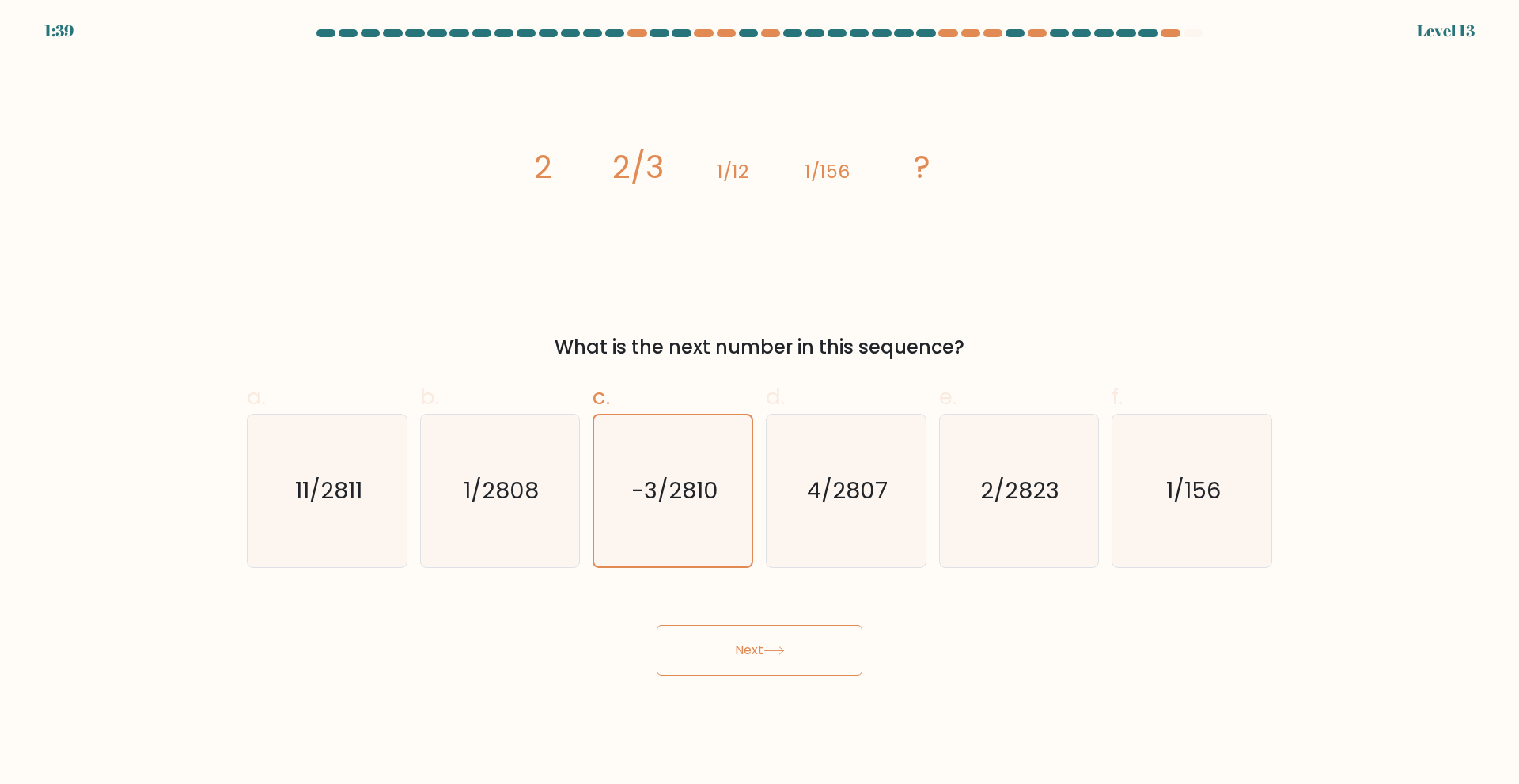
click at [787, 641] on button "Next" at bounding box center [760, 651] width 206 height 51
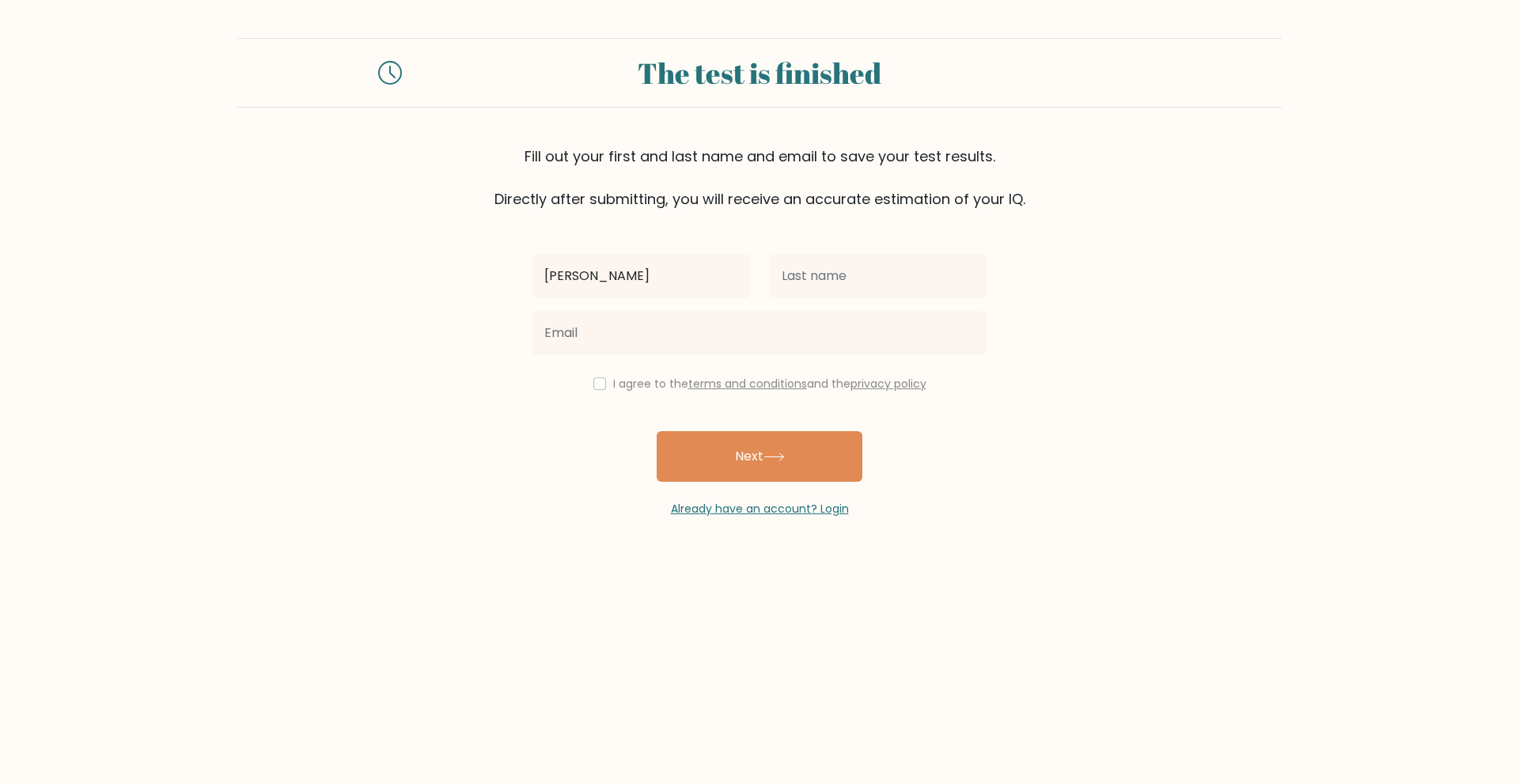
type input "[PERSON_NAME]"
drag, startPoint x: 572, startPoint y: 440, endPoint x: 620, endPoint y: 402, distance: 61.2
click at [572, 440] on div "Cedric Castillo castiu I agree to the terms and conditions and the privacy poli…" at bounding box center [760, 364] width 475 height 308
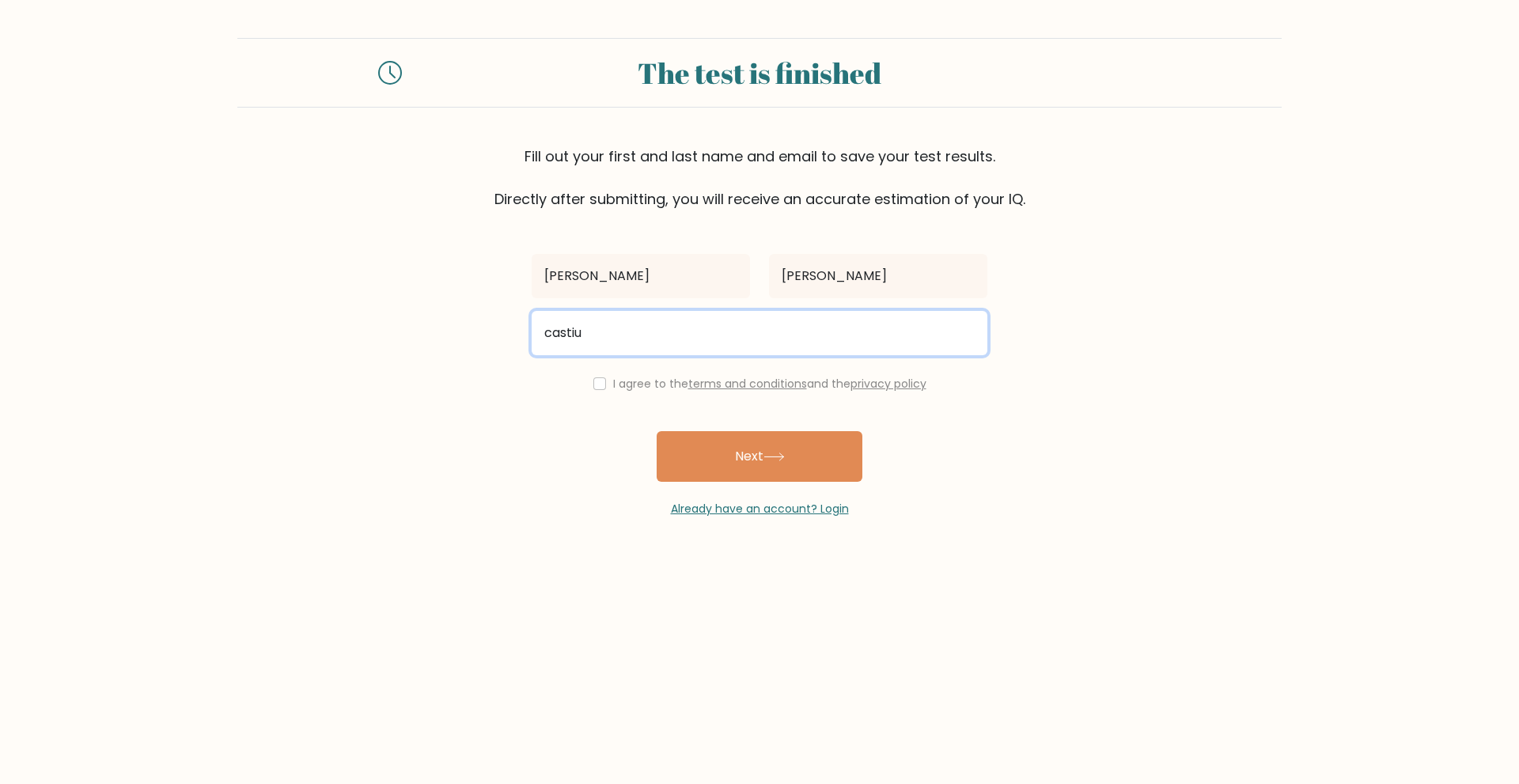
click at [653, 335] on input "castiu" at bounding box center [760, 333] width 456 height 45
type input "[EMAIL_ADDRESS][DOMAIN_NAME]"
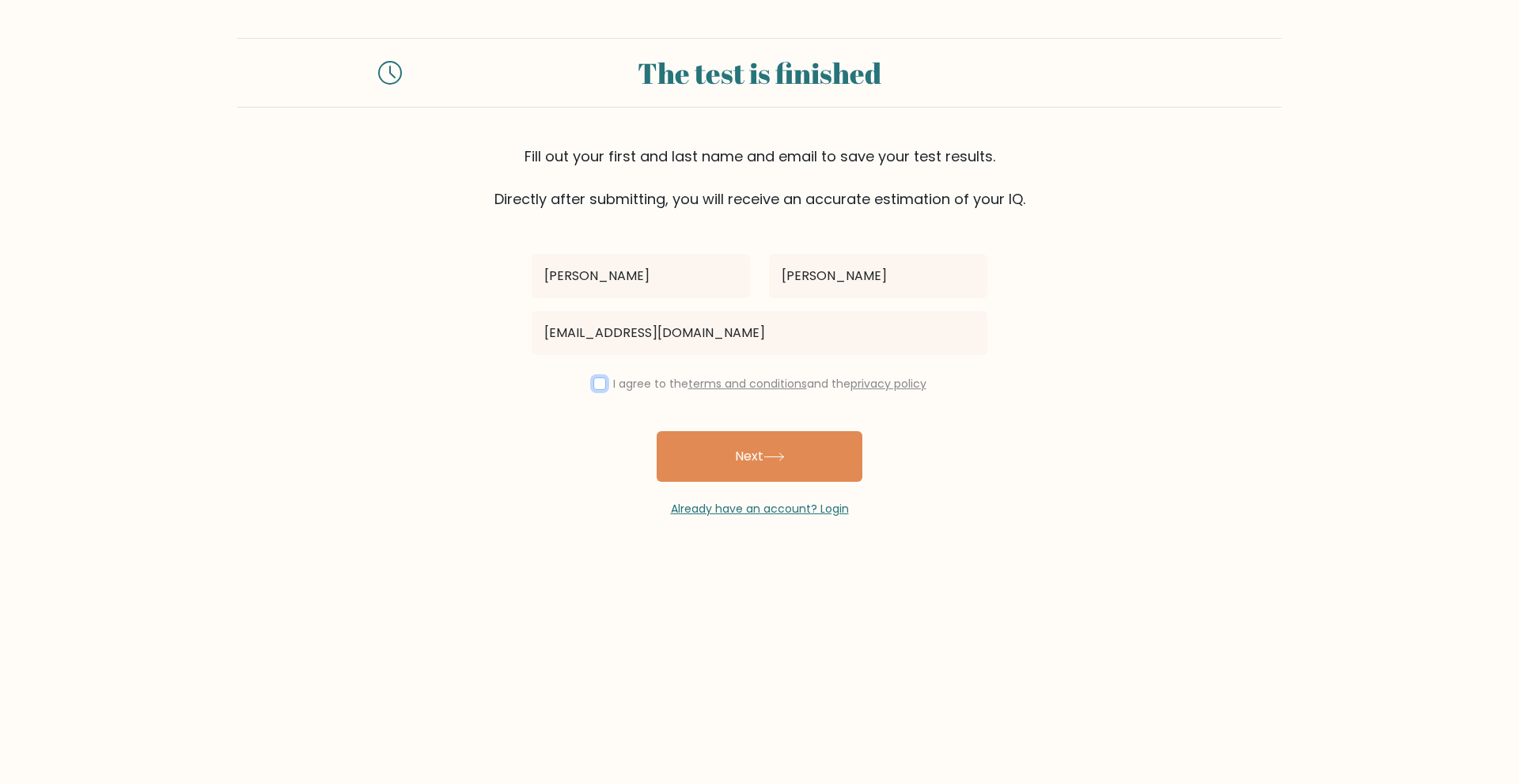
click at [595, 387] on input "checkbox" at bounding box center [600, 384] width 13 height 13
checkbox input "true"
click at [741, 456] on button "Next" at bounding box center [760, 457] width 206 height 51
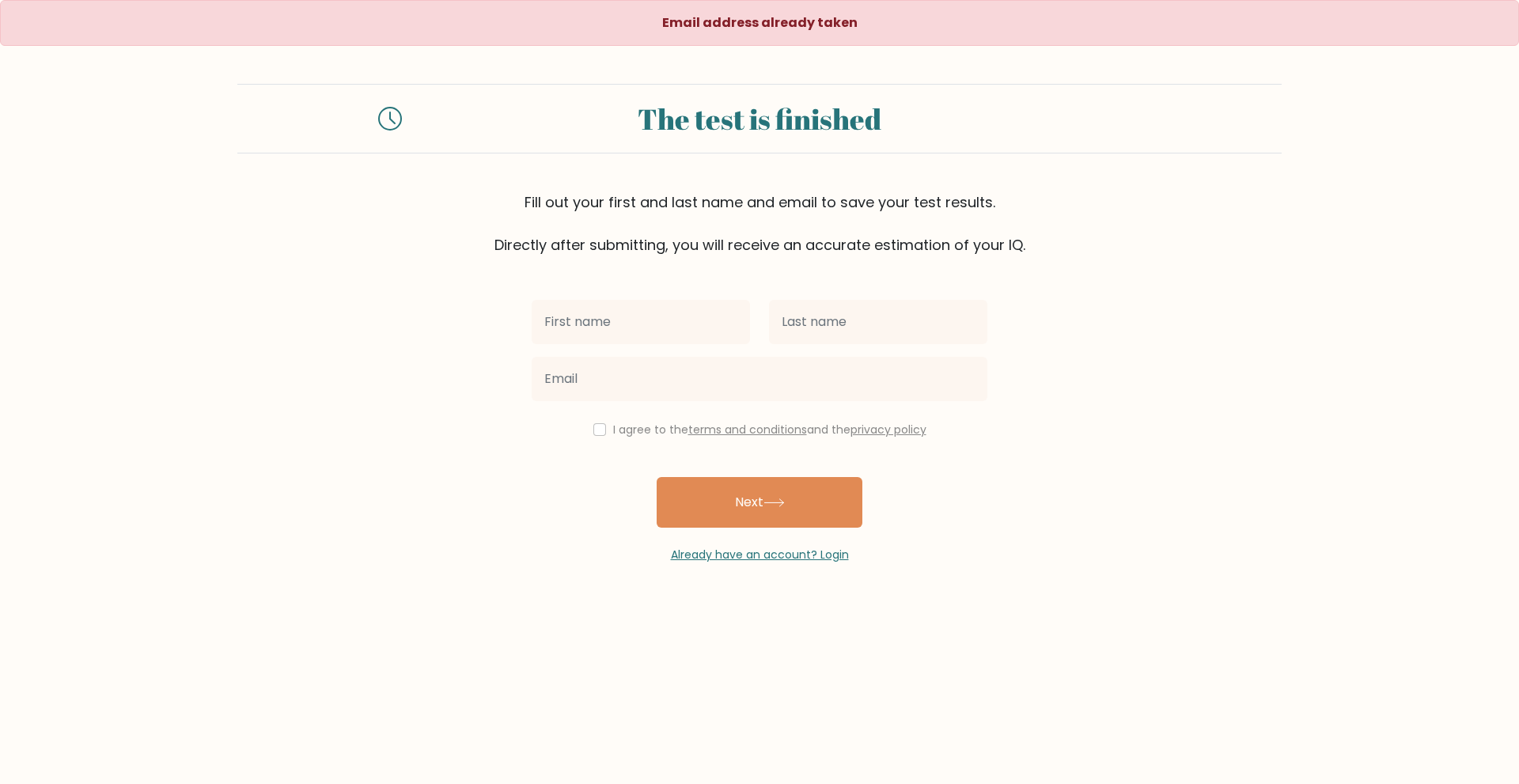
click at [644, 323] on input "text" at bounding box center [641, 322] width 219 height 45
type input "[PERSON_NAME]"
click at [835, 315] on input "text" at bounding box center [879, 322] width 219 height 45
type input "[PERSON_NAME]"
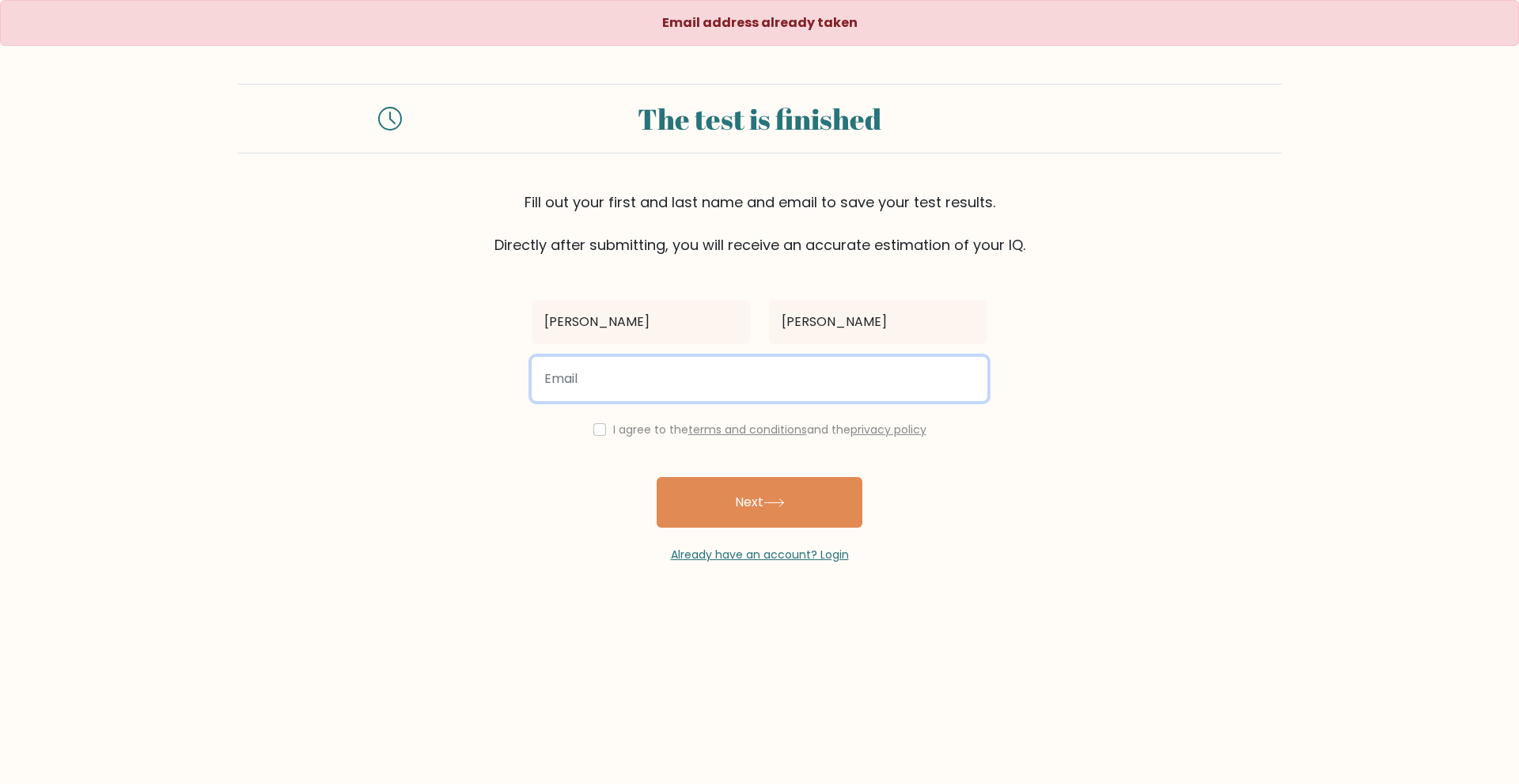
click at [783, 380] on input "email" at bounding box center [760, 378] width 456 height 45
type input "[EMAIL_ADDRESS][DOMAIN_NAME]"
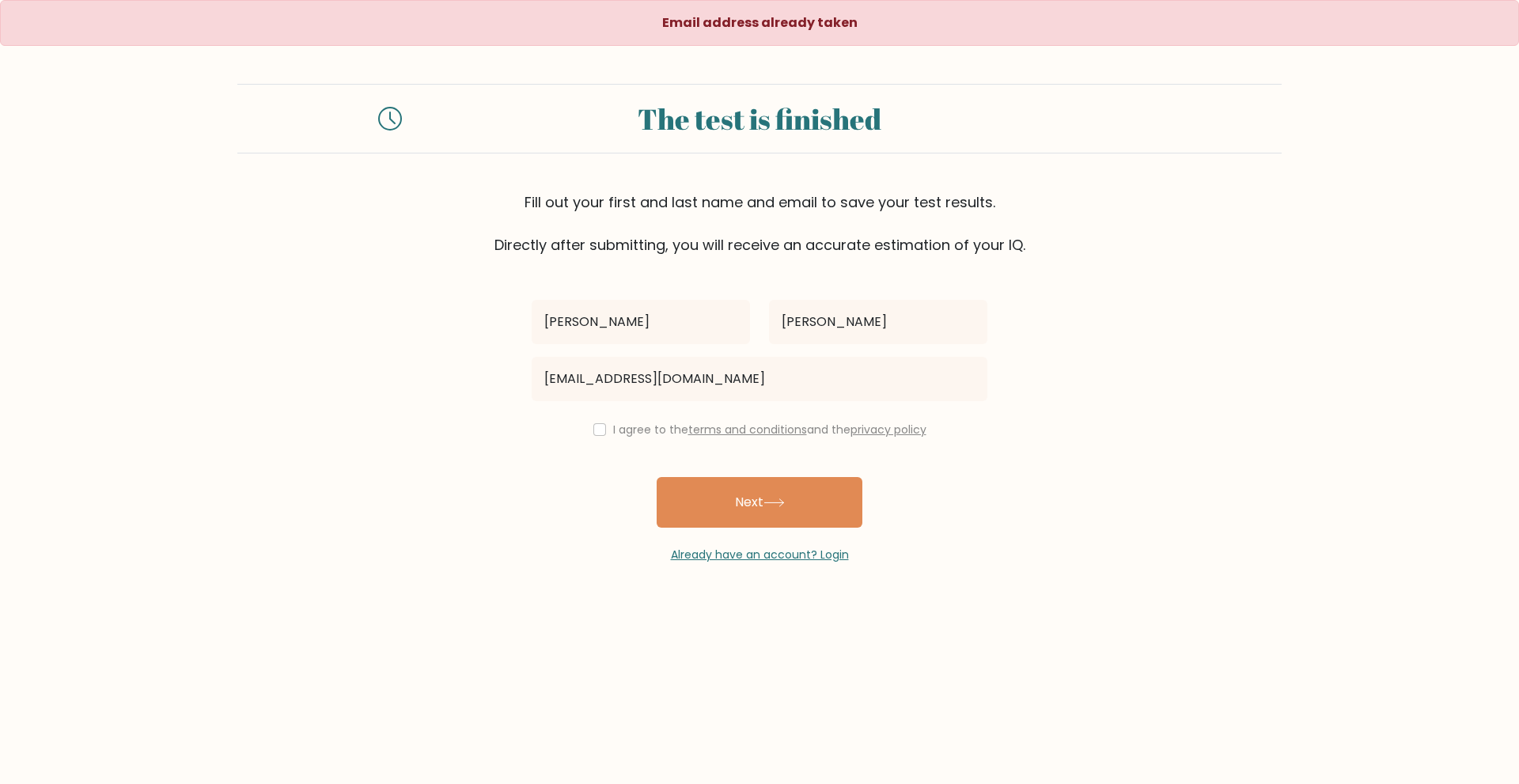
click at [472, 500] on form "The test is finished Fill out your first and last name and email to save your t…" at bounding box center [760, 324] width 1519 height 480
click at [599, 434] on input "checkbox" at bounding box center [600, 429] width 13 height 13
checkbox input "true"
click at [532, 407] on div at bounding box center [532, 407] width 0 height 0
click at [771, 504] on icon at bounding box center [773, 503] width 21 height 9
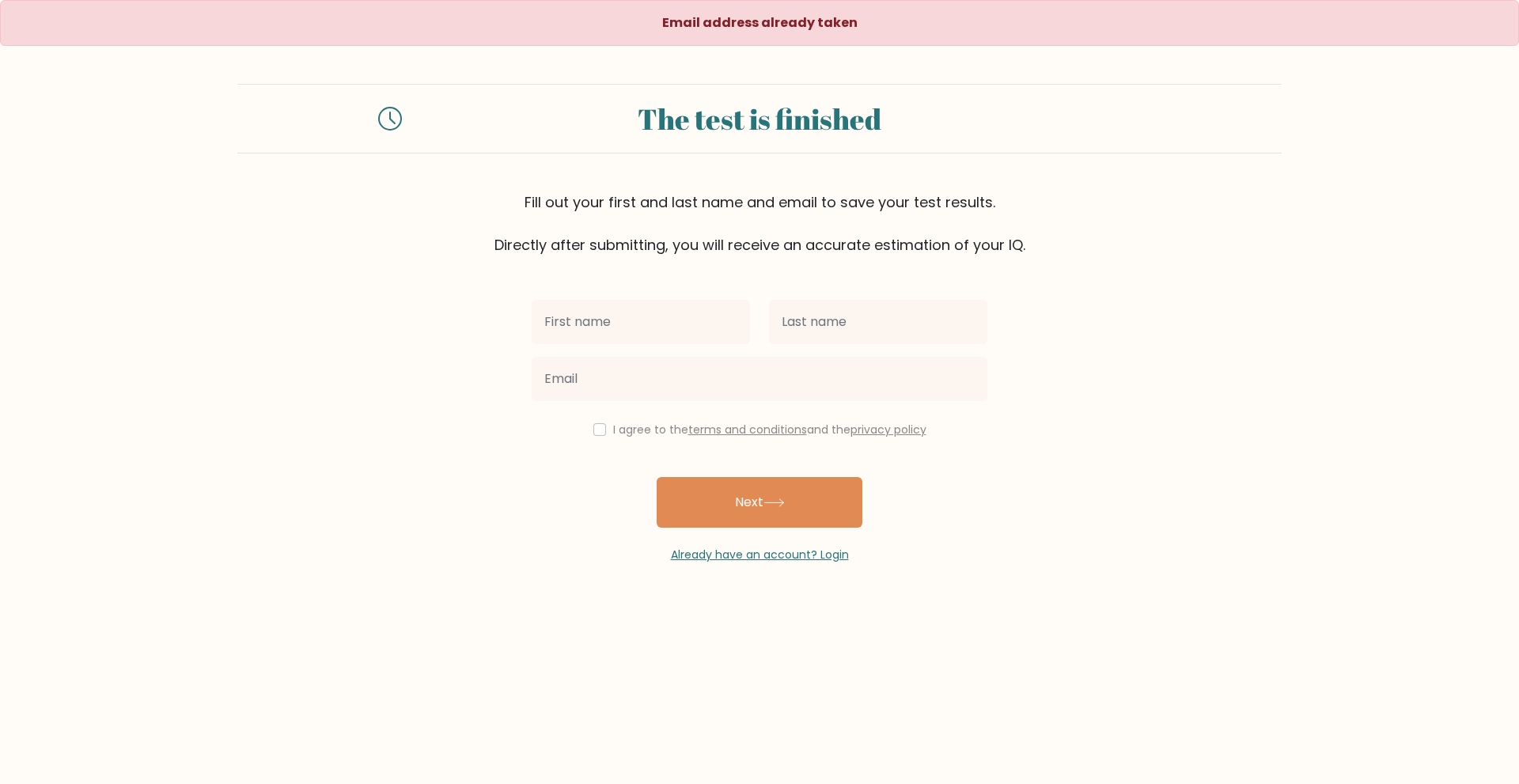
click at [670, 325] on input "text" at bounding box center [641, 322] width 219 height 45
type input "[PERSON_NAME]"
click at [770, 328] on input "text" at bounding box center [879, 322] width 219 height 45
type input "[PERSON_NAME]"
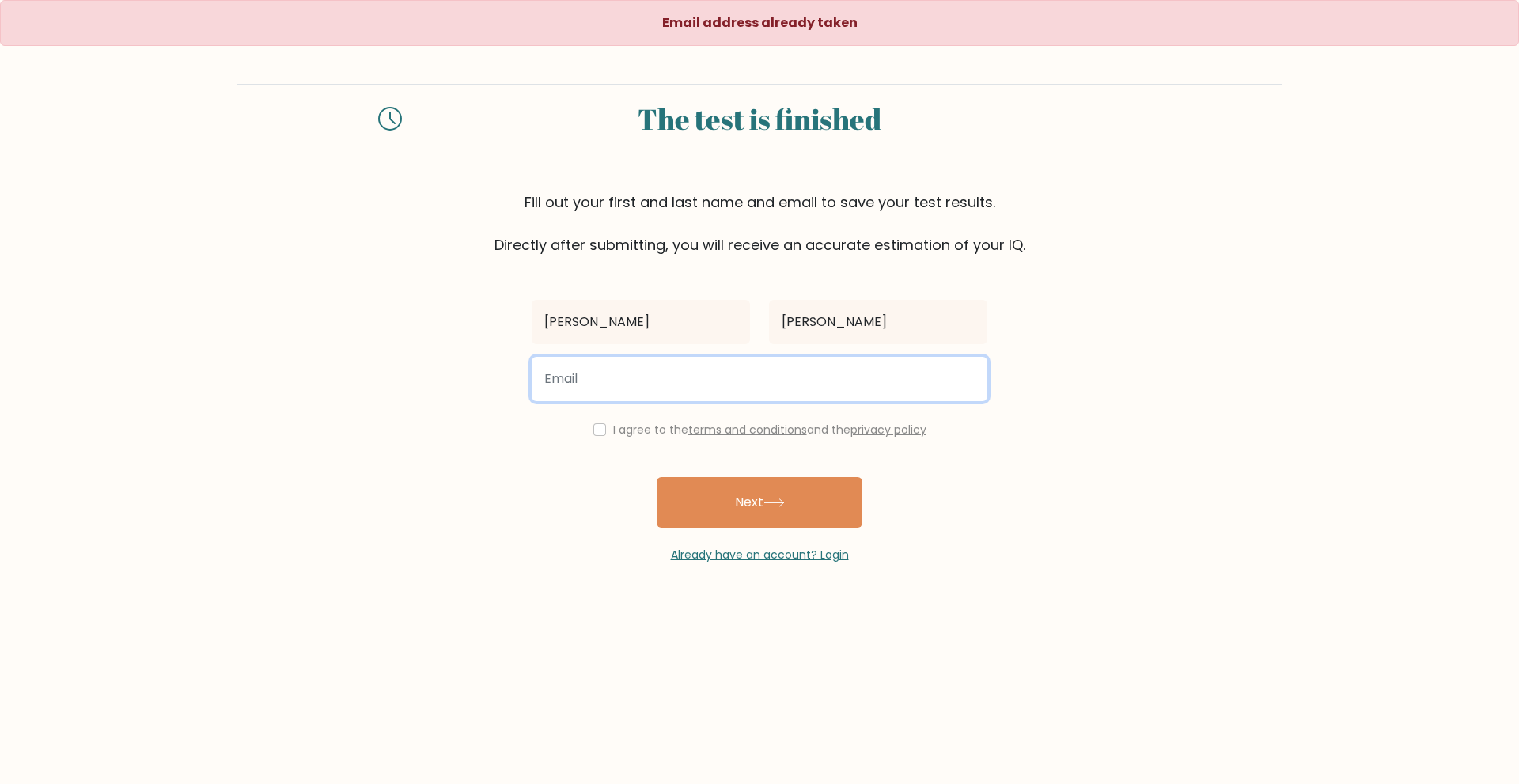
drag, startPoint x: 755, startPoint y: 366, endPoint x: 739, endPoint y: 377, distance: 19.4
click at [755, 367] on input "email" at bounding box center [760, 378] width 456 height 45
type input "cediecastillo@gmail.com"
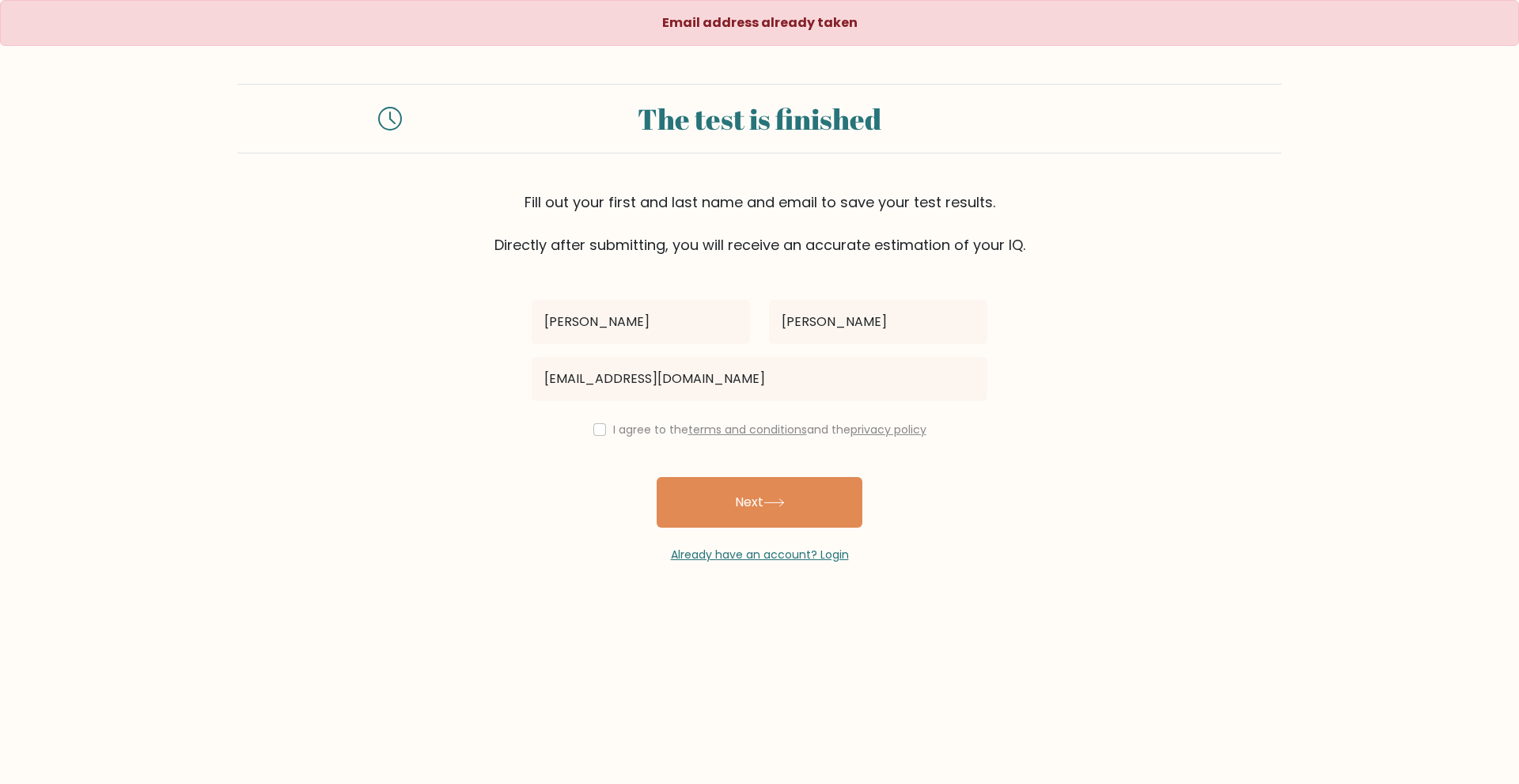
click at [625, 434] on label "I agree to the terms and conditions and the privacy policy" at bounding box center [770, 429] width 314 height 15
drag, startPoint x: 594, startPoint y: 427, endPoint x: 603, endPoint y: 442, distance: 17.5
click at [594, 428] on input "checkbox" at bounding box center [600, 429] width 13 height 13
checkbox input "true"
click at [705, 490] on button "Next" at bounding box center [760, 502] width 206 height 51
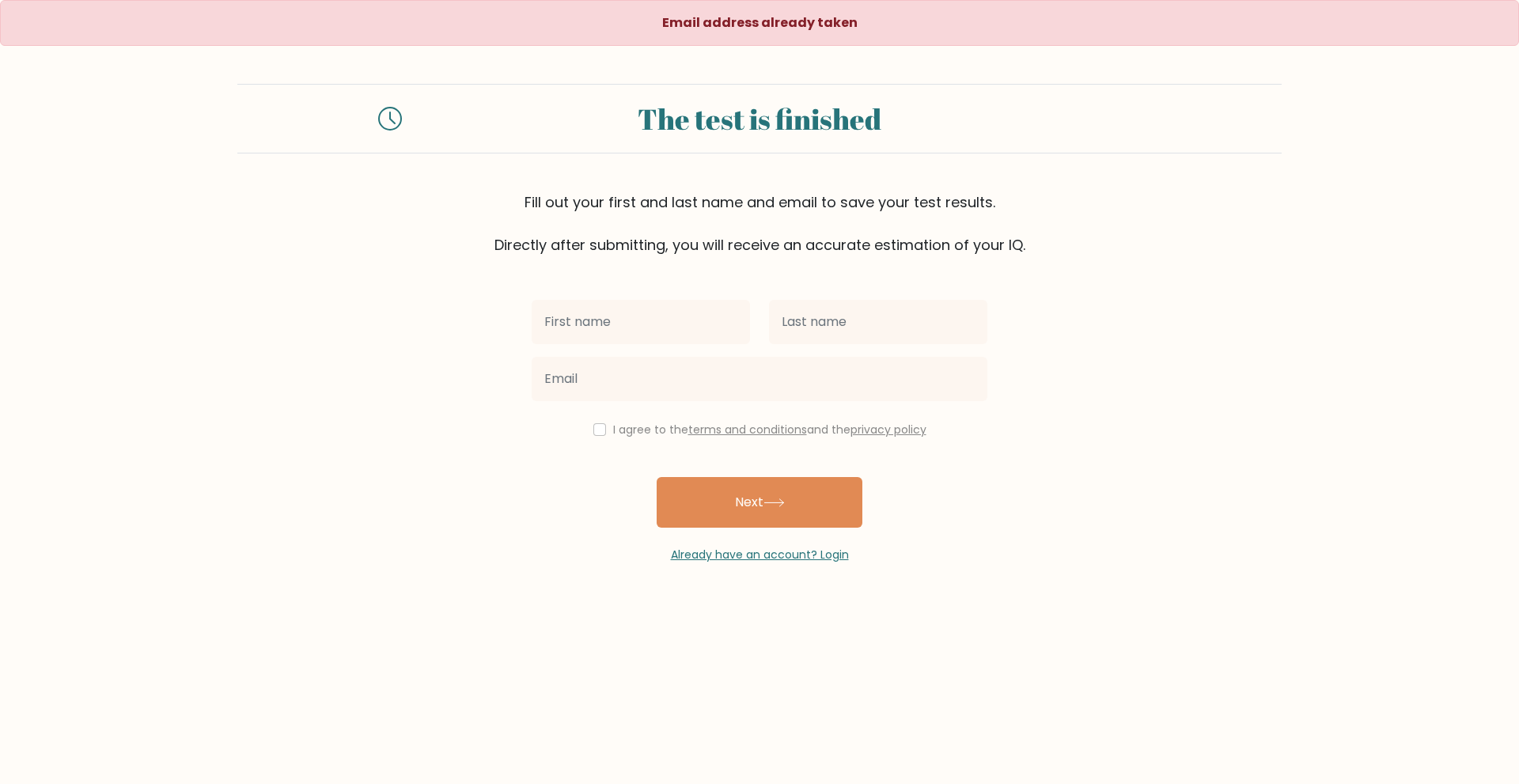
click at [654, 316] on input "text" at bounding box center [641, 322] width 219 height 45
type input "[PERSON_NAME]"
click at [811, 342] on input "text" at bounding box center [879, 322] width 219 height 45
type input "[PERSON_NAME]"
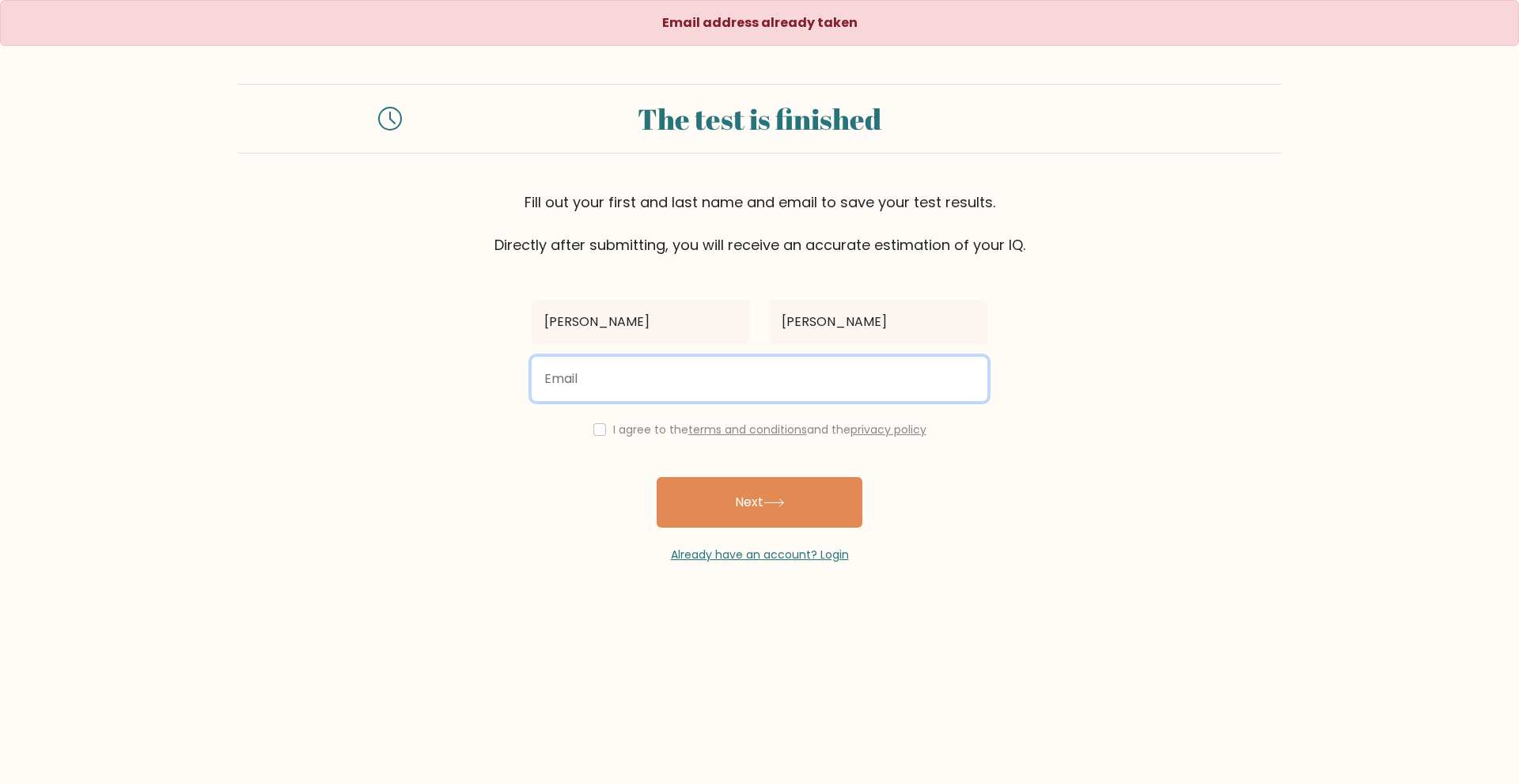
click at [690, 375] on input "email" at bounding box center [760, 378] width 456 height 45
type input "[EMAIL_ADDRESS][DOMAIN_NAME]"
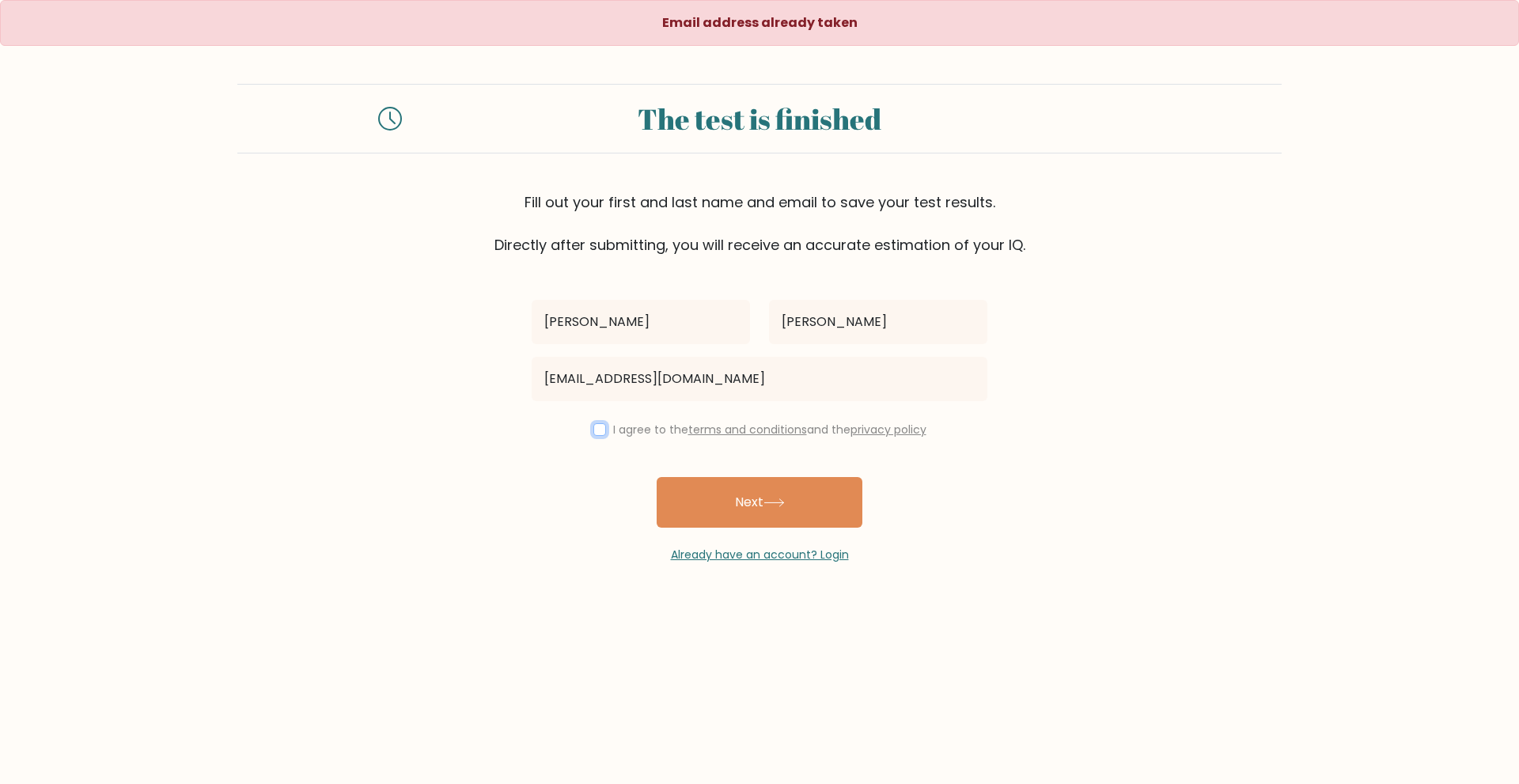
click at [598, 434] on input "checkbox" at bounding box center [600, 429] width 13 height 13
checkbox input "true"
click at [675, 500] on button "Next" at bounding box center [760, 502] width 206 height 51
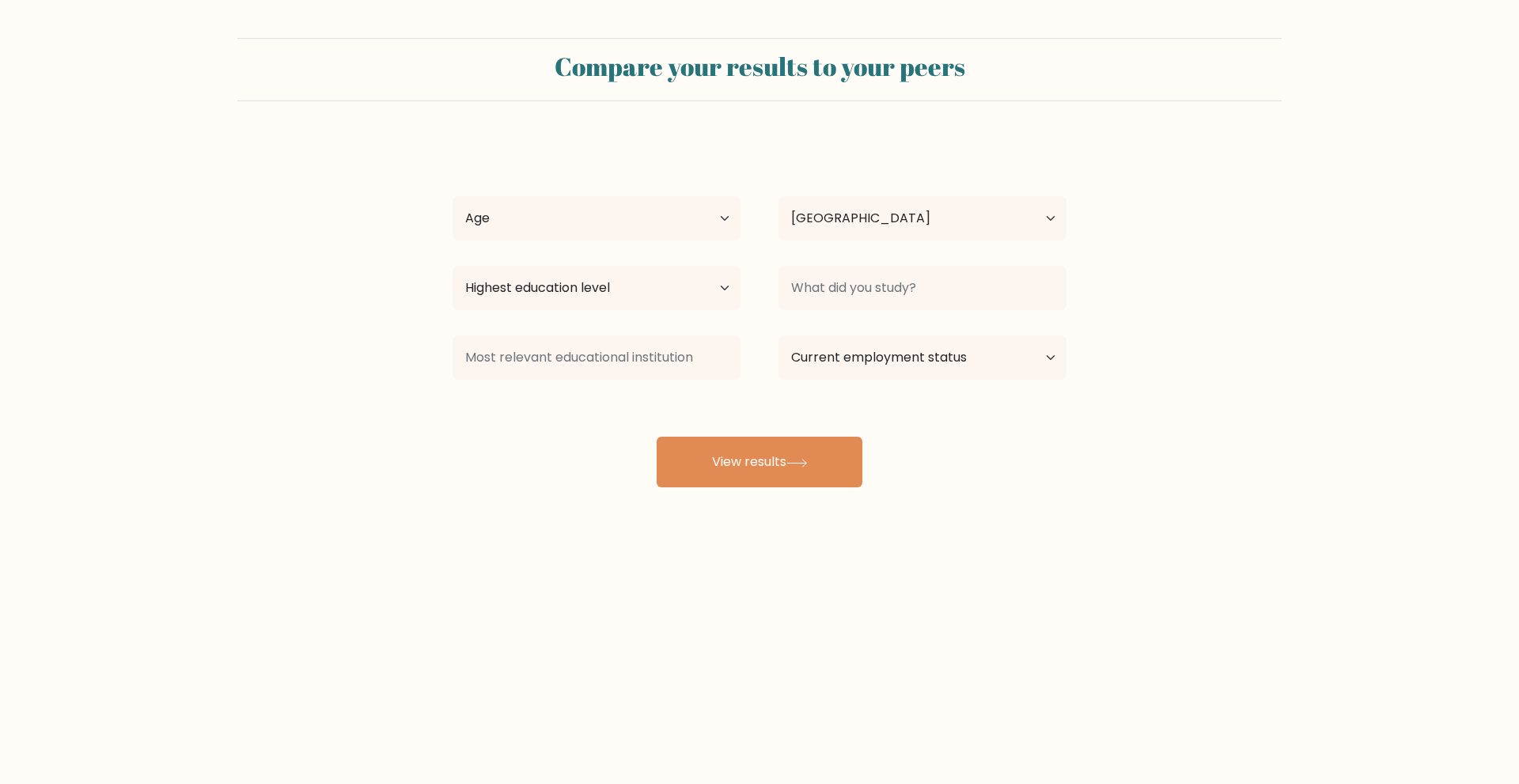
select select "PH"
click at [734, 213] on select "Age Under 18 years old 18-24 years old 25-34 years old 35-44 years old 45-54 ye…" at bounding box center [596, 218] width 288 height 45
select select "18_24"
click at [452, 196] on select "Age Under 18 years old 18-24 years old 25-34 years old 35-44 years old 45-54 ye…" at bounding box center [596, 218] width 288 height 45
click at [886, 221] on select "Country Afghanistan Albania Algeria American Samoa Andorra Angola Anguilla Anta…" at bounding box center [923, 218] width 288 height 45
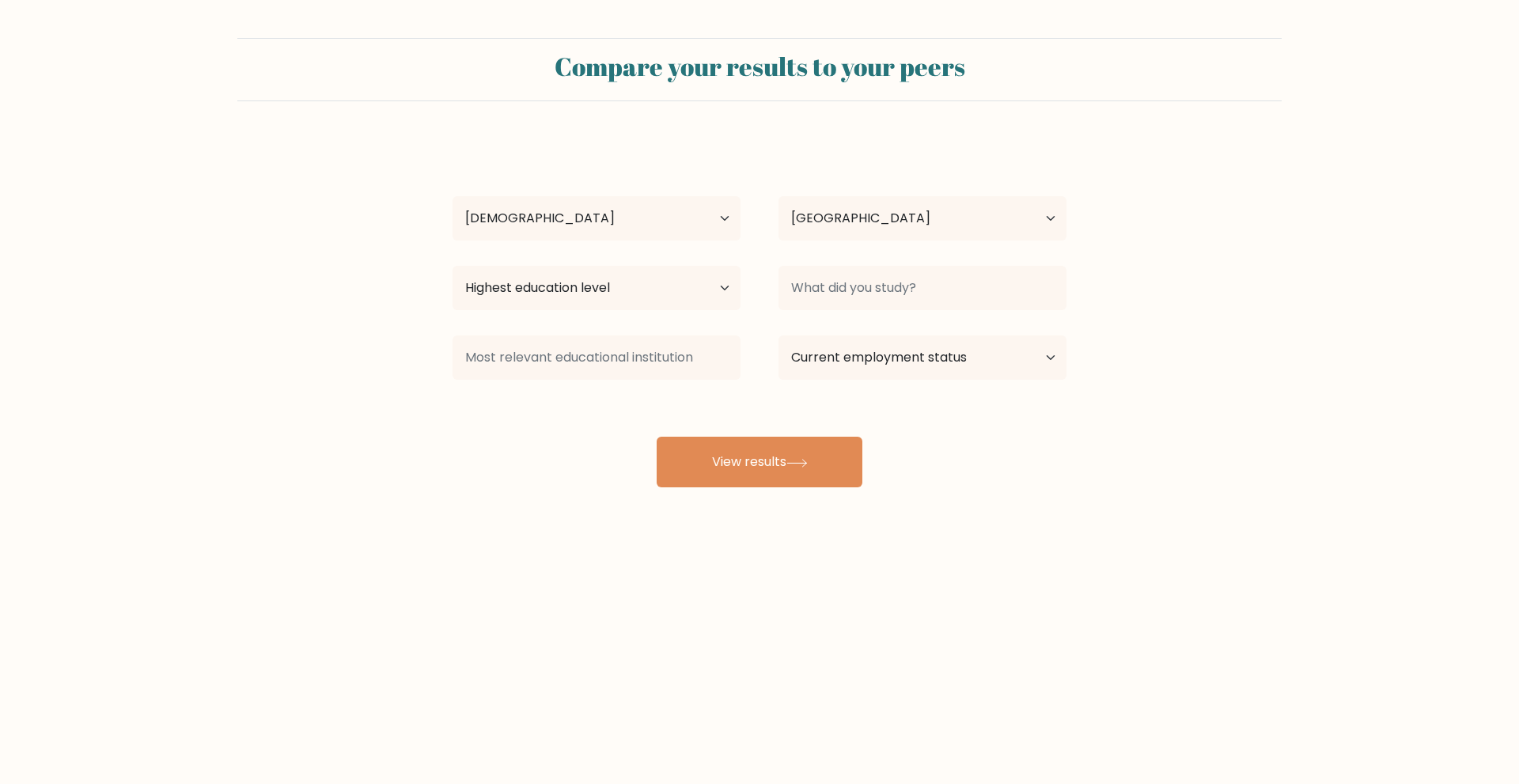
click at [780, 120] on form "Compare your results to your peers Cedric Castillo Age Under 18 years old 18-24…" at bounding box center [760, 263] width 1519 height 449
click at [709, 286] on select "Highest education level No schooling Primary Lower Secondary Upper Secondary Oc…" at bounding box center [596, 288] width 288 height 45
select select "bachelors_degree"
click at [452, 266] on select "Highest education level No schooling Primary Lower Secondary Upper Secondary Oc…" at bounding box center [596, 288] width 288 height 45
click at [914, 289] on input at bounding box center [923, 288] width 288 height 45
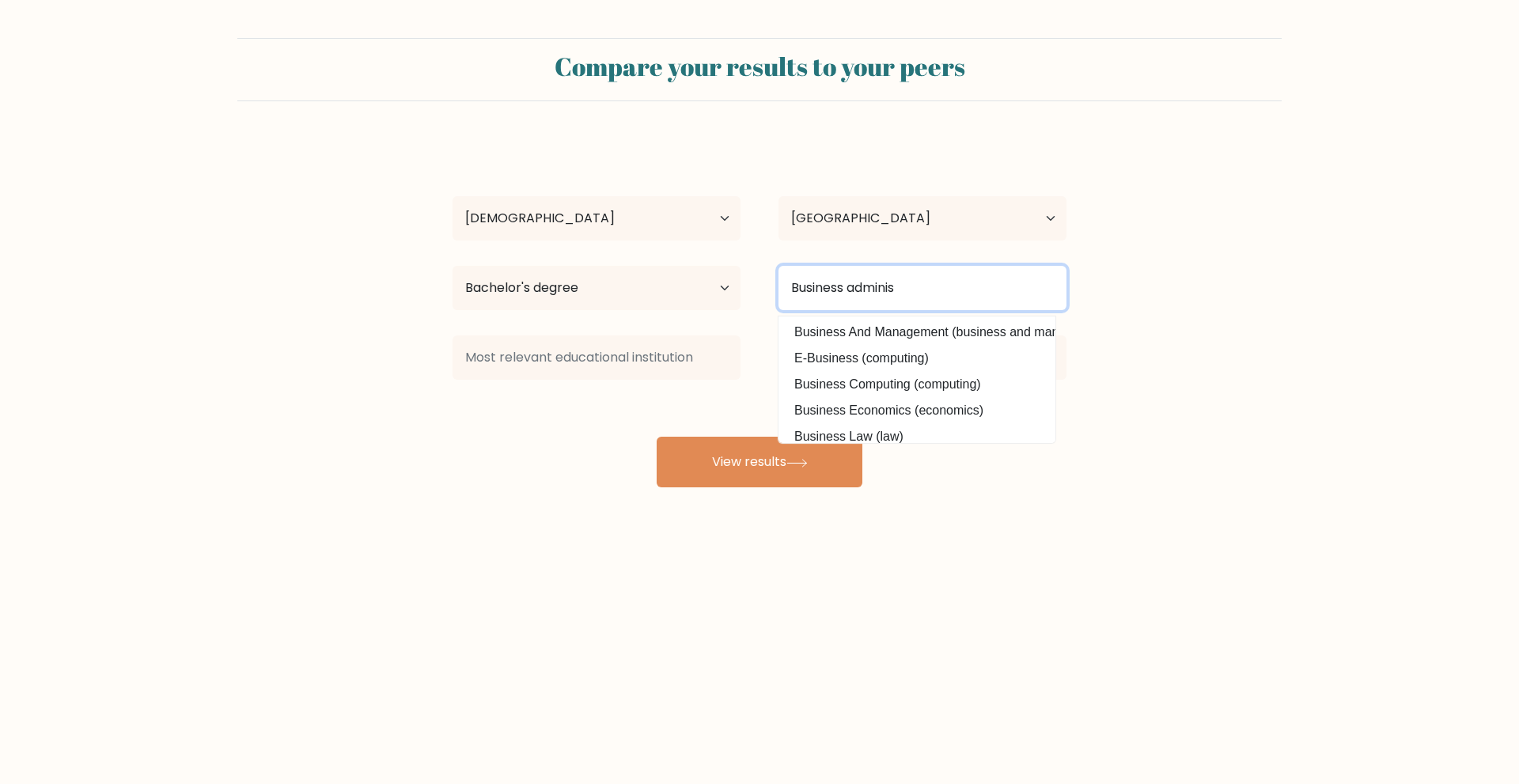
scroll to position [75, 0]
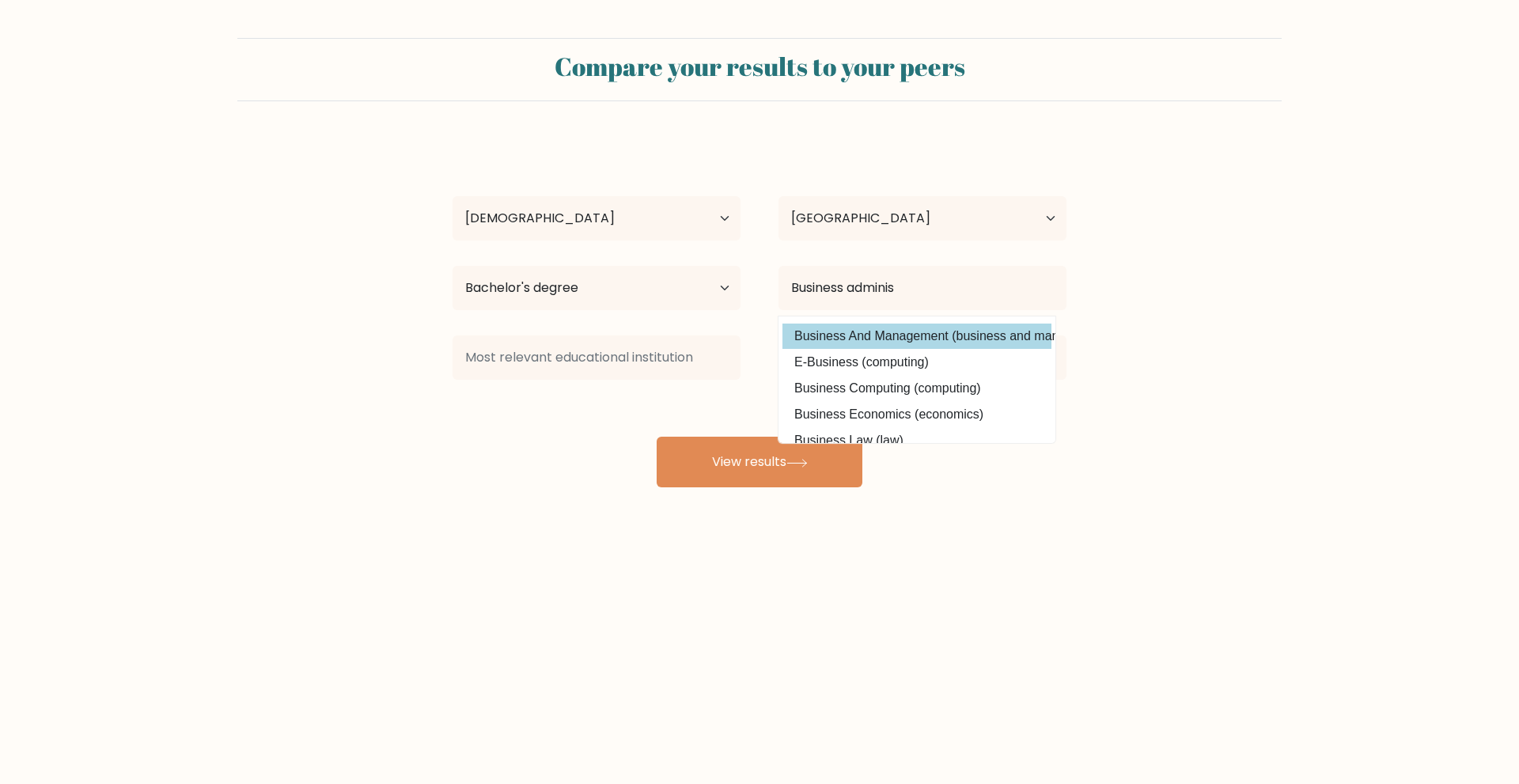
click at [983, 337] on div "Cedric Castillo Age Under 18 years old 18-24 years old 25-34 years old 35-44 ye…" at bounding box center [760, 314] width 633 height 348
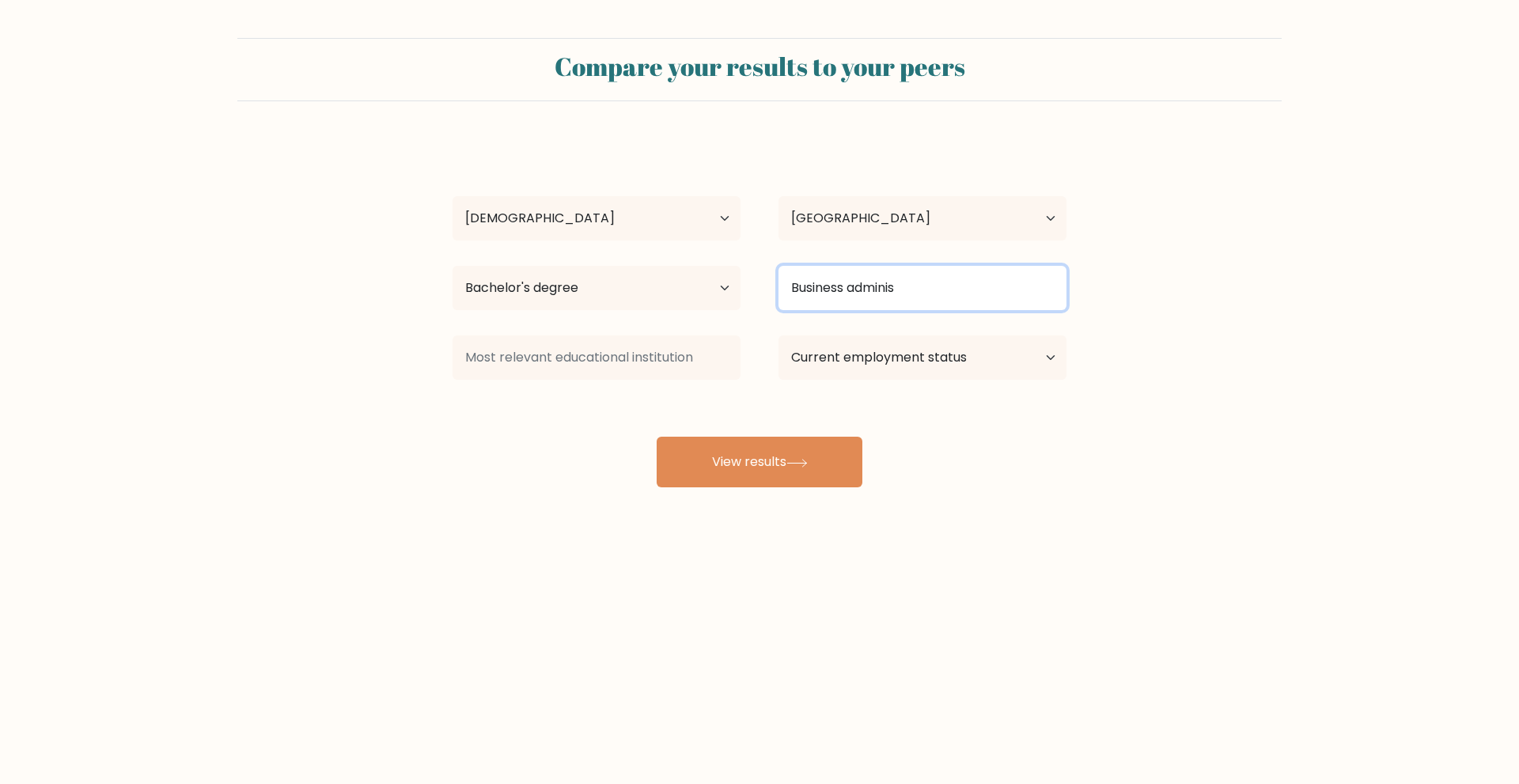
click at [980, 297] on input "Business adminis" at bounding box center [923, 288] width 288 height 45
click at [979, 291] on input "Business adminis" at bounding box center [923, 288] width 288 height 45
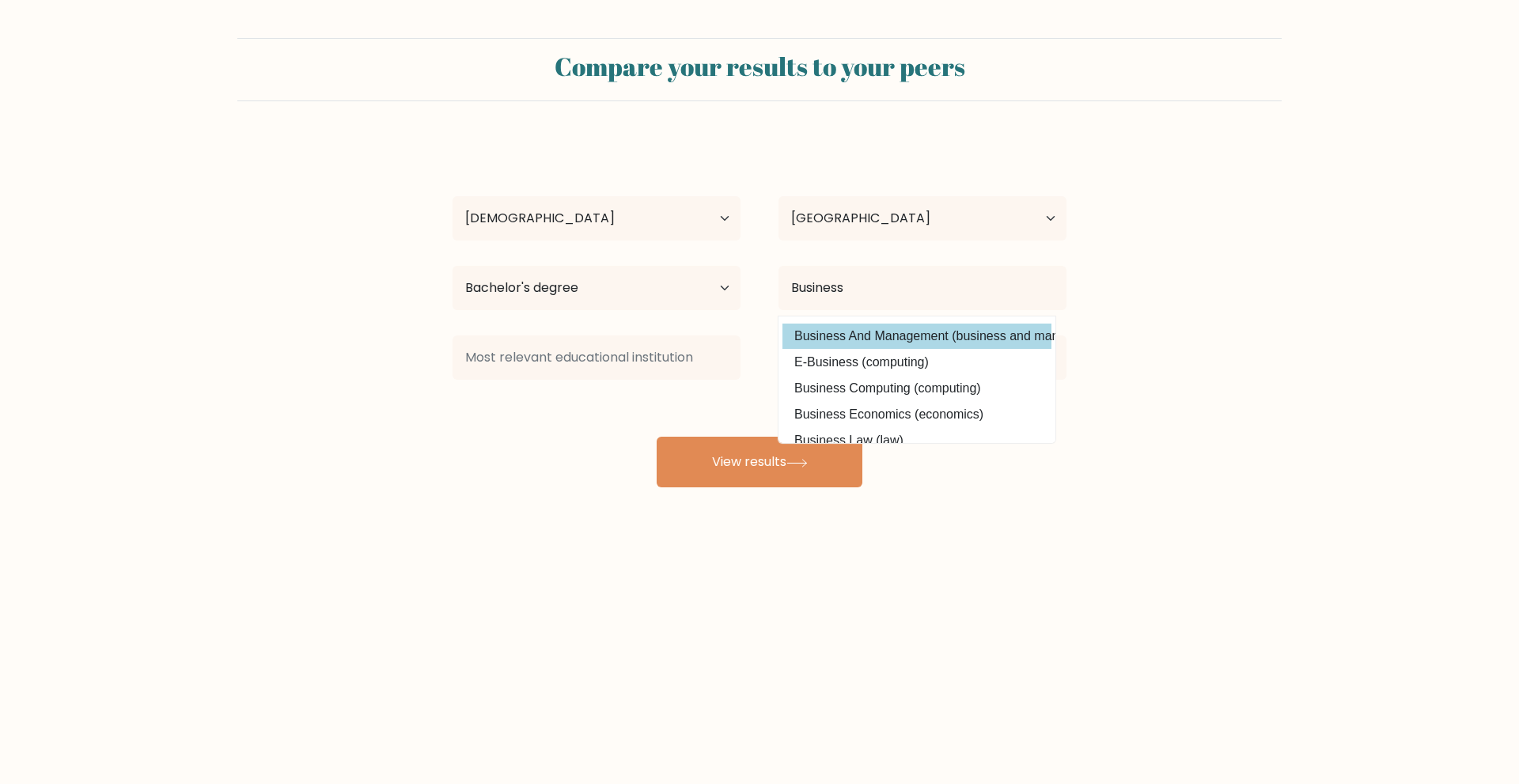
click at [987, 344] on option "Business And Management (business and management)" at bounding box center [916, 336] width 269 height 26
type input "Business And Management"
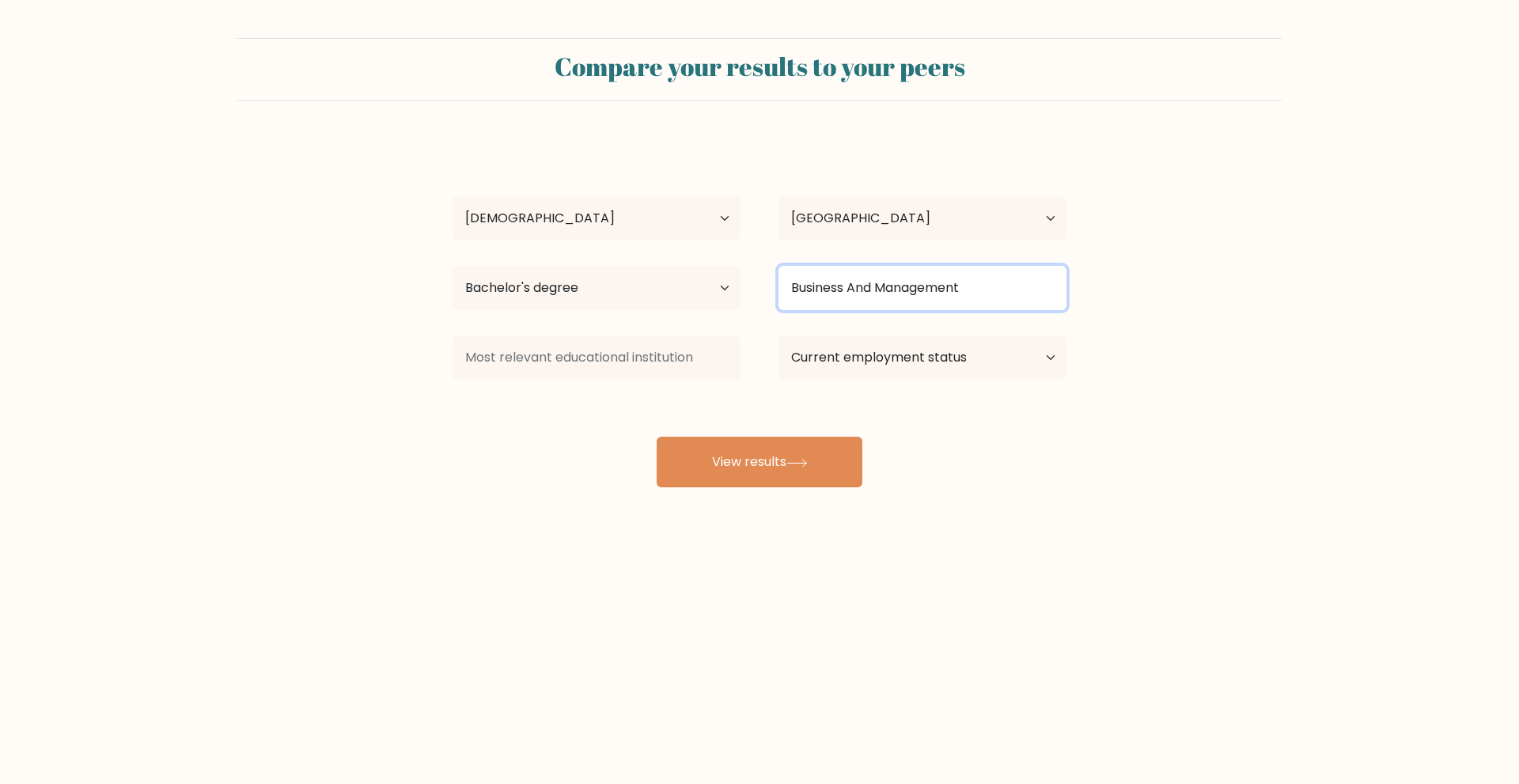
click at [999, 297] on input "Business And Management" at bounding box center [923, 288] width 288 height 45
drag, startPoint x: 1068, startPoint y: 476, endPoint x: 872, endPoint y: 411, distance: 206.5
click at [1062, 475] on div "Cedric Castillo Age Under 18 years old 18-24 years old 25-34 years old 35-44 ye…" at bounding box center [760, 314] width 633 height 348
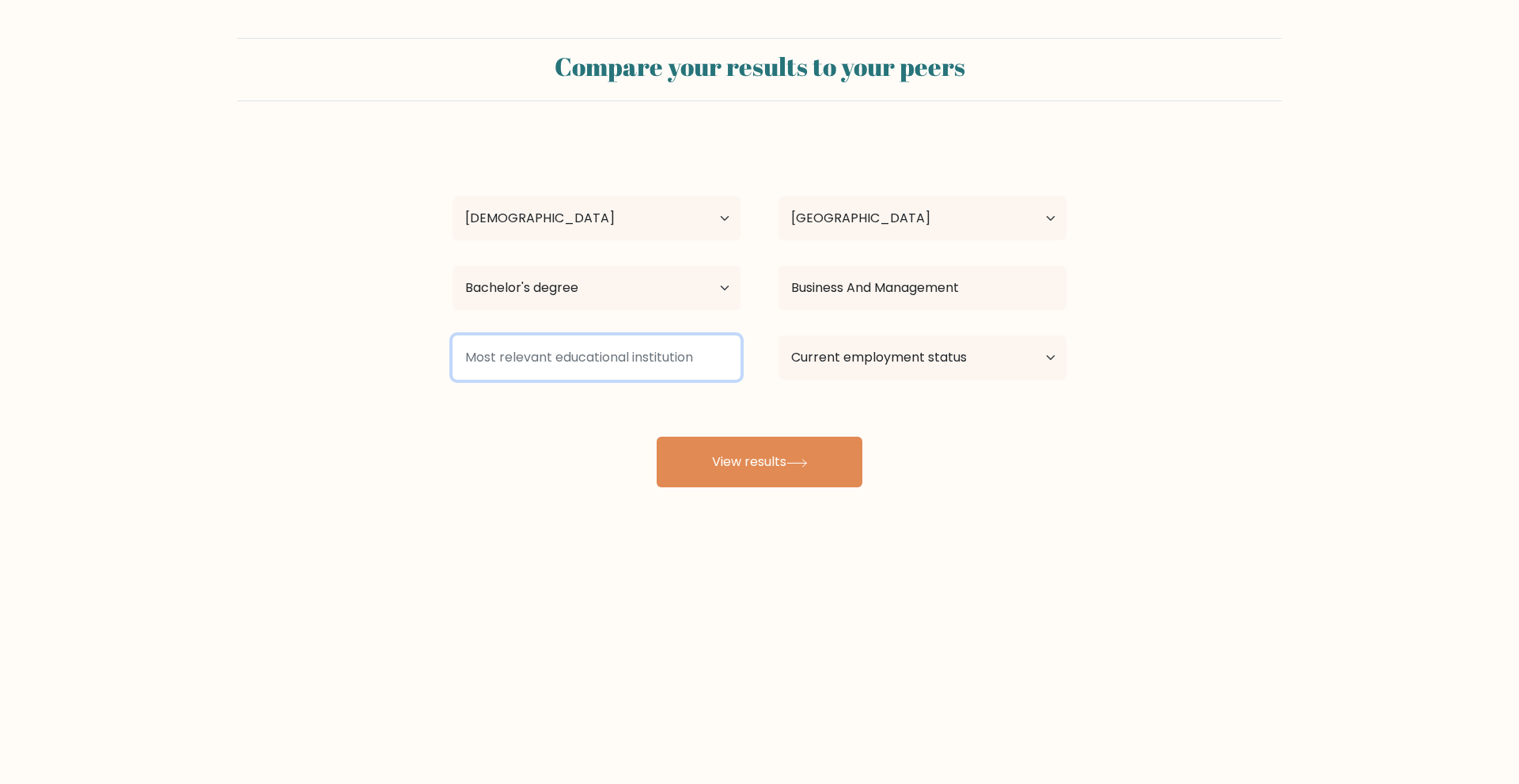
click at [735, 357] on input at bounding box center [596, 357] width 288 height 45
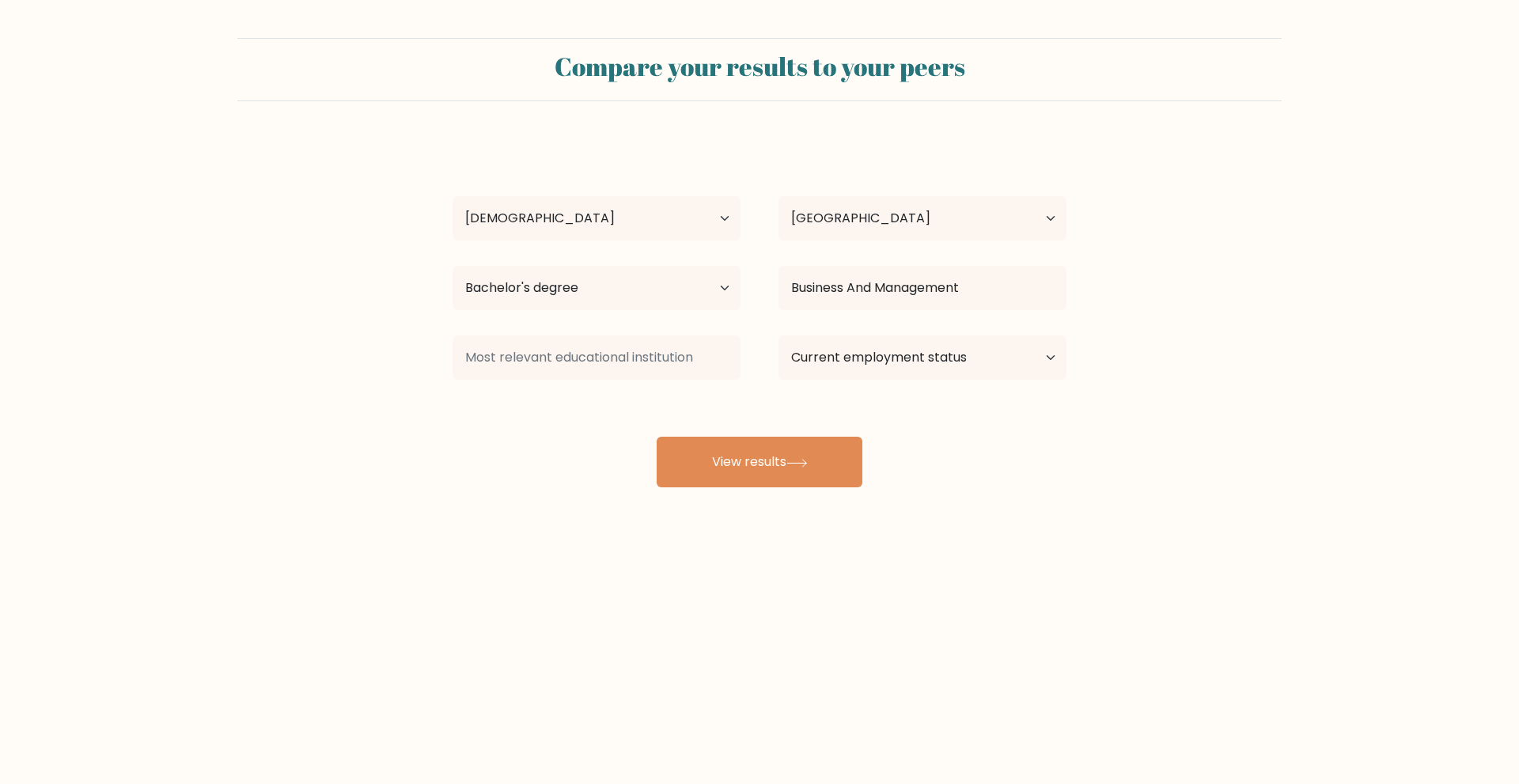
click at [407, 419] on form "Compare your results to your peers Cedric Castillo Age Under 18 years old 18-24…" at bounding box center [760, 263] width 1519 height 449
click at [858, 354] on select "Current employment status Employed Student Retired Other / prefer not to answer" at bounding box center [923, 357] width 288 height 45
select select "other"
click at [779, 335] on select "Current employment status Employed Student Retired Other / prefer not to answer" at bounding box center [923, 357] width 288 height 45
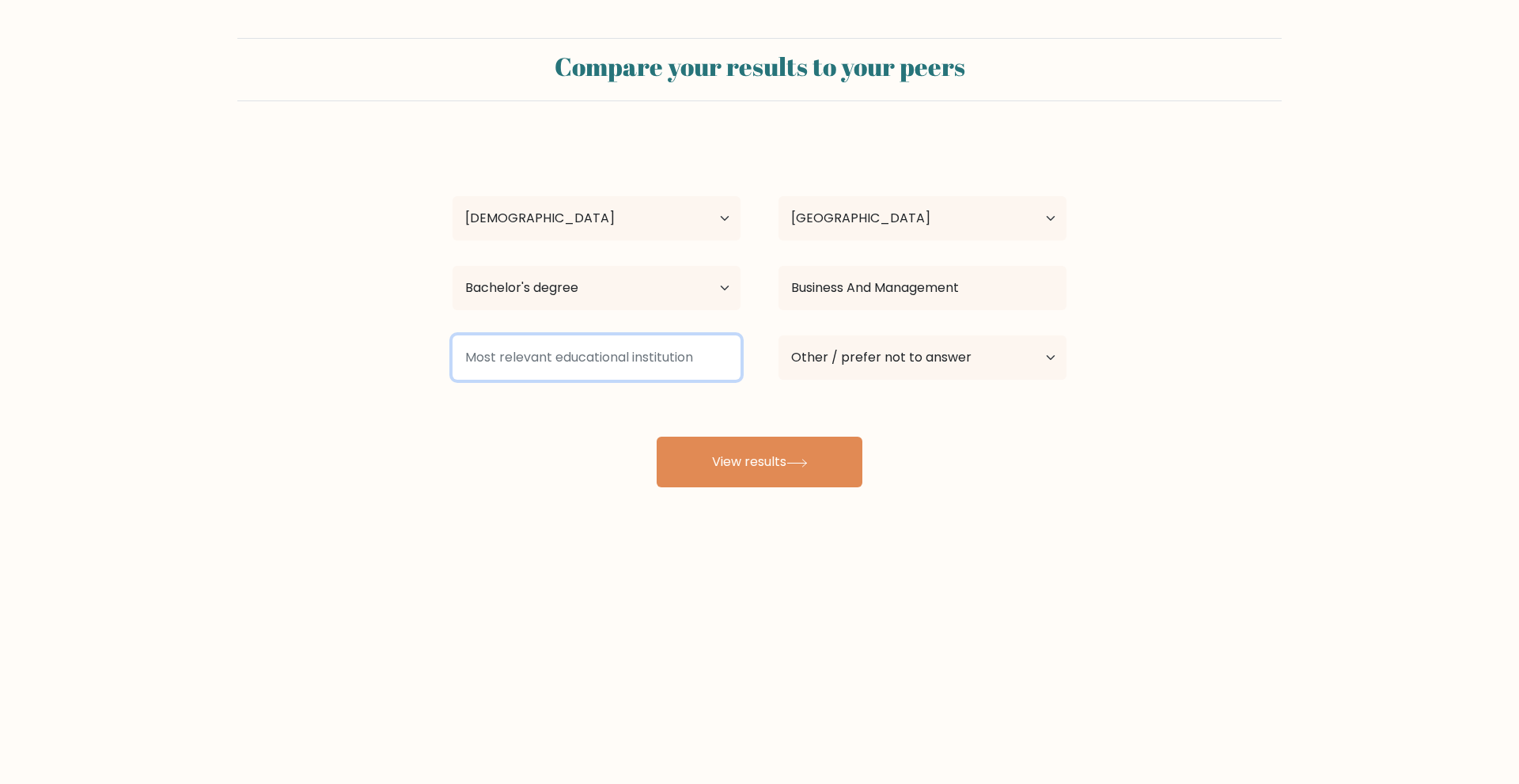
click at [663, 362] on input at bounding box center [596, 357] width 288 height 45
type input "l"
type input "L"
type input "C"
type input "College/Universities"
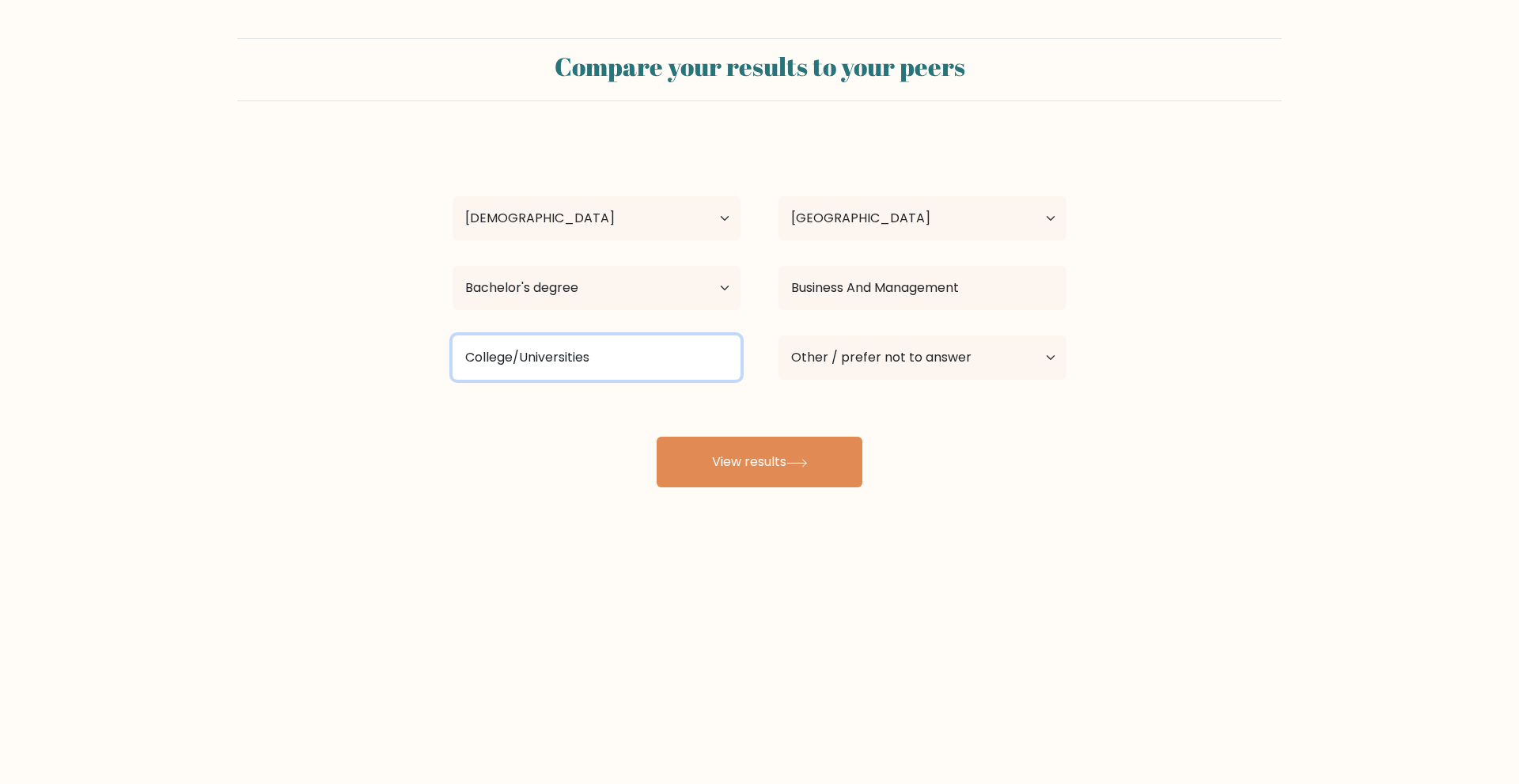
click at [656, 437] on button "View results" at bounding box center [760, 462] width 206 height 51
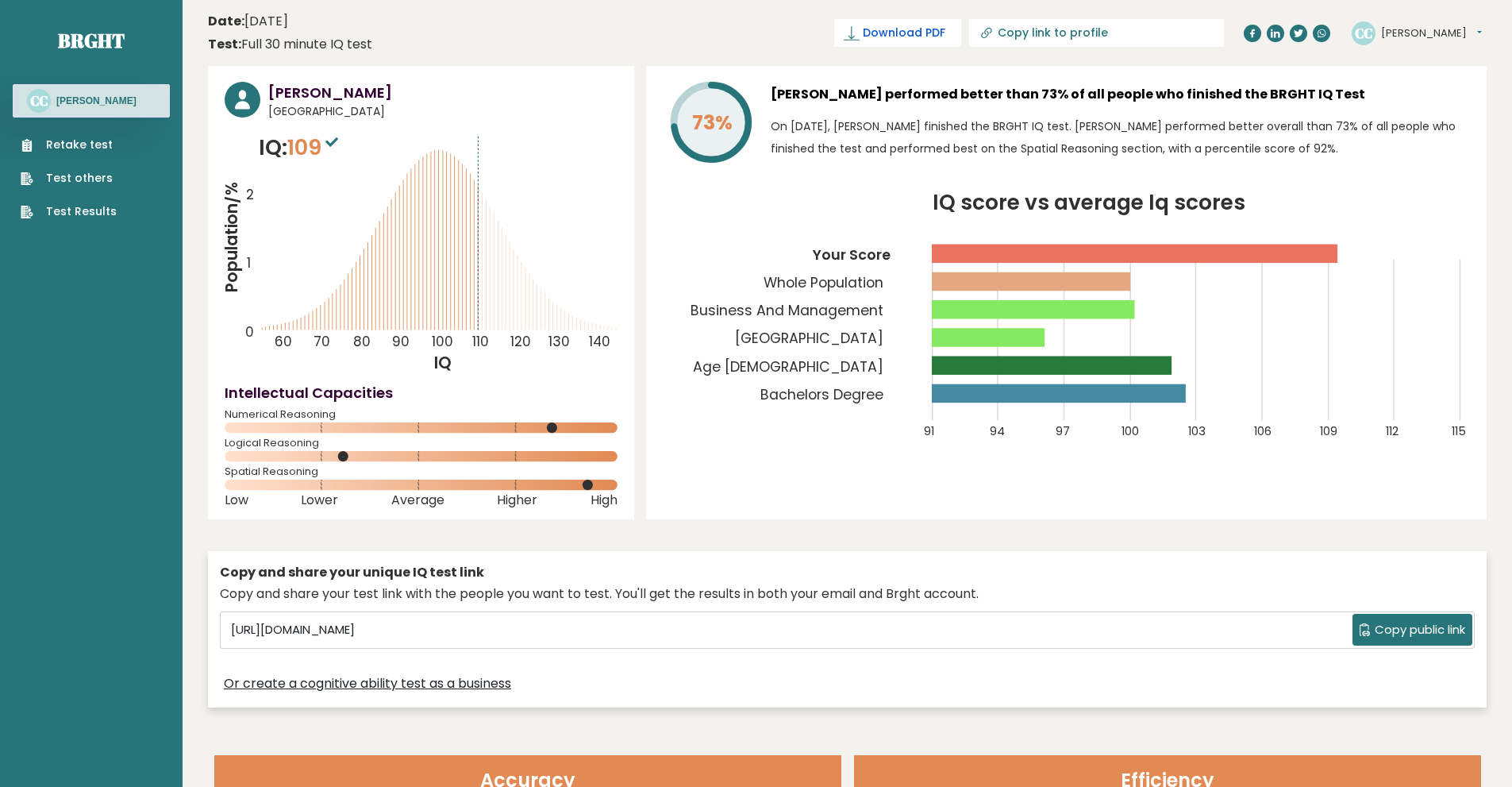
click at [946, 39] on span "Download PDF" at bounding box center [904, 33] width 82 height 16
